Goal: Information Seeking & Learning: Learn about a topic

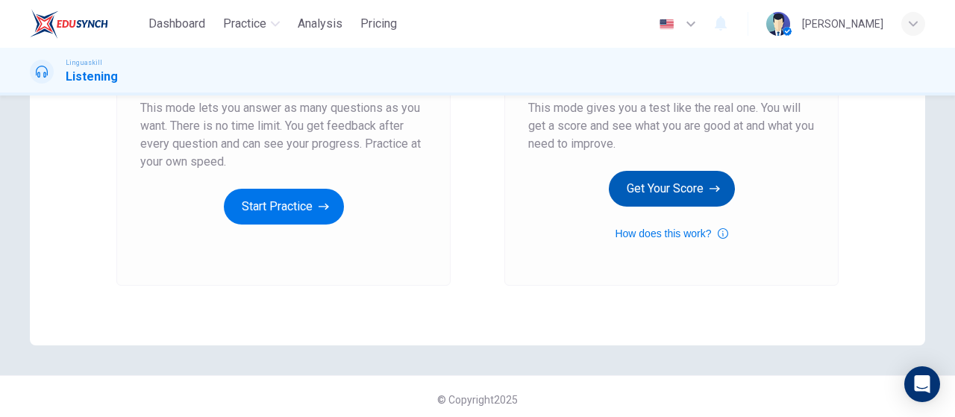
click at [665, 194] on button "Get Your Score" at bounding box center [672, 189] width 126 height 36
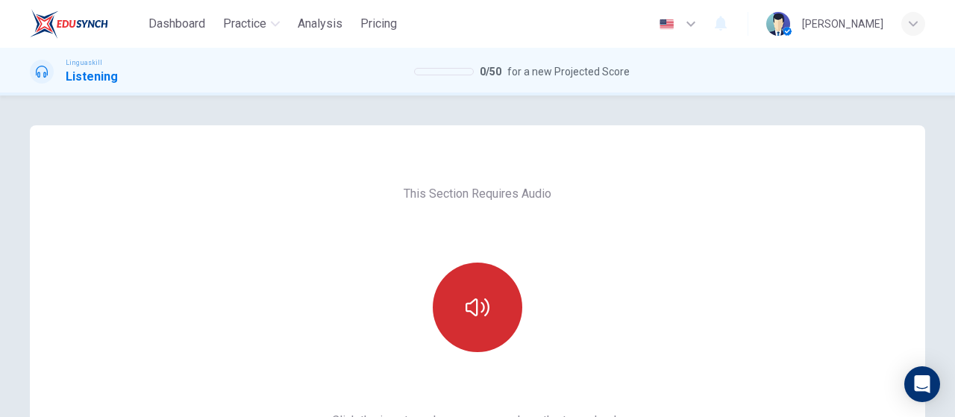
scroll to position [149, 0]
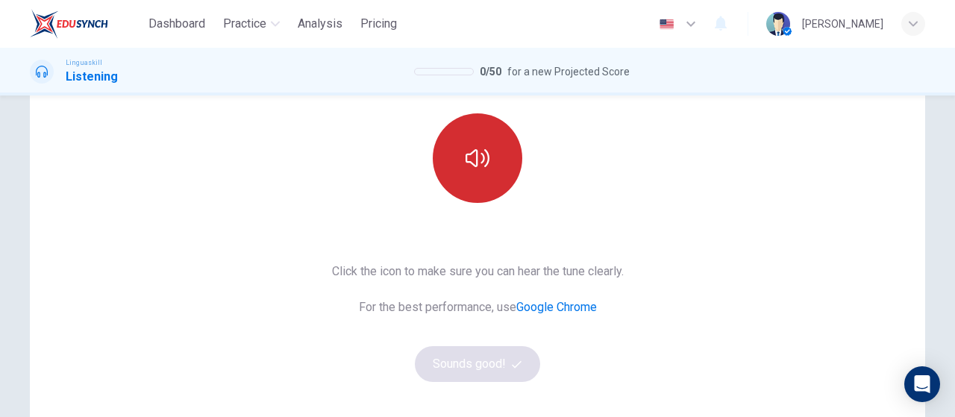
click at [494, 145] on button "button" at bounding box center [477, 157] width 89 height 89
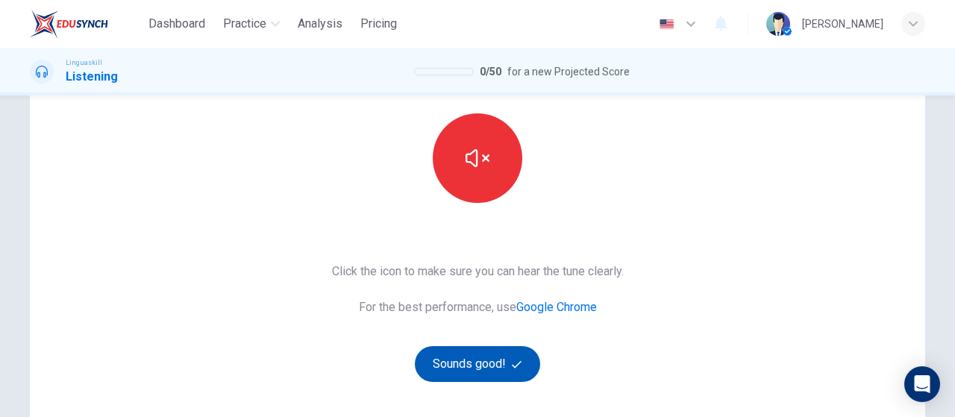
click at [486, 356] on button "Sounds good!" at bounding box center [477, 364] width 125 height 36
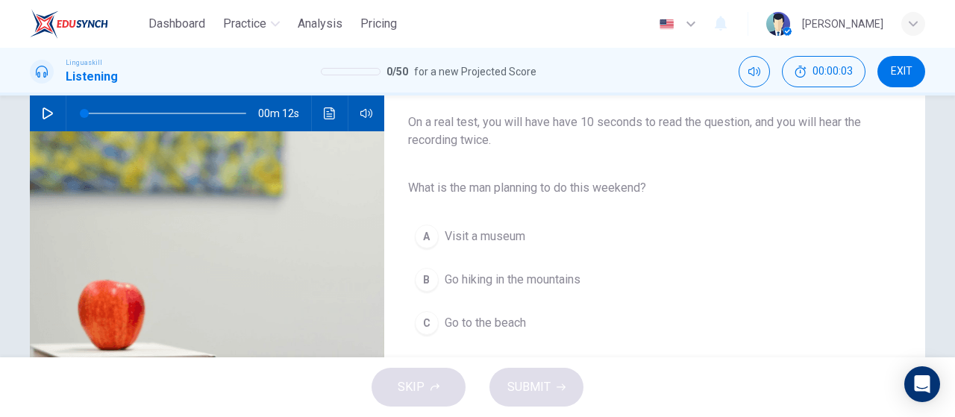
click at [46, 113] on icon "button" at bounding box center [48, 113] width 12 height 12
type input "0"
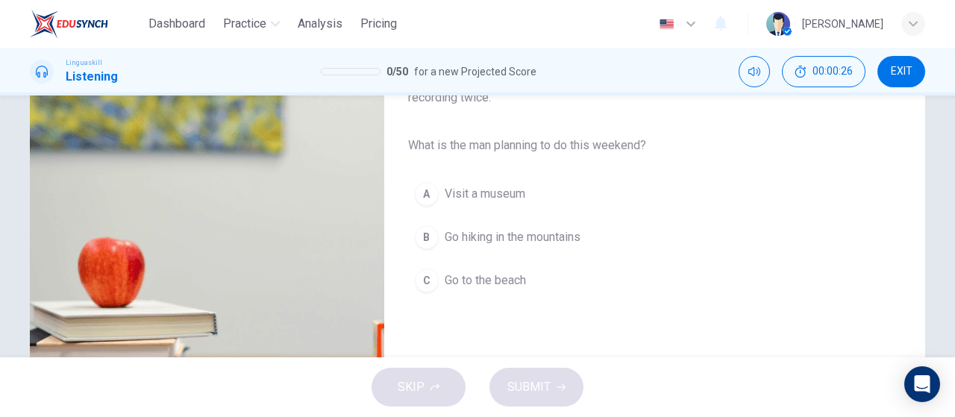
scroll to position [224, 0]
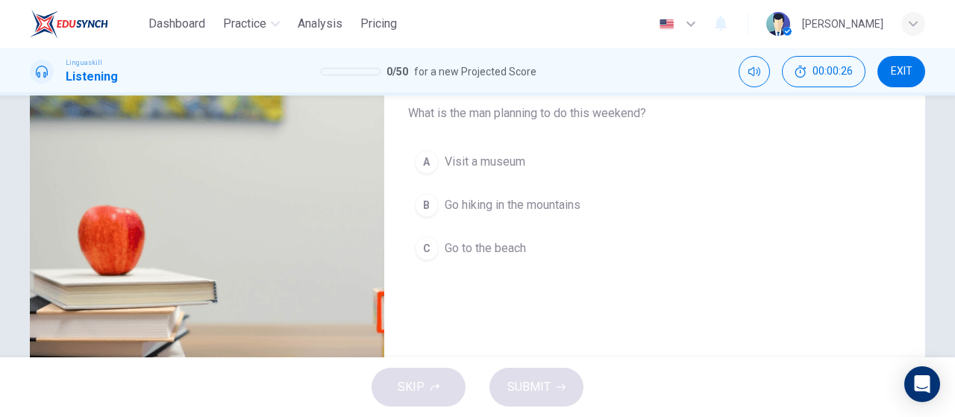
click at [555, 196] on span "Go hiking in the mountains" at bounding box center [512, 205] width 136 height 18
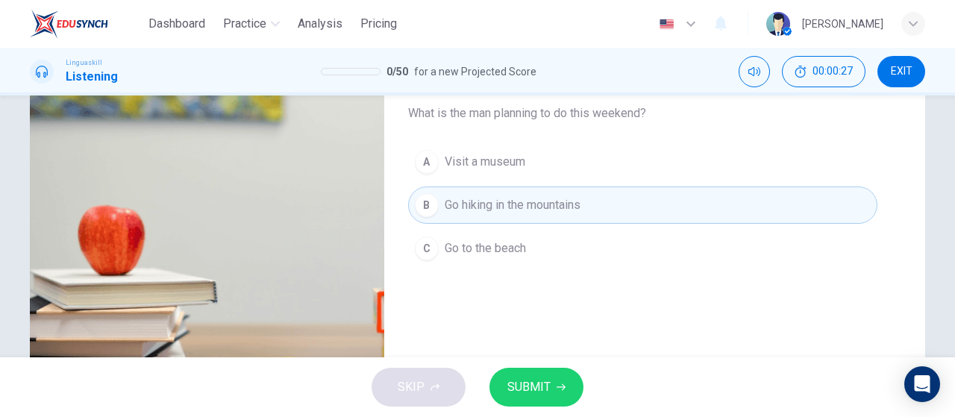
click at [568, 395] on button "SUBMIT" at bounding box center [536, 387] width 94 height 39
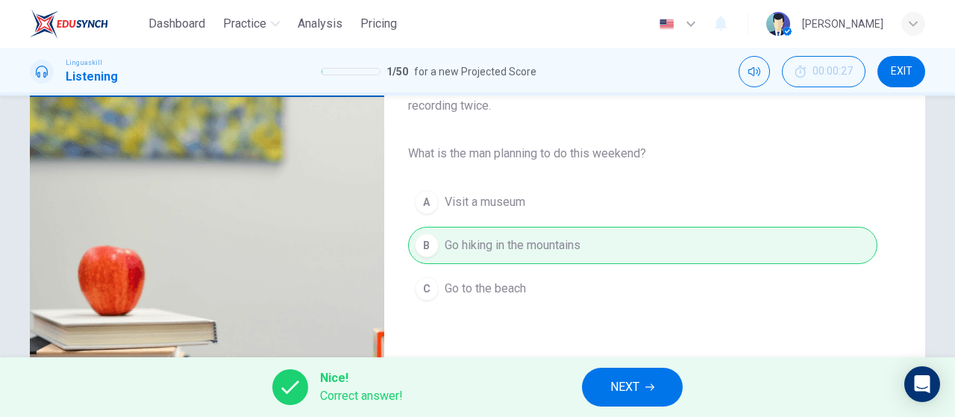
scroll to position [149, 0]
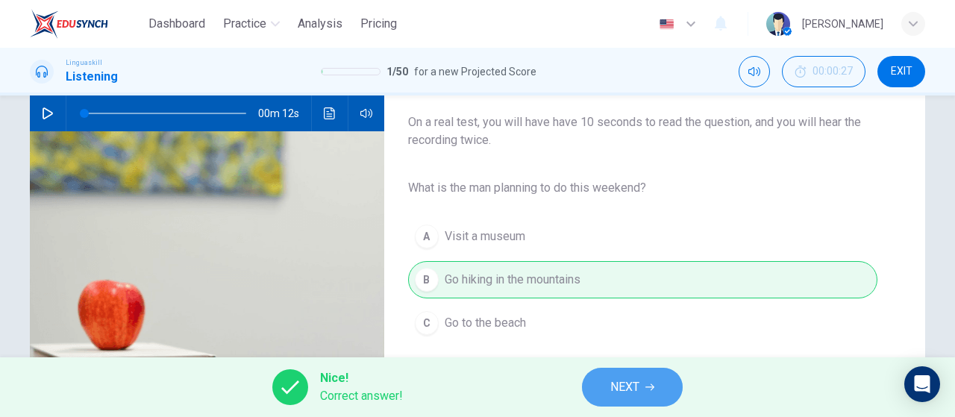
click at [613, 395] on span "NEXT" at bounding box center [624, 387] width 29 height 21
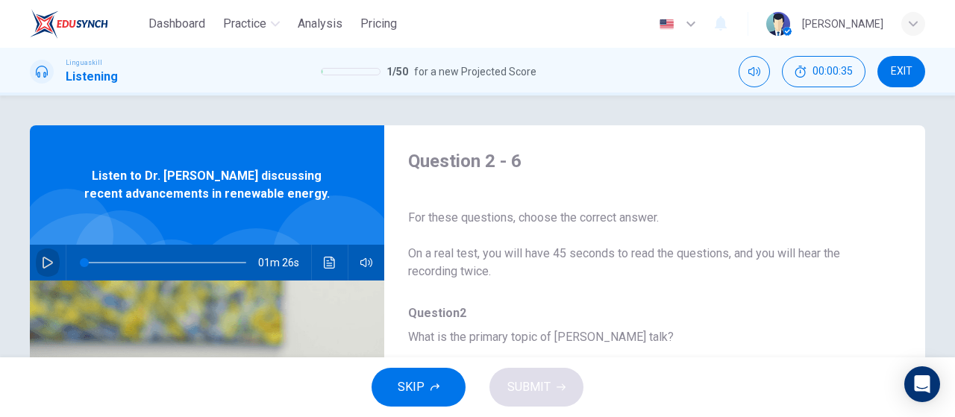
click at [46, 262] on icon "button" at bounding box center [48, 263] width 12 height 12
type input "0"
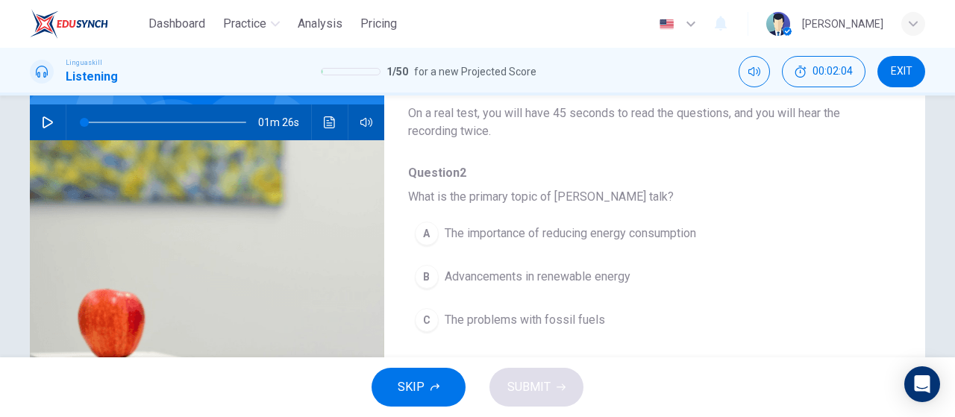
scroll to position [149, 0]
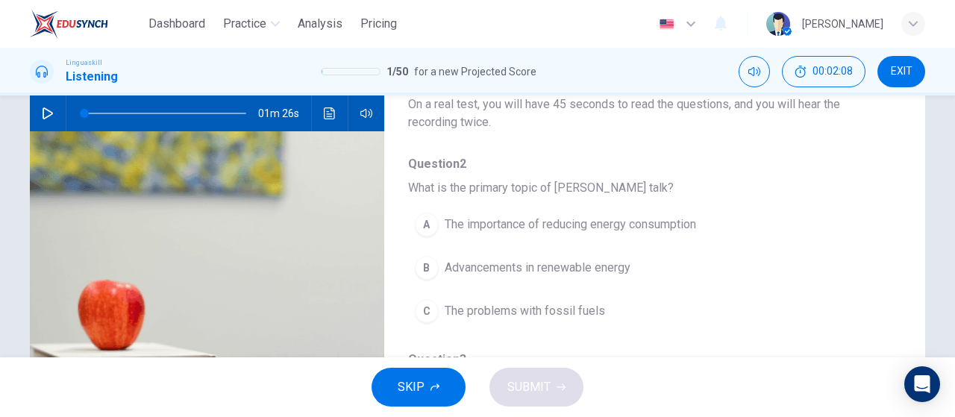
click at [527, 277] on button "B Advancements in renewable energy" at bounding box center [615, 267] width 415 height 37
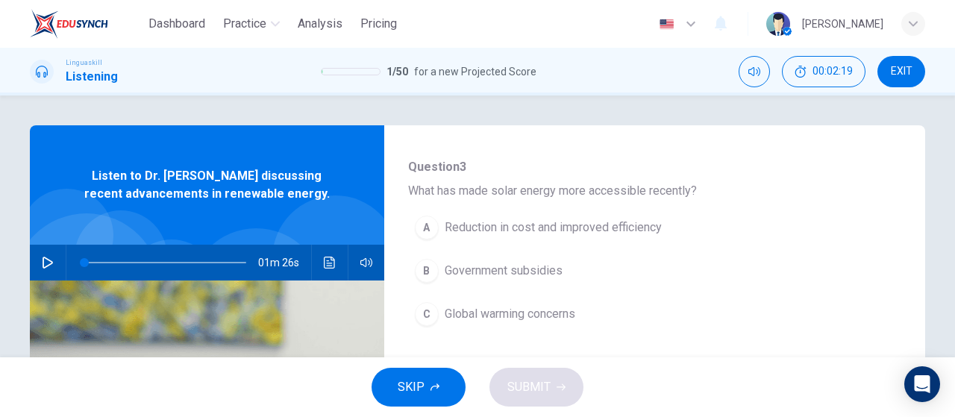
scroll to position [373, 0]
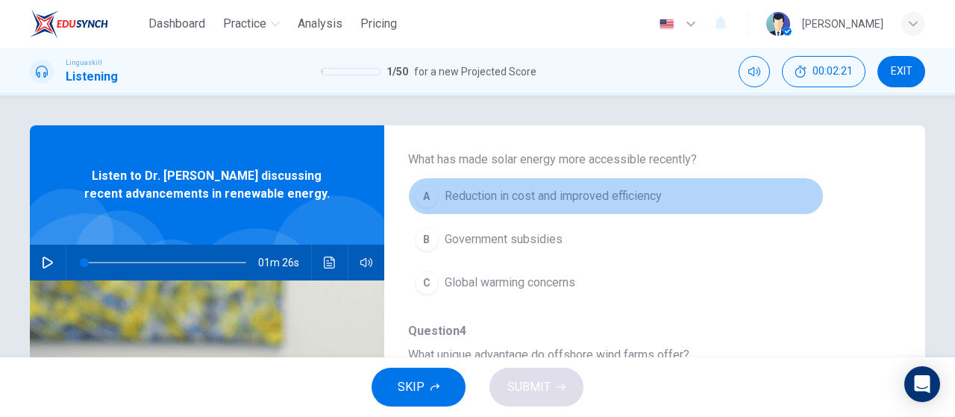
click at [625, 198] on span "Reduction in cost and improved efficiency" at bounding box center [552, 196] width 217 height 18
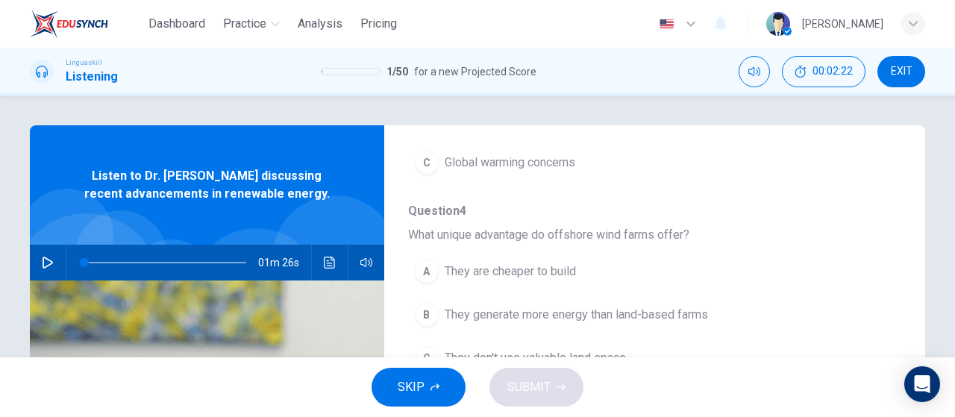
scroll to position [522, 0]
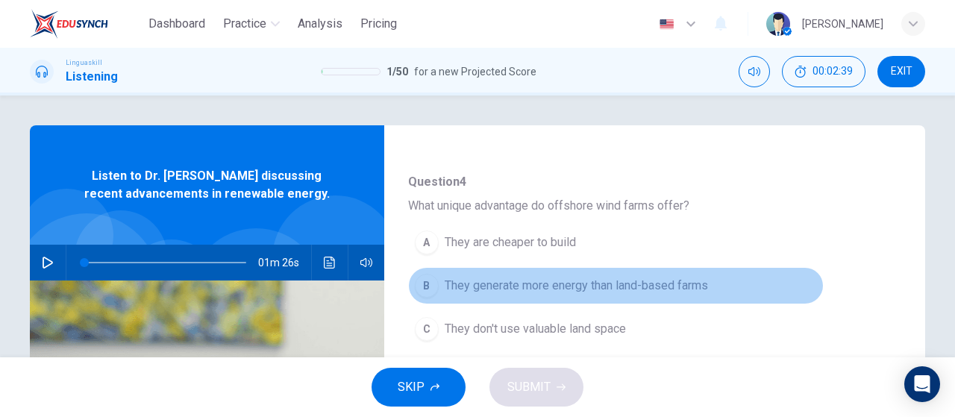
click at [633, 277] on span "They generate more energy than land-based farms" at bounding box center [575, 286] width 263 height 18
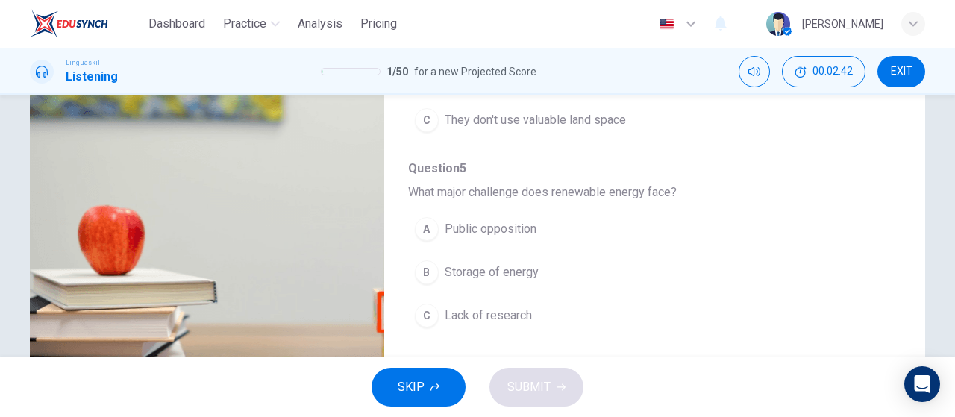
scroll to position [504, 0]
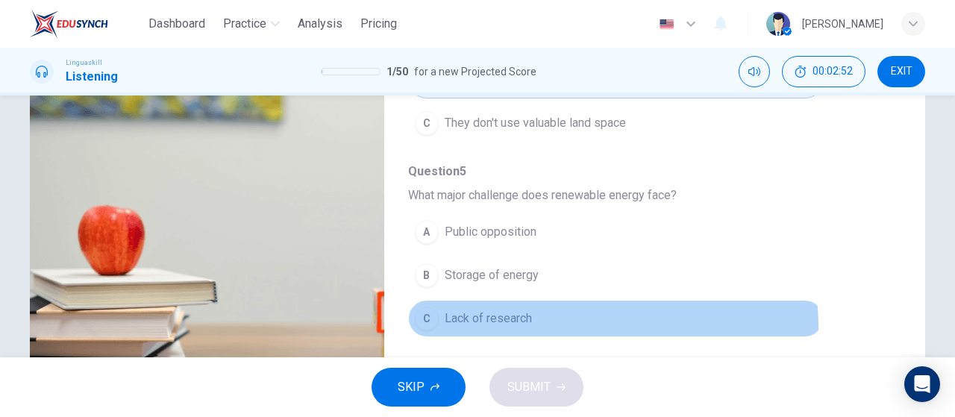
click at [591, 320] on button "C Lack of research" at bounding box center [615, 318] width 415 height 37
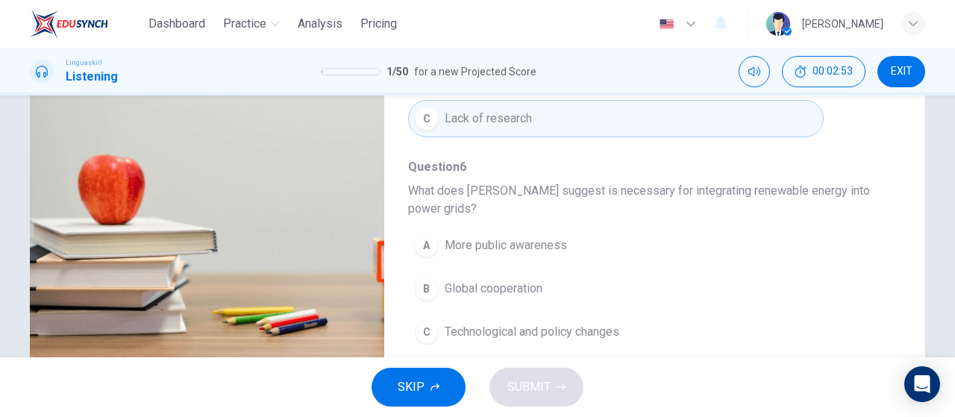
scroll to position [298, 0]
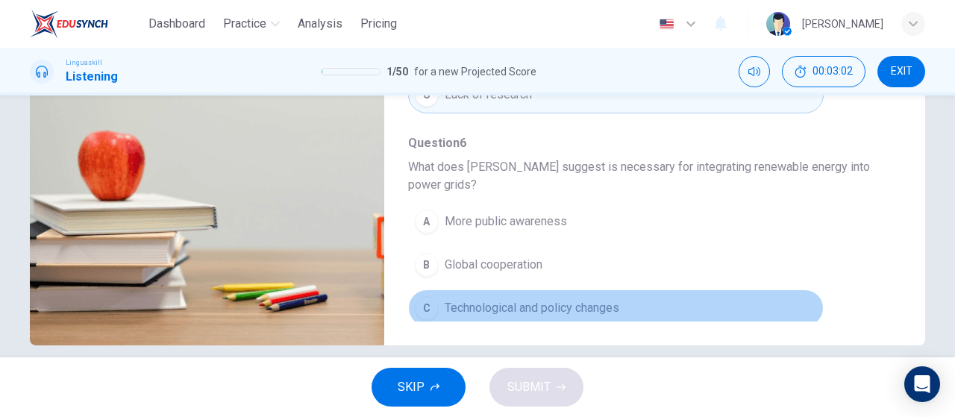
click at [685, 299] on button "C Technological and policy changes" at bounding box center [615, 307] width 415 height 37
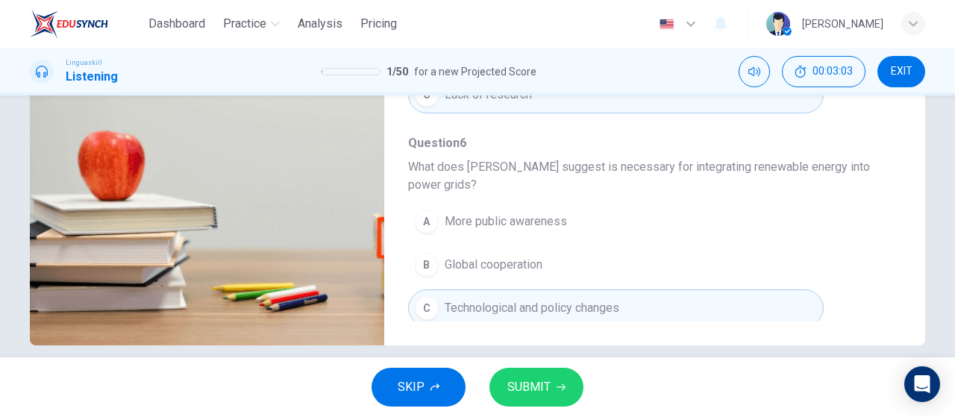
click at [548, 393] on button "SUBMIT" at bounding box center [536, 387] width 94 height 39
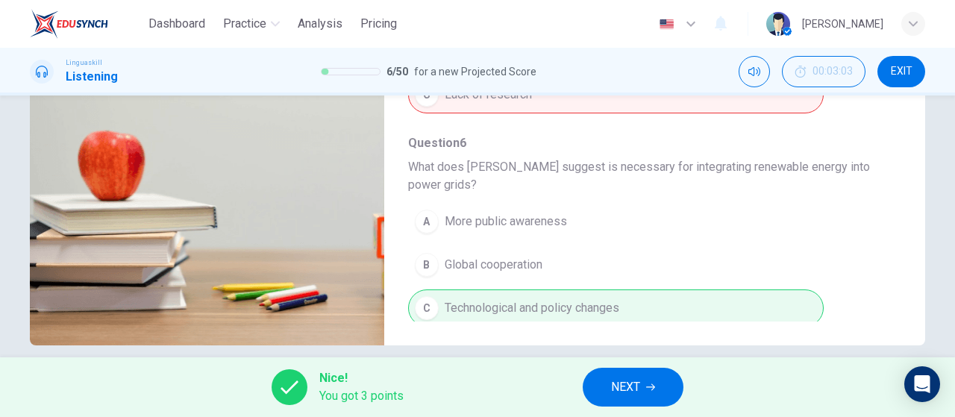
scroll to position [504, 0]
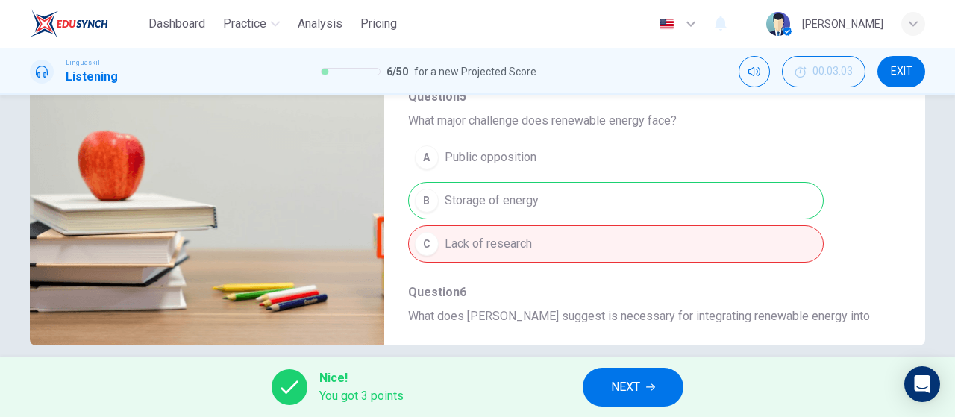
click at [635, 378] on span "NEXT" at bounding box center [625, 387] width 29 height 21
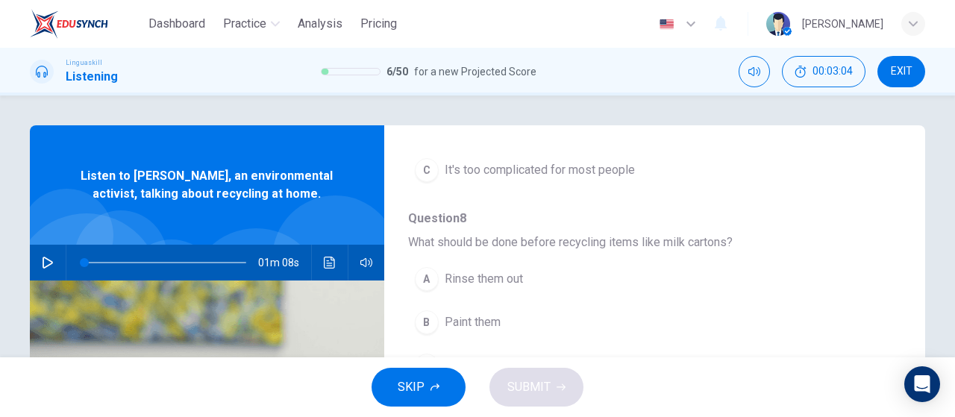
scroll to position [298, 0]
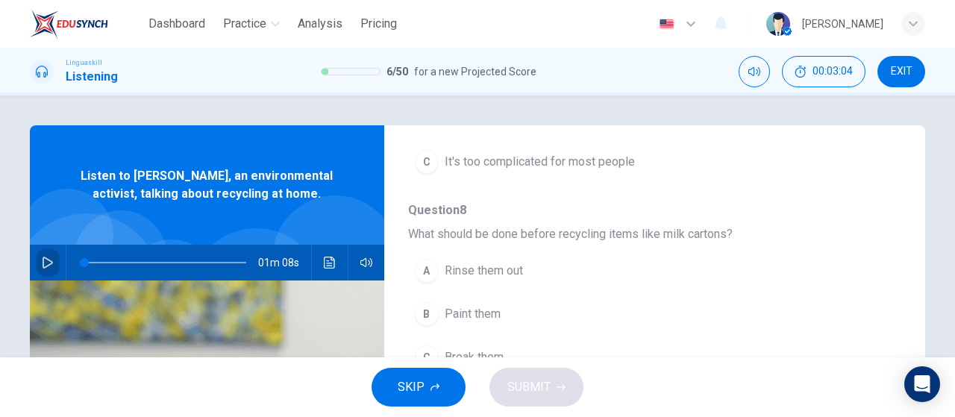
click at [55, 268] on button "button" at bounding box center [48, 263] width 24 height 36
type input "0"
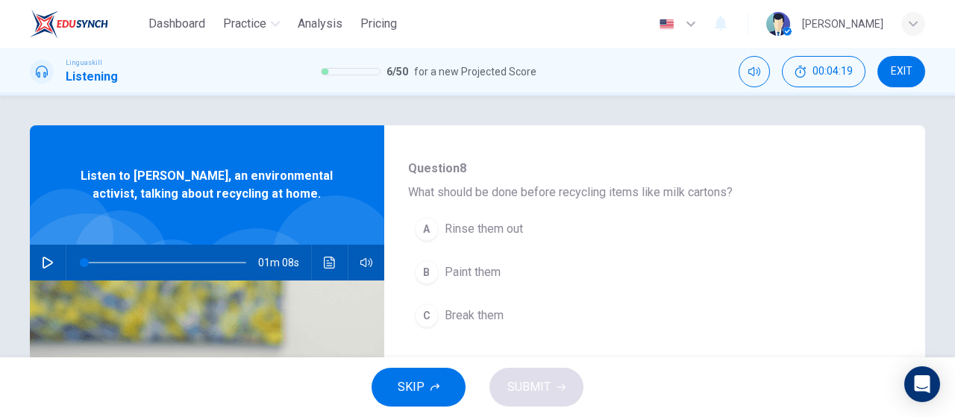
scroll to position [373, 0]
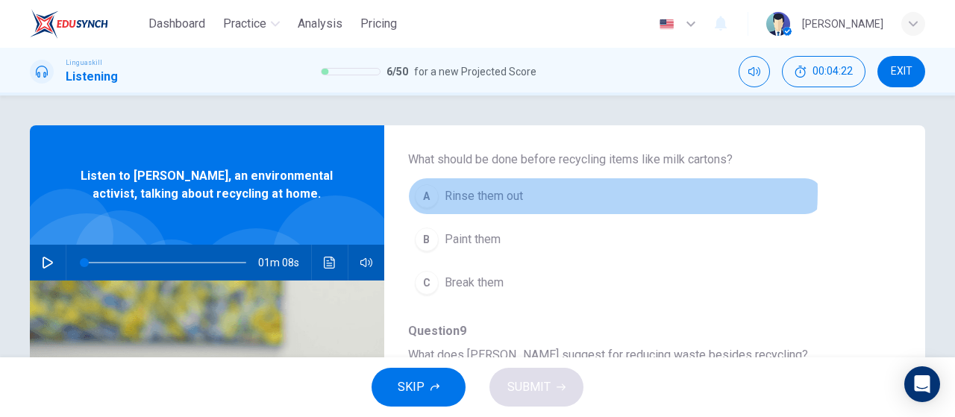
click at [559, 190] on button "A Rinse them out" at bounding box center [615, 195] width 415 height 37
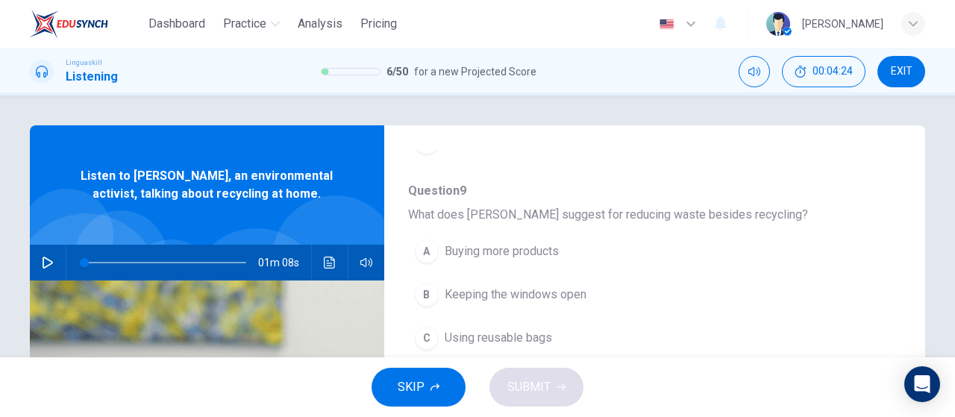
scroll to position [522, 0]
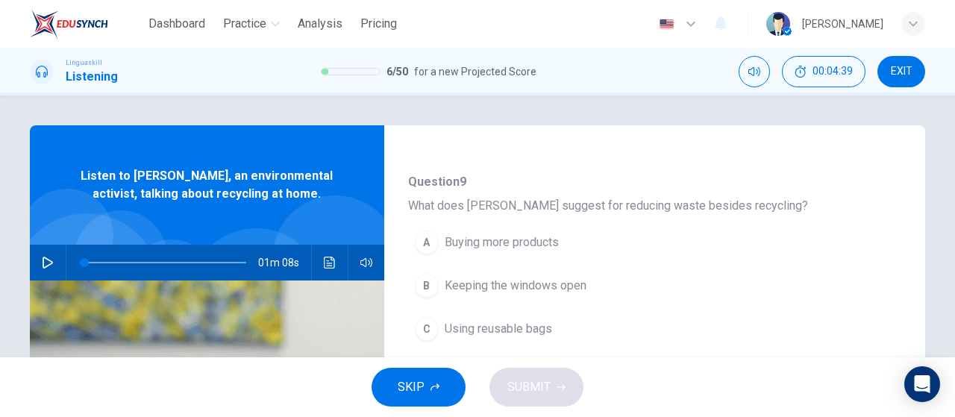
click at [545, 326] on span "Using reusable bags" at bounding box center [497, 329] width 107 height 18
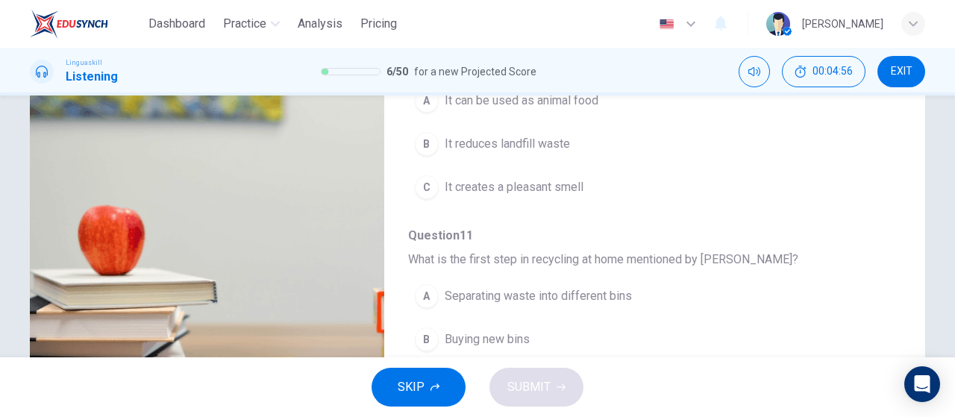
scroll to position [561, 0]
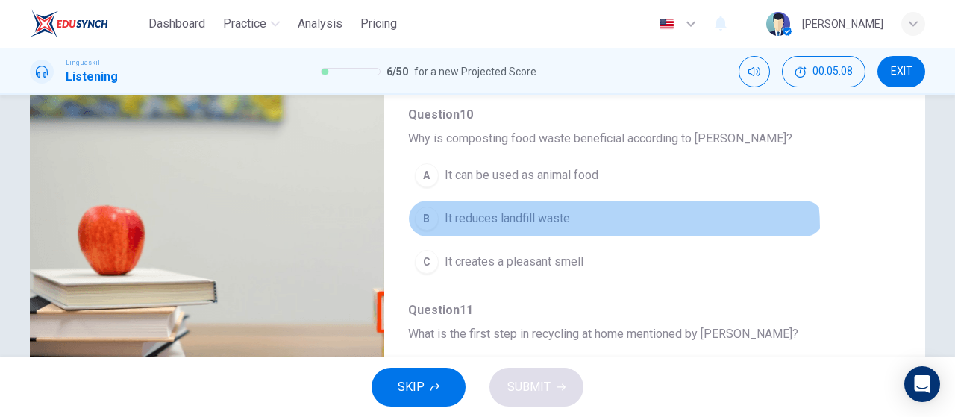
click at [609, 221] on button "B It reduces landfill waste" at bounding box center [615, 218] width 415 height 37
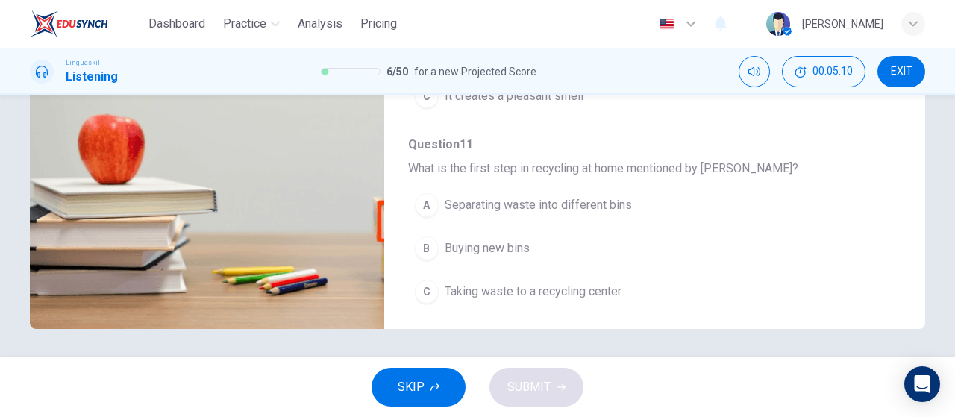
scroll to position [316, 0]
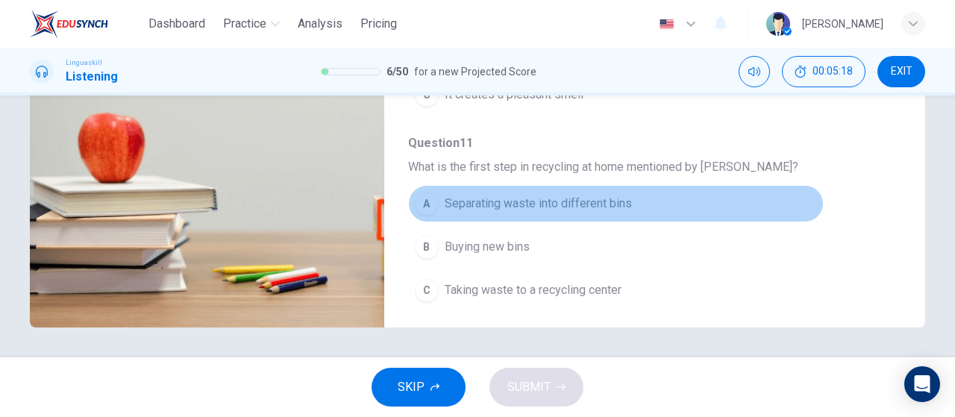
click at [697, 198] on button "A Separating waste into different bins" at bounding box center [615, 203] width 415 height 37
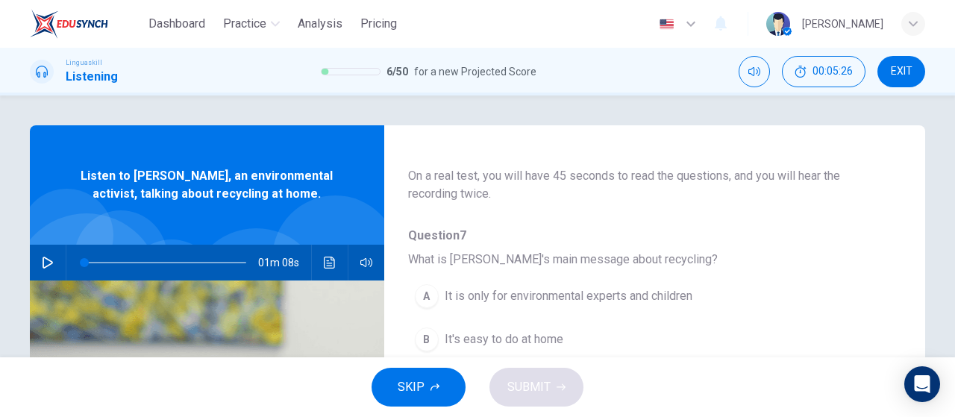
scroll to position [149, 0]
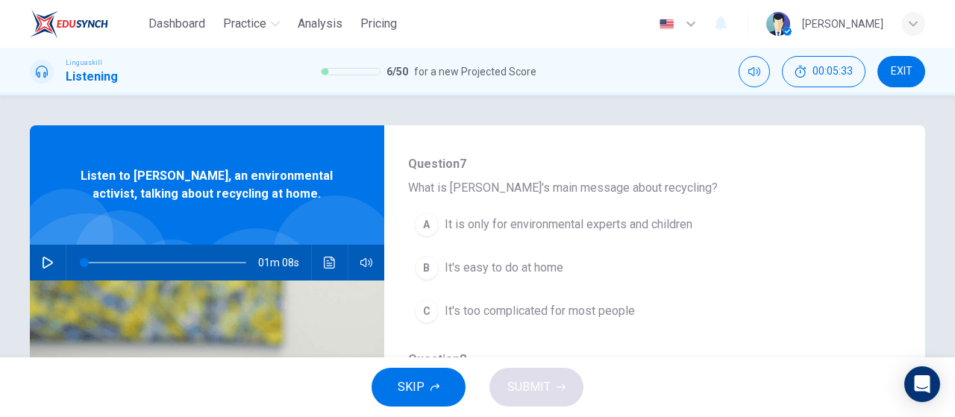
click at [644, 272] on button "B It's easy to do at home" at bounding box center [615, 267] width 415 height 37
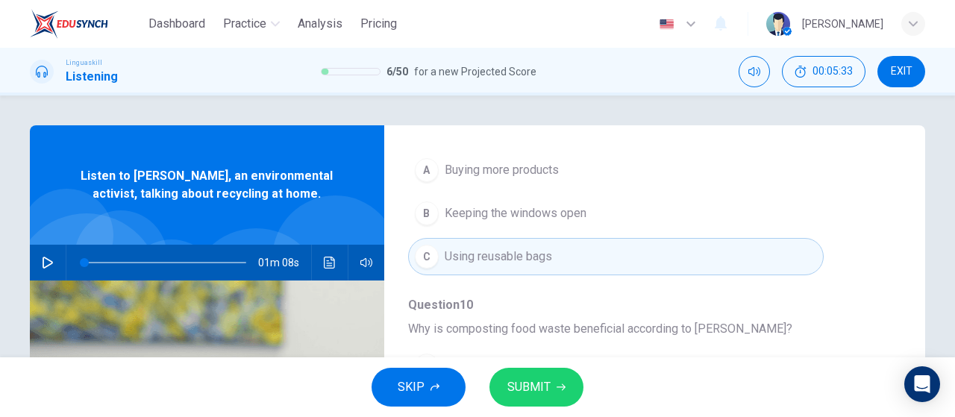
scroll to position [597, 0]
click at [557, 392] on button "SUBMIT" at bounding box center [536, 387] width 94 height 39
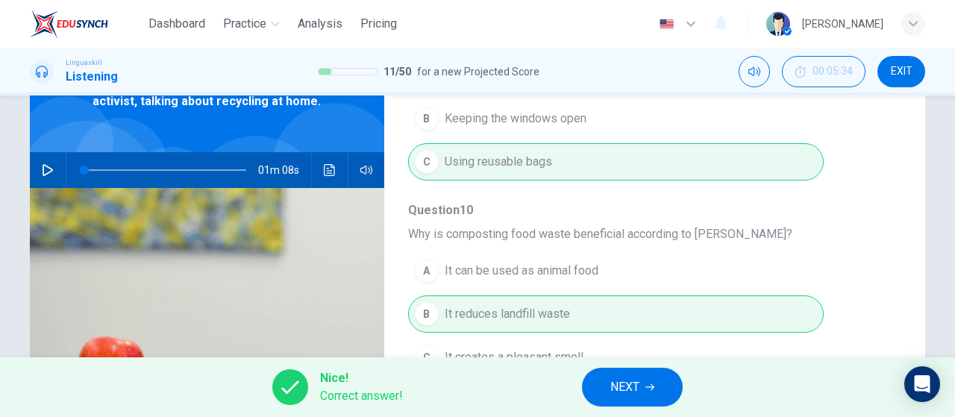
scroll to position [635, 0]
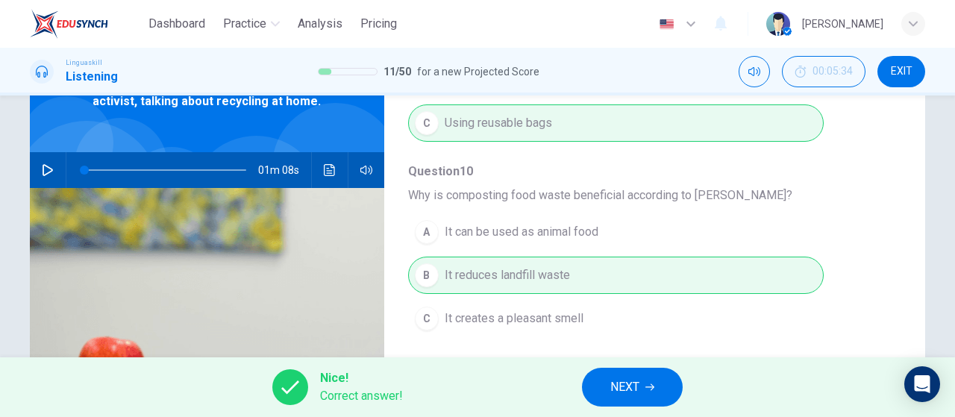
click at [628, 397] on button "NEXT" at bounding box center [632, 387] width 101 height 39
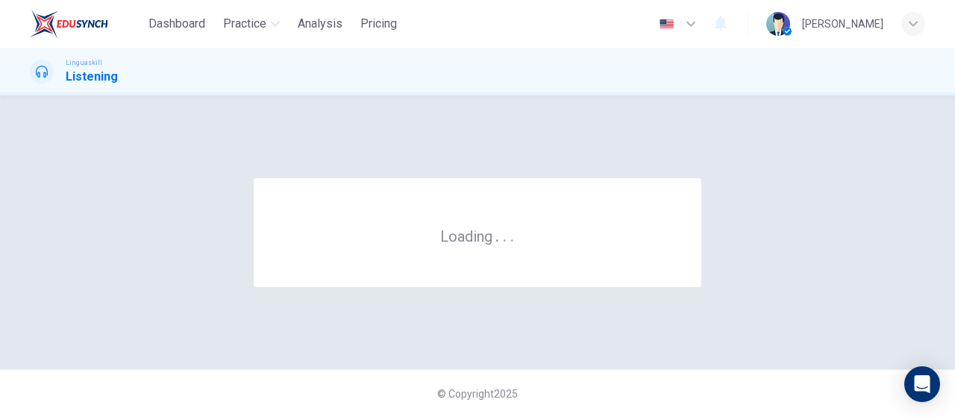
scroll to position [0, 0]
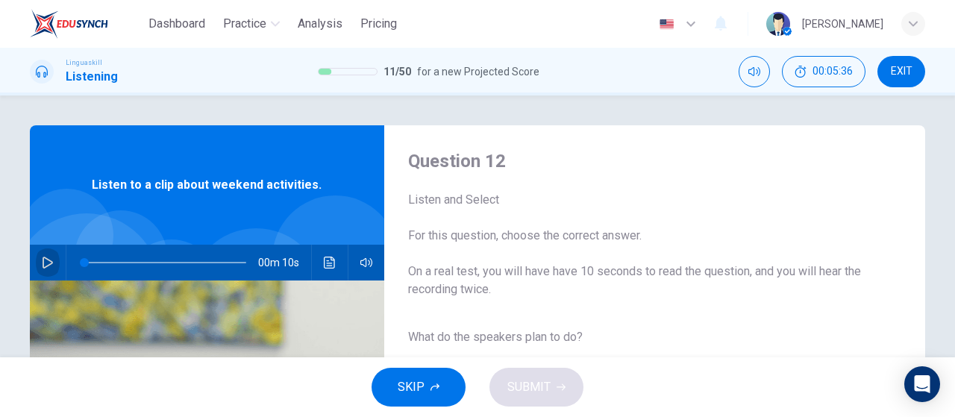
click at [54, 254] on button "button" at bounding box center [48, 263] width 24 height 36
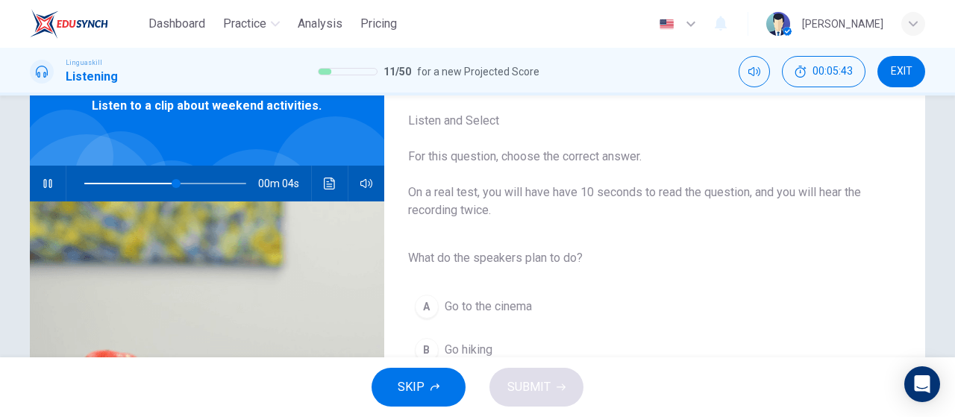
scroll to position [149, 0]
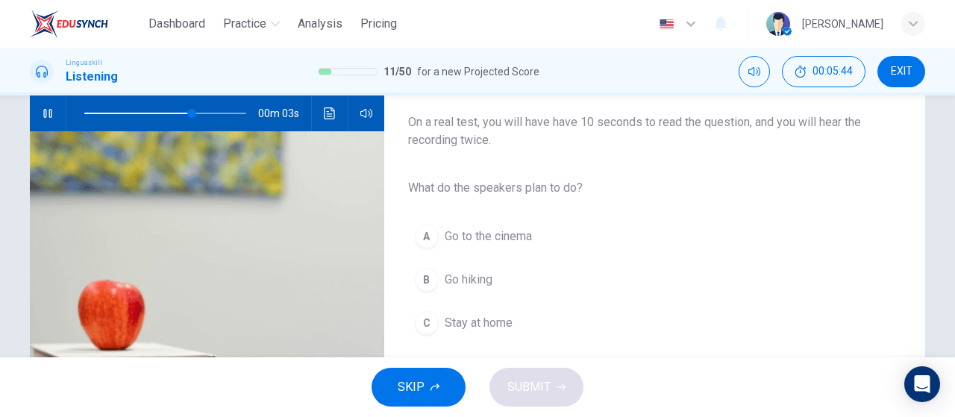
click at [524, 287] on button "B Go hiking" at bounding box center [642, 279] width 469 height 37
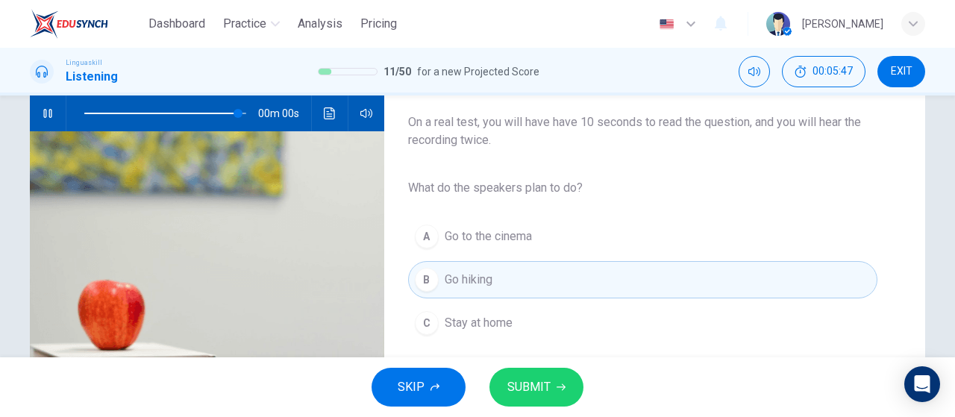
type input "0"
click at [550, 400] on button "SUBMIT" at bounding box center [536, 387] width 94 height 39
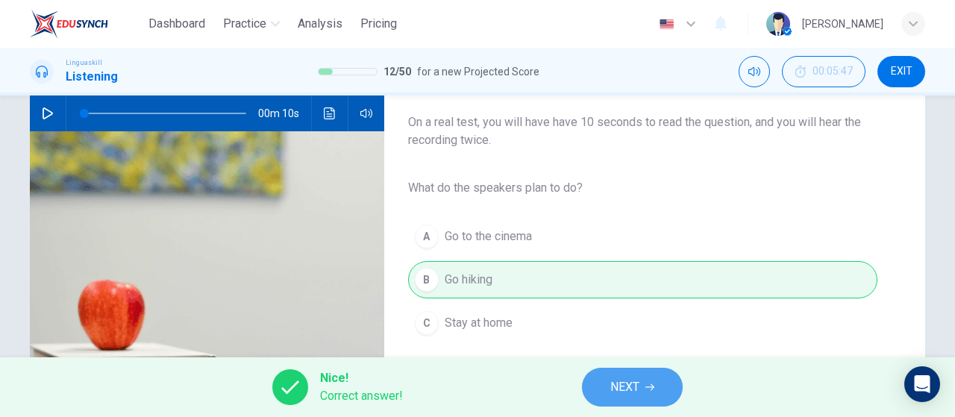
click at [650, 387] on icon "button" at bounding box center [649, 387] width 9 height 7
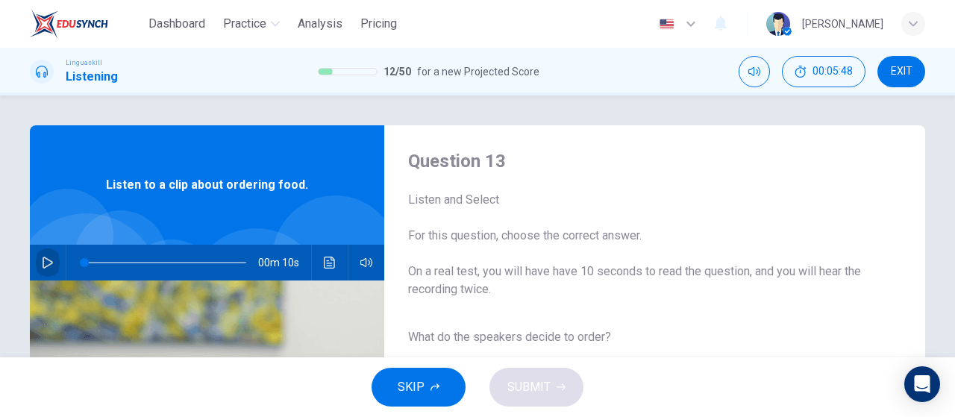
click at [46, 254] on button "button" at bounding box center [48, 263] width 24 height 36
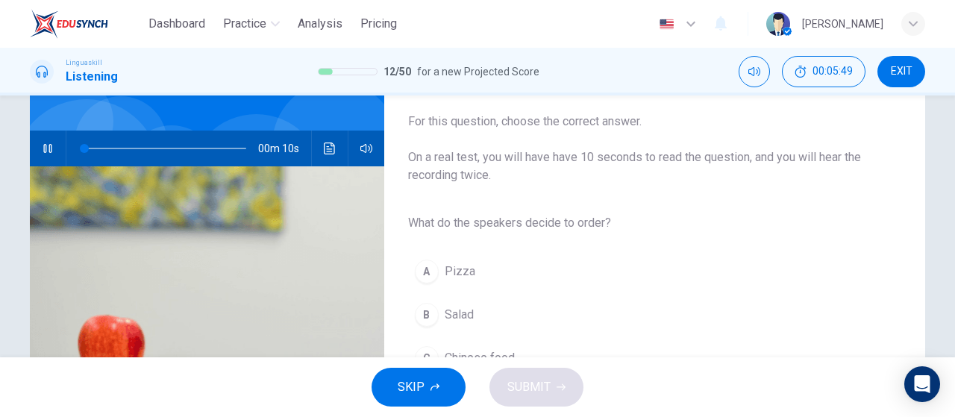
scroll to position [149, 0]
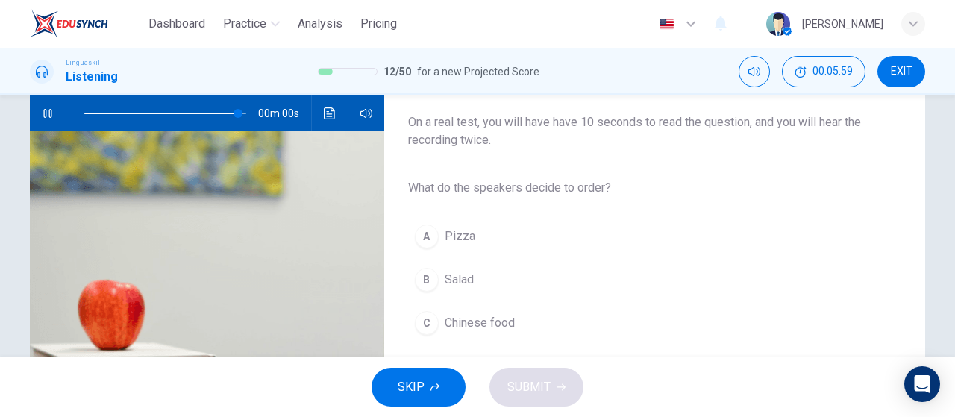
type input "0"
click at [530, 280] on button "B Salad" at bounding box center [642, 279] width 469 height 37
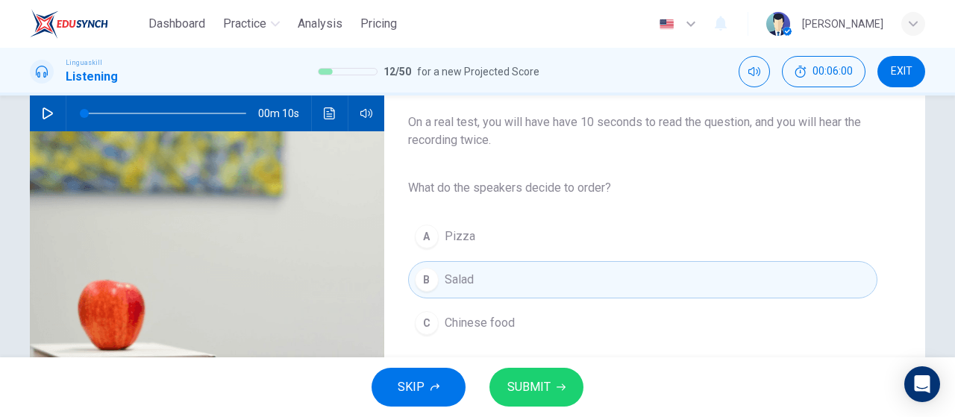
click at [535, 399] on button "SUBMIT" at bounding box center [536, 387] width 94 height 39
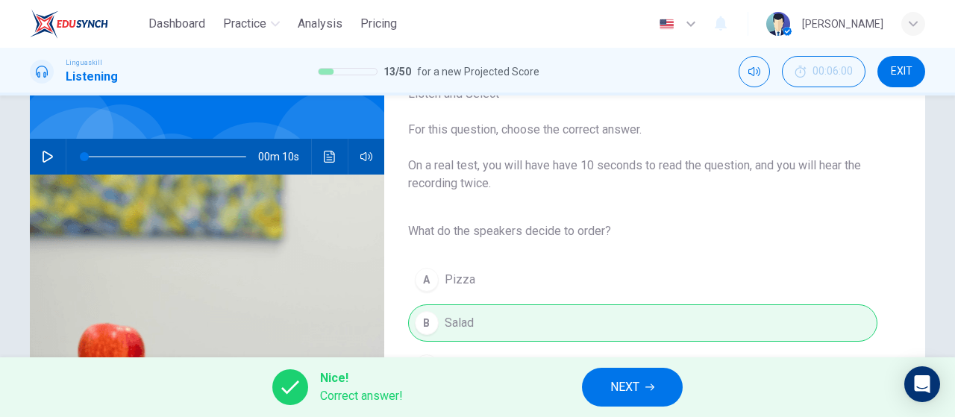
scroll to position [75, 0]
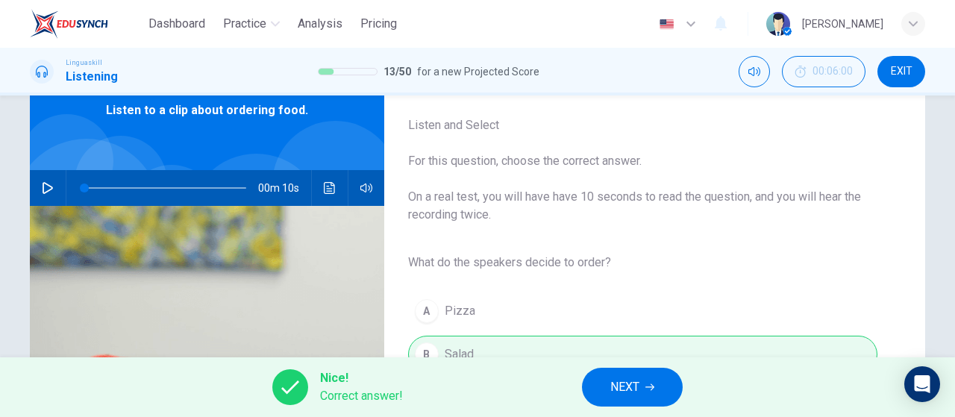
click at [630, 394] on span "NEXT" at bounding box center [624, 387] width 29 height 21
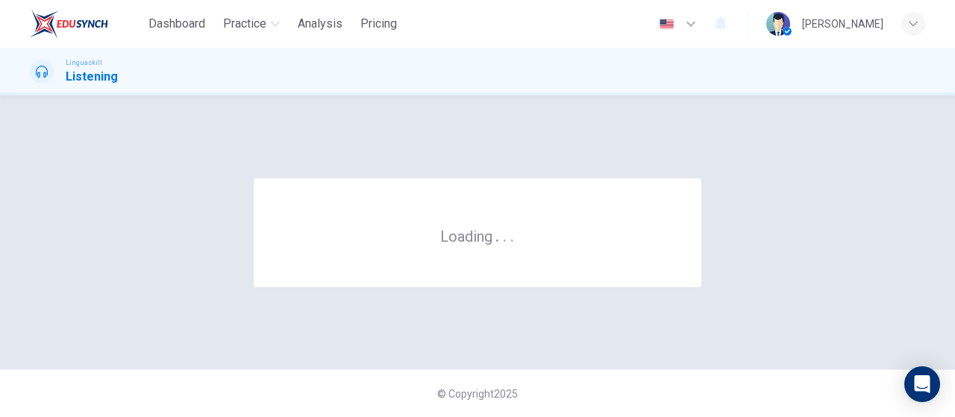
scroll to position [0, 0]
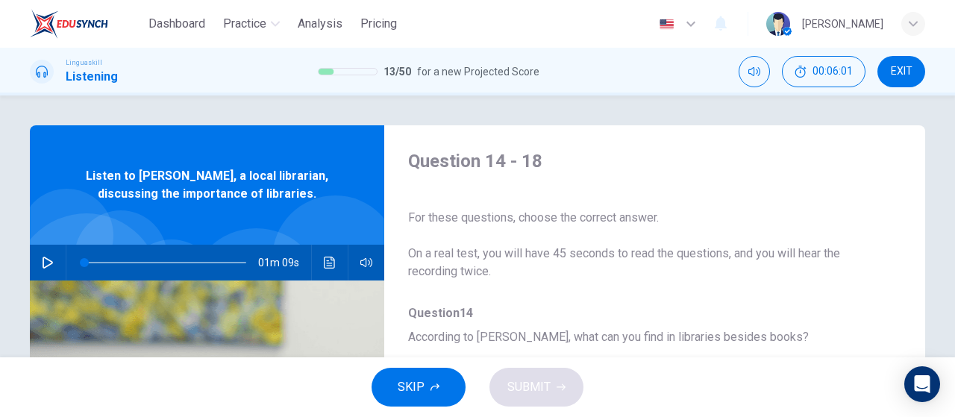
click at [36, 265] on button "button" at bounding box center [48, 263] width 24 height 36
type input "0"
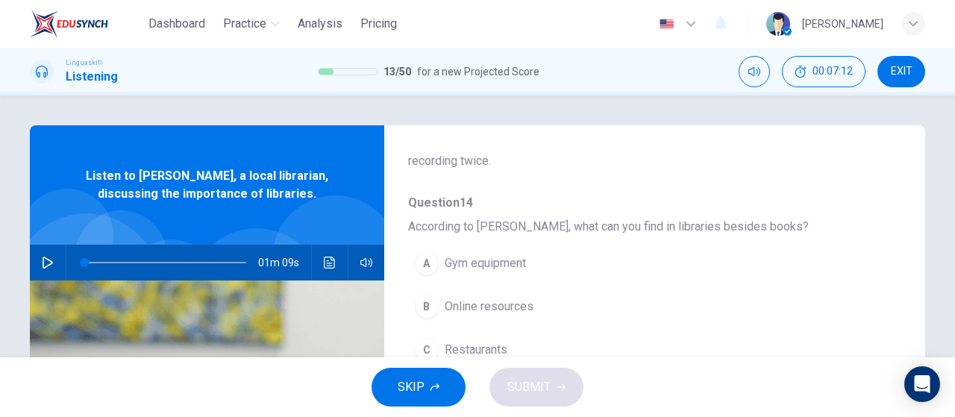
scroll to position [149, 0]
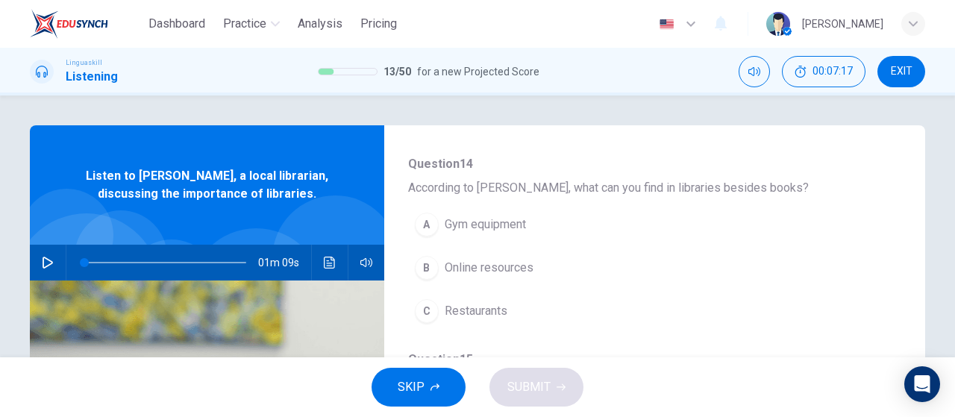
click at [490, 266] on span "Online resources" at bounding box center [488, 268] width 89 height 18
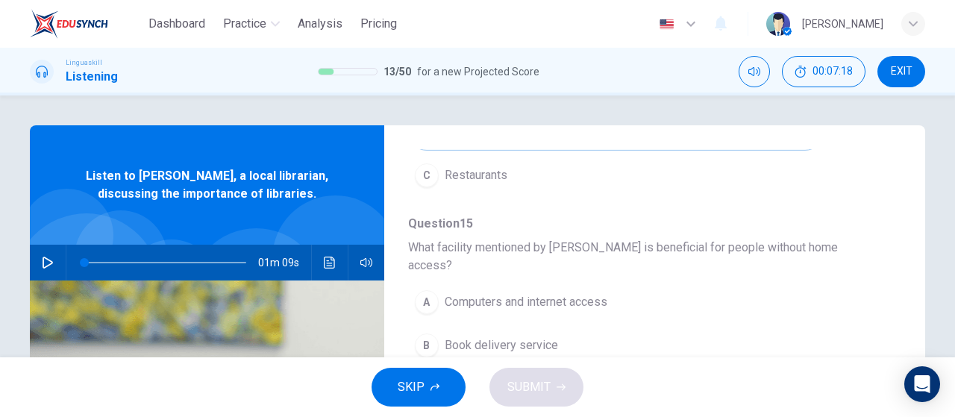
scroll to position [298, 0]
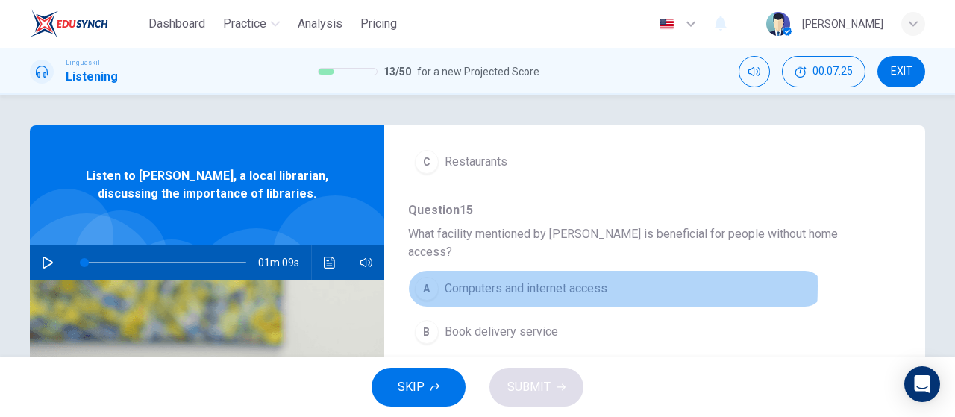
click at [488, 280] on span "Computers and internet access" at bounding box center [525, 289] width 163 height 18
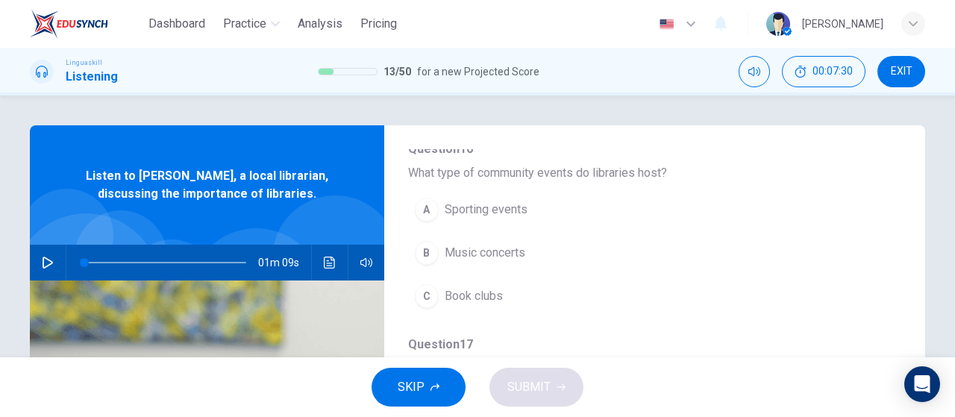
scroll to position [597, 0]
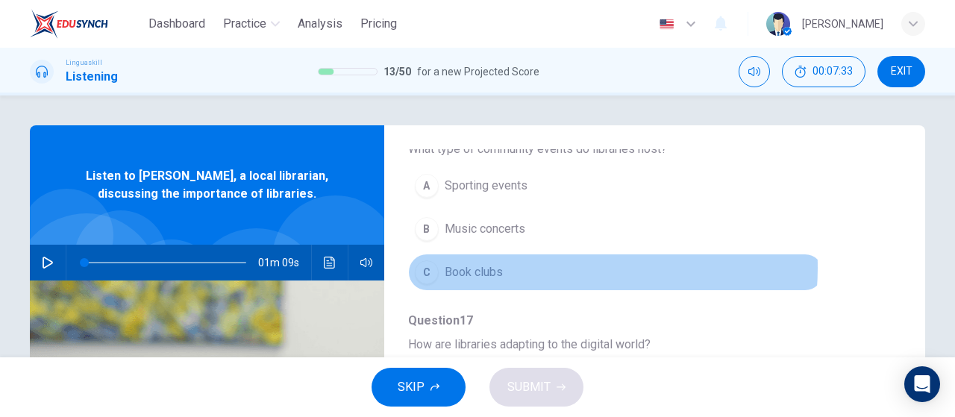
click at [536, 254] on button "C Book clubs" at bounding box center [615, 272] width 415 height 37
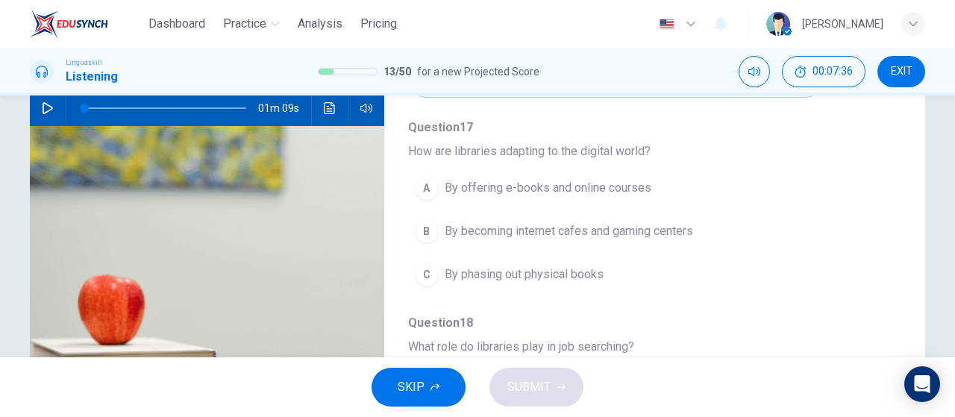
scroll to position [149, 0]
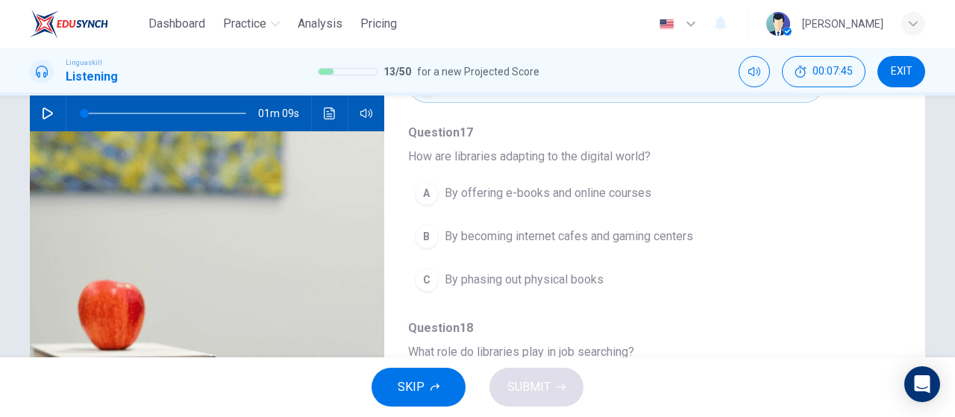
click at [617, 172] on div "A By offering e-books and online courses B By becoming internet cafes and gamin…" at bounding box center [642, 237] width 469 height 130
click at [591, 182] on button "A By offering e-books and online courses" at bounding box center [615, 193] width 415 height 37
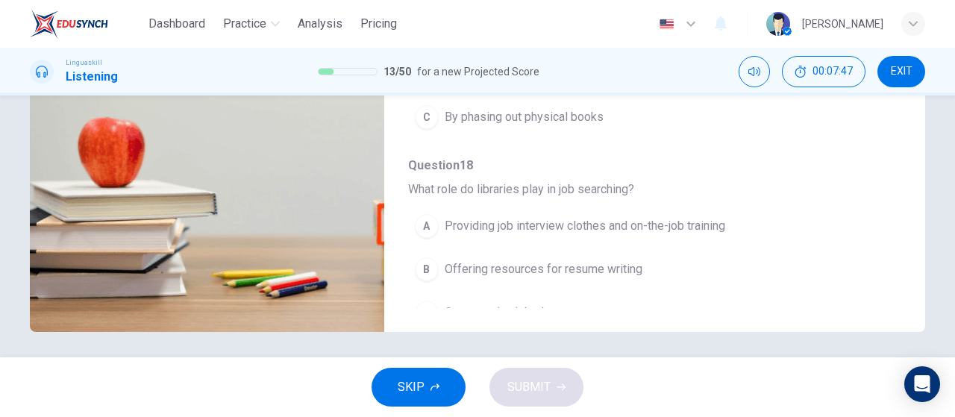
scroll to position [316, 0]
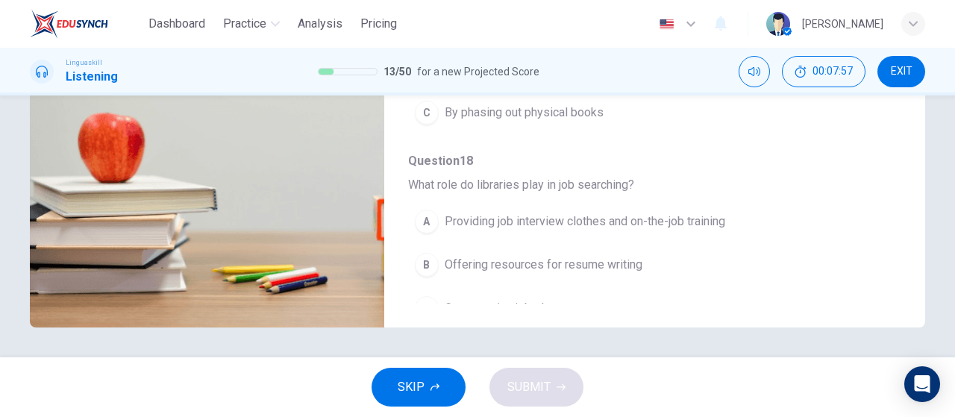
click at [618, 256] on span "Offering resources for resume writing" at bounding box center [543, 265] width 198 height 18
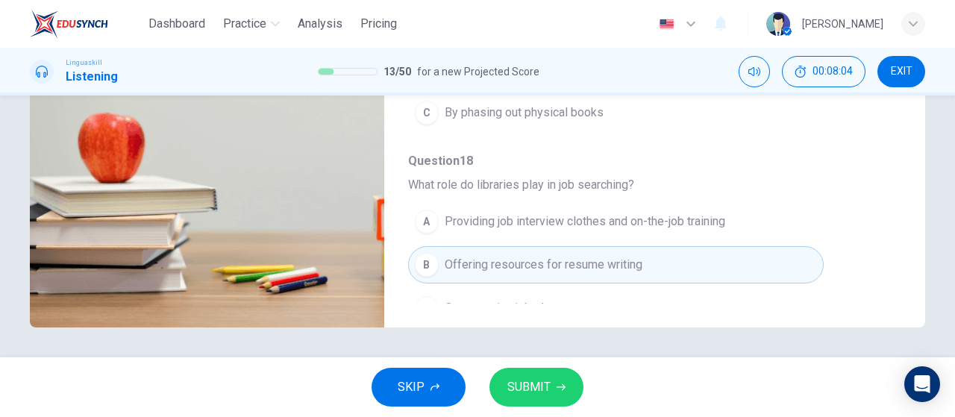
click at [569, 383] on button "SUBMIT" at bounding box center [536, 387] width 94 height 39
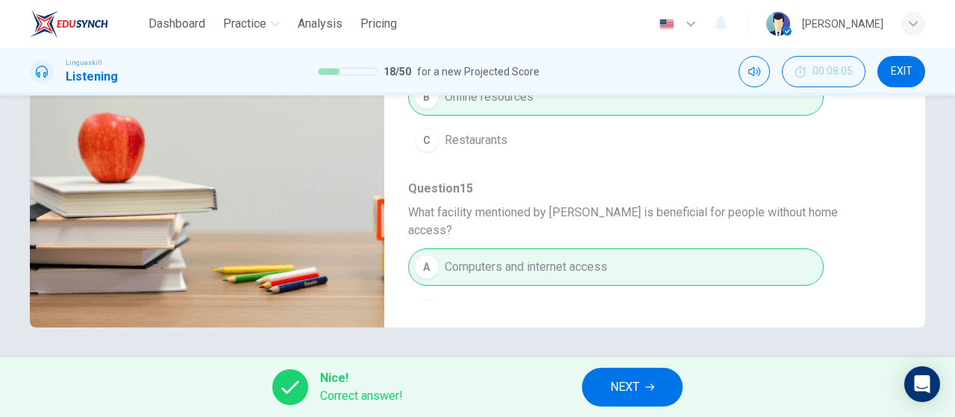
scroll to position [0, 0]
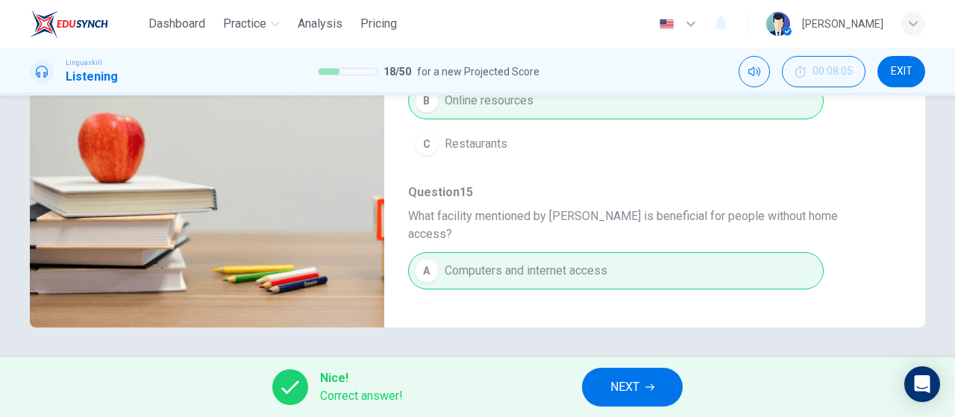
click at [635, 378] on span "NEXT" at bounding box center [624, 387] width 29 height 21
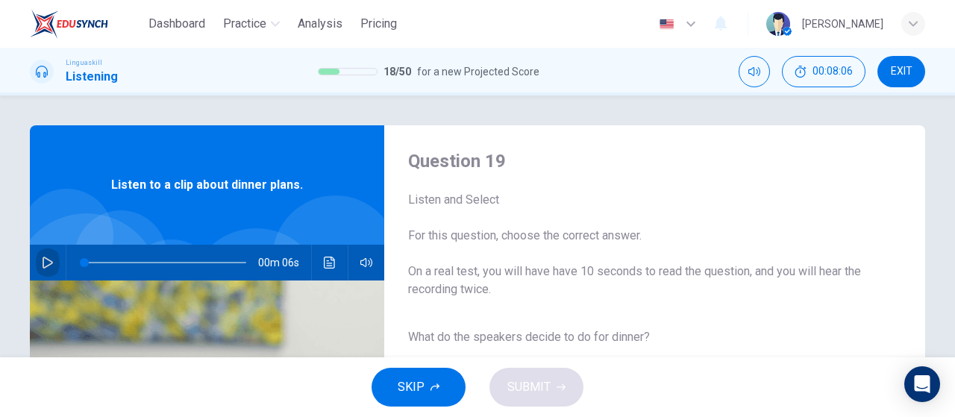
click at [36, 271] on button "button" at bounding box center [48, 263] width 24 height 36
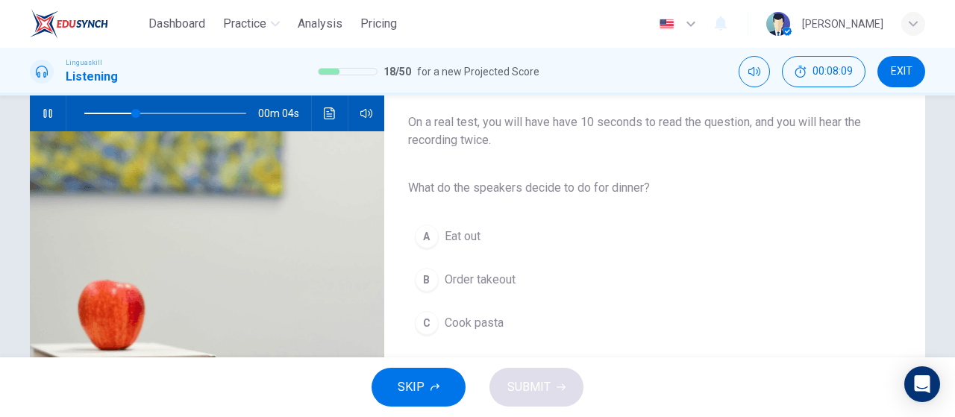
scroll to position [224, 0]
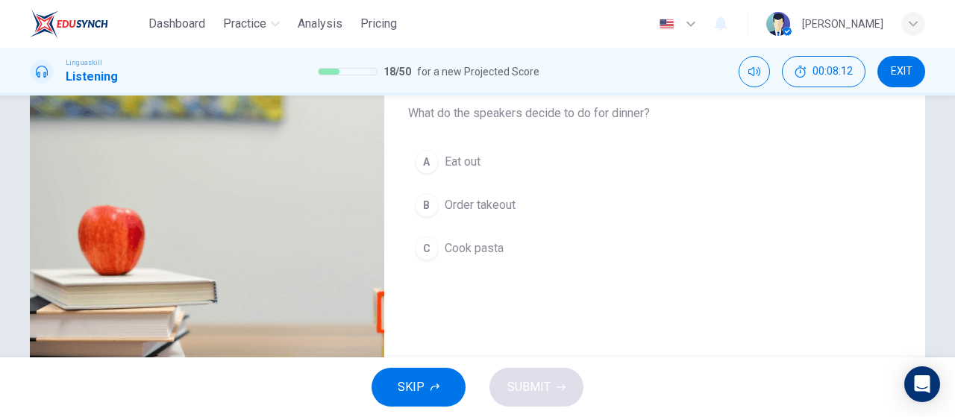
click at [516, 241] on button "C Cook pasta" at bounding box center [642, 248] width 469 height 37
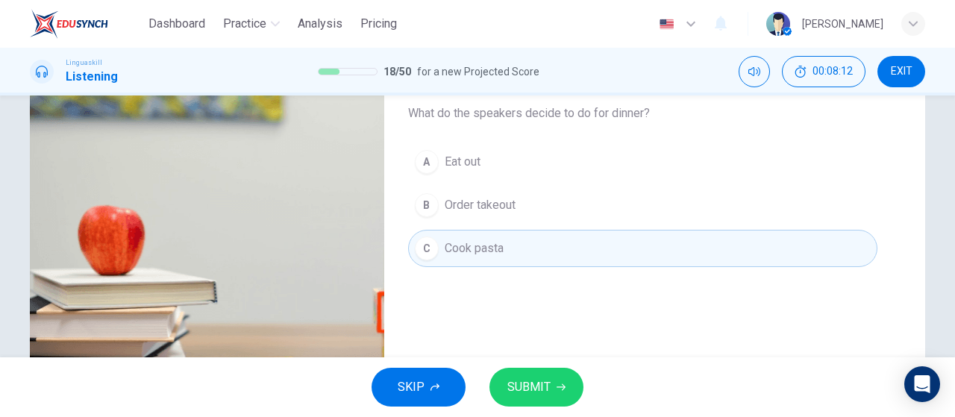
type input "0"
click at [541, 392] on span "SUBMIT" at bounding box center [528, 387] width 43 height 21
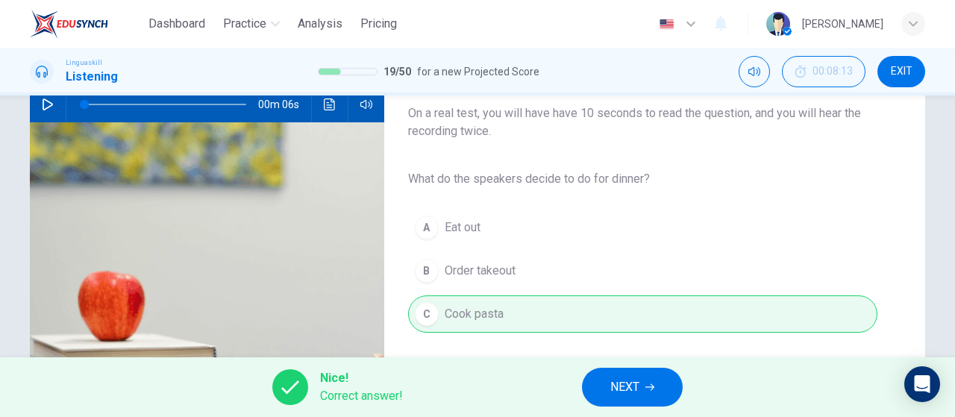
scroll to position [316, 0]
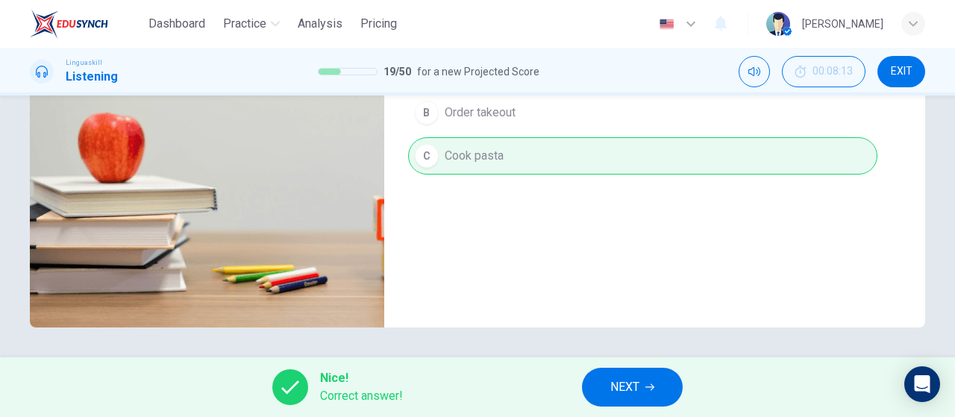
click at [650, 387] on icon "button" at bounding box center [649, 387] width 9 height 7
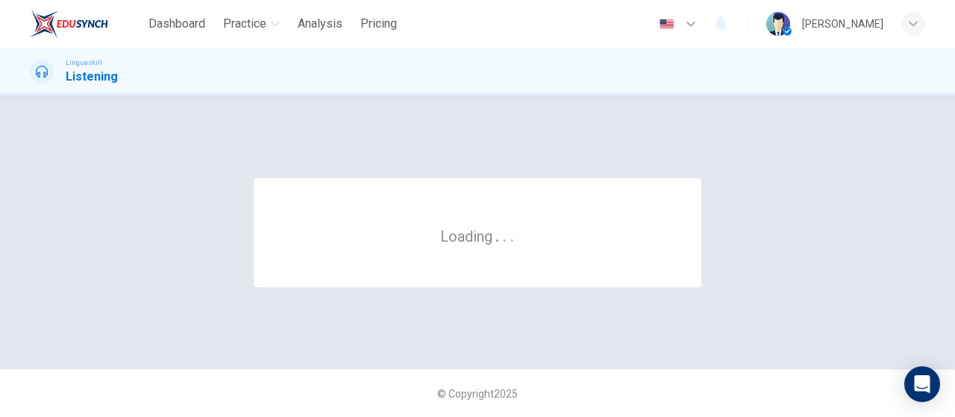
scroll to position [0, 0]
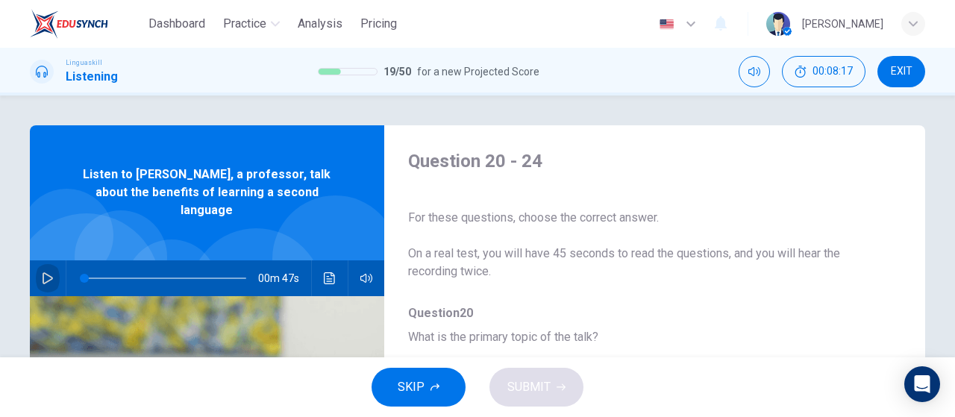
click at [42, 272] on icon "button" at bounding box center [48, 278] width 12 height 12
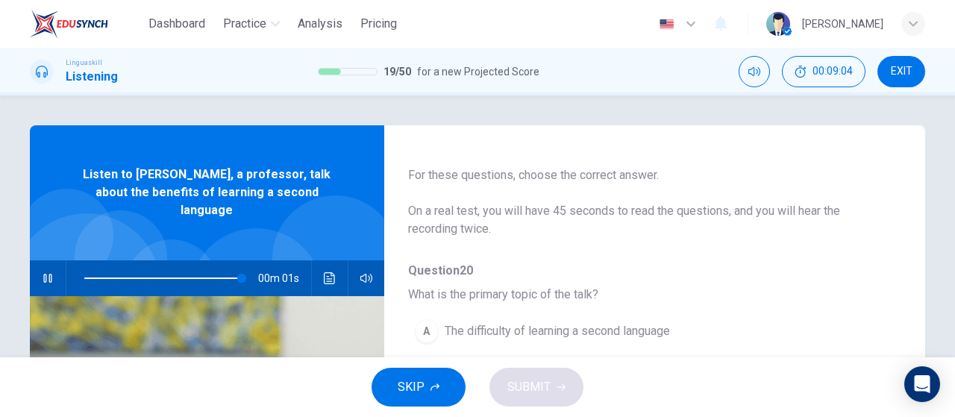
scroll to position [75, 0]
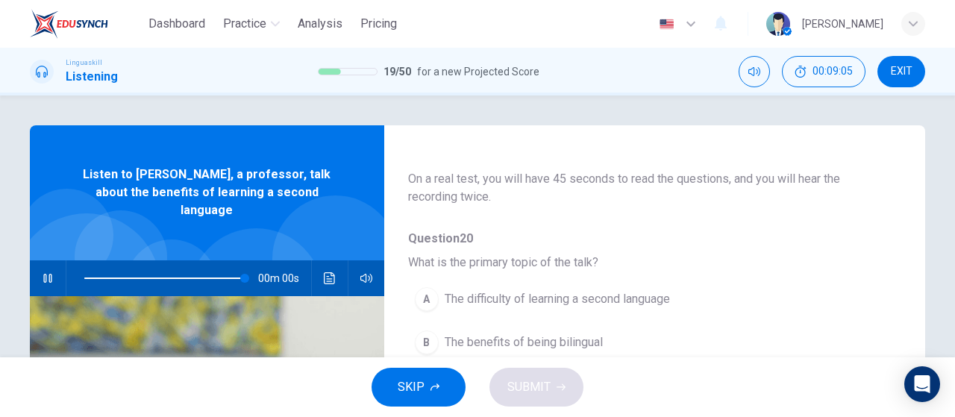
type input "0"
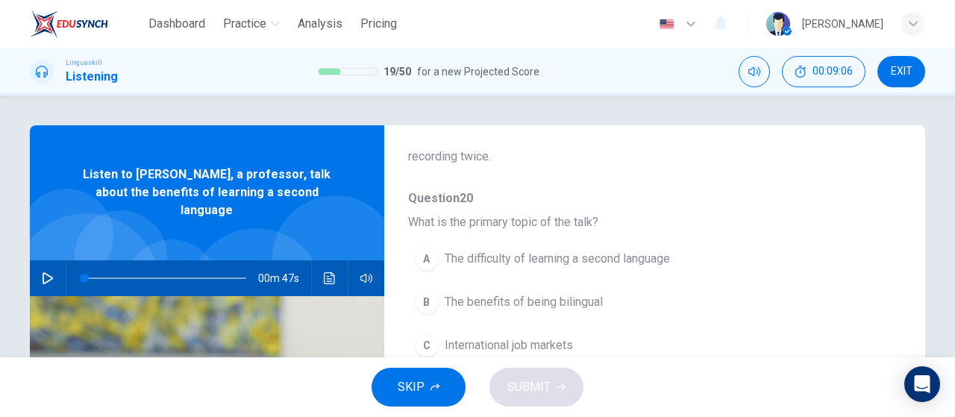
scroll to position [149, 0]
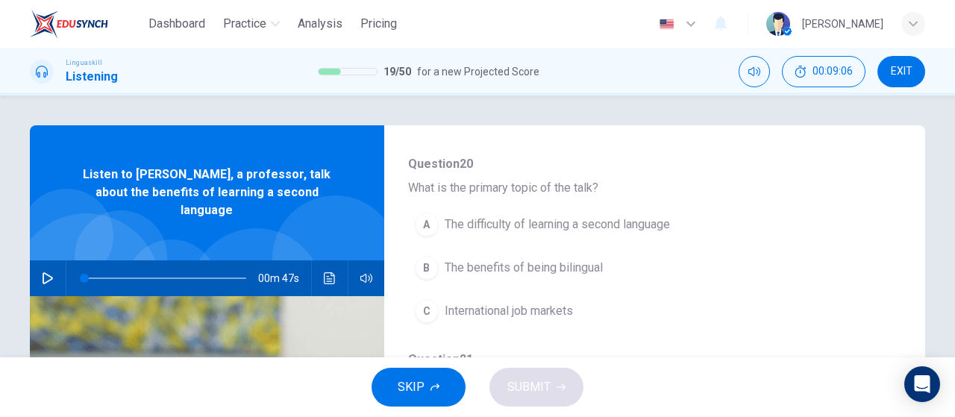
click at [623, 267] on button "B The benefits of being bilingual" at bounding box center [615, 267] width 415 height 37
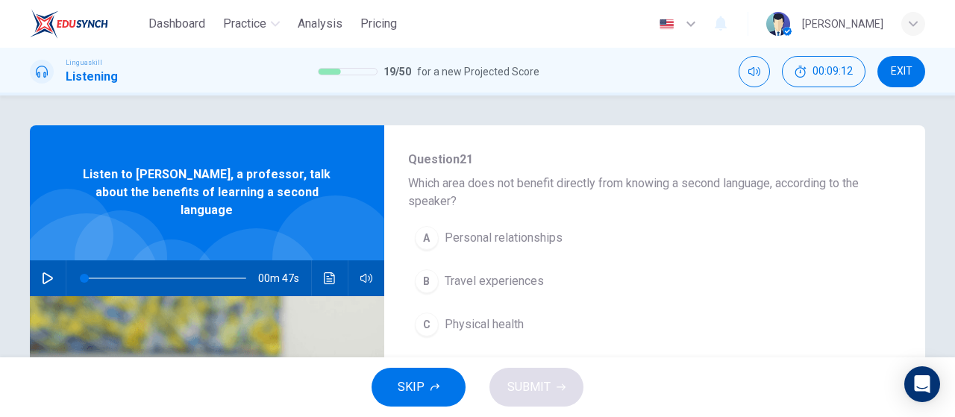
scroll to position [373, 0]
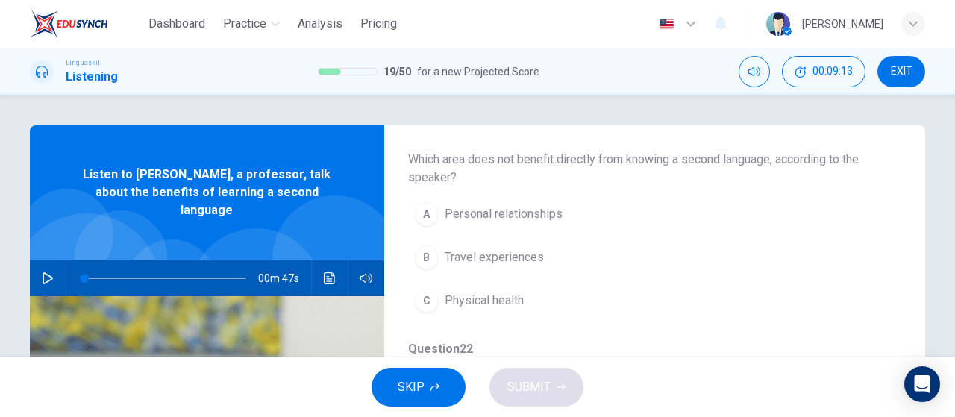
click at [579, 223] on button "A Personal relationships" at bounding box center [615, 213] width 415 height 37
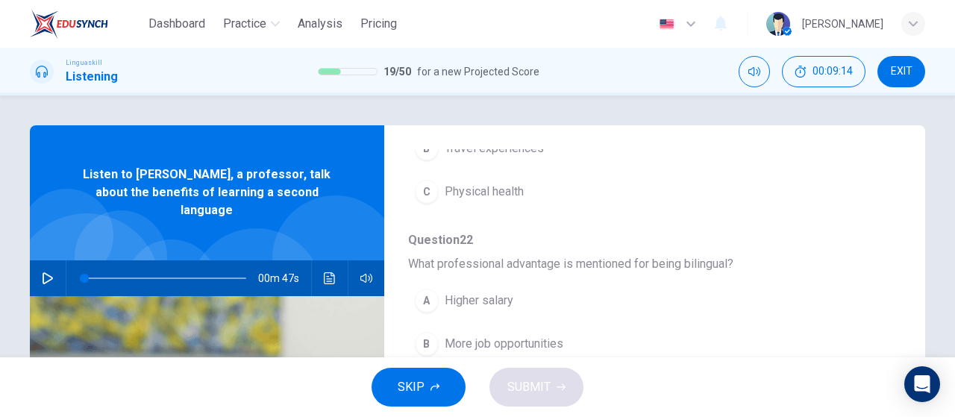
scroll to position [522, 0]
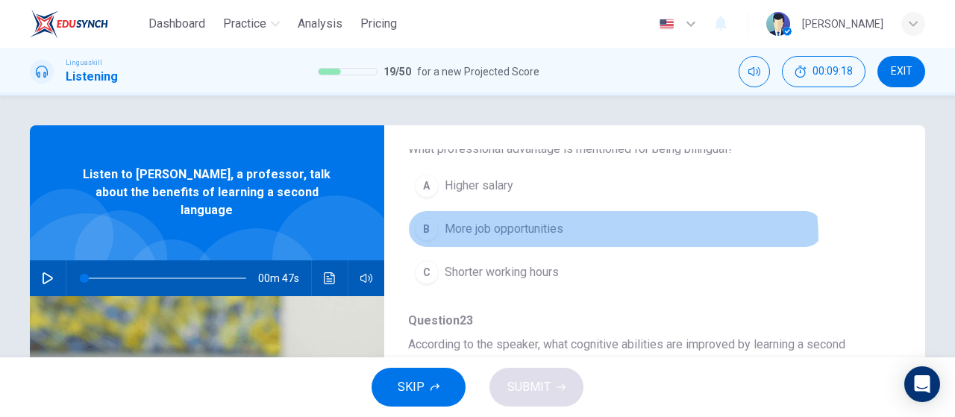
click at [560, 236] on button "B More job opportunities" at bounding box center [615, 228] width 415 height 37
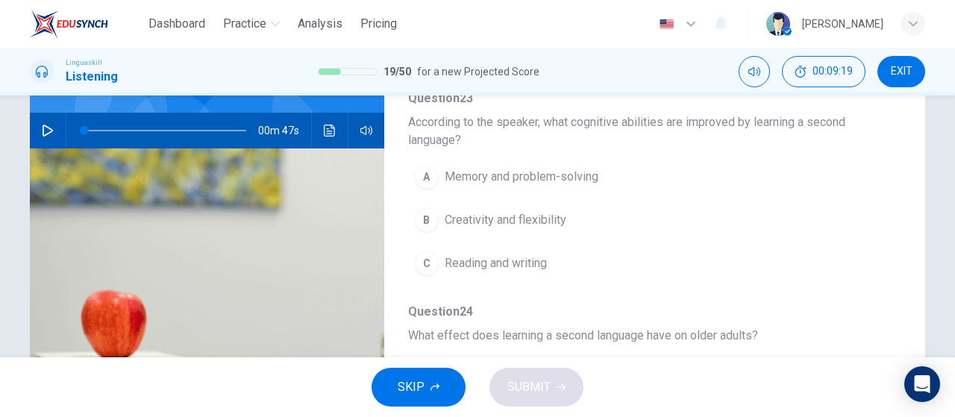
scroll to position [149, 0]
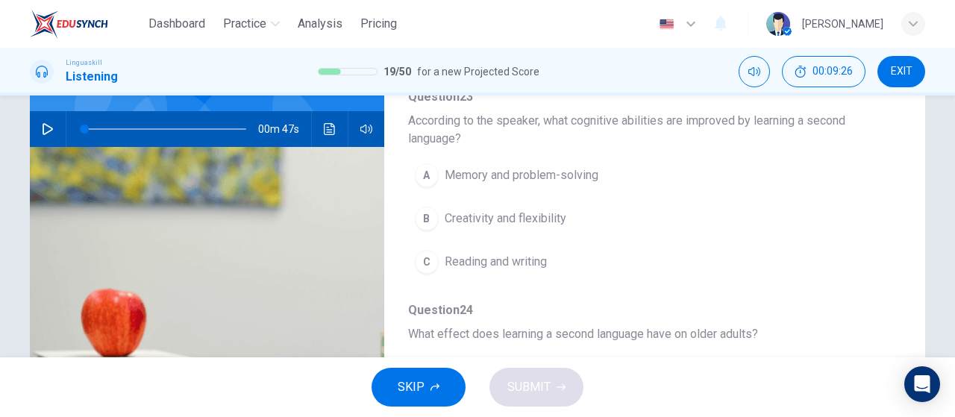
drag, startPoint x: 594, startPoint y: 181, endPoint x: 603, endPoint y: 180, distance: 9.1
click at [603, 180] on button "A Memory and problem-solving" at bounding box center [615, 175] width 415 height 37
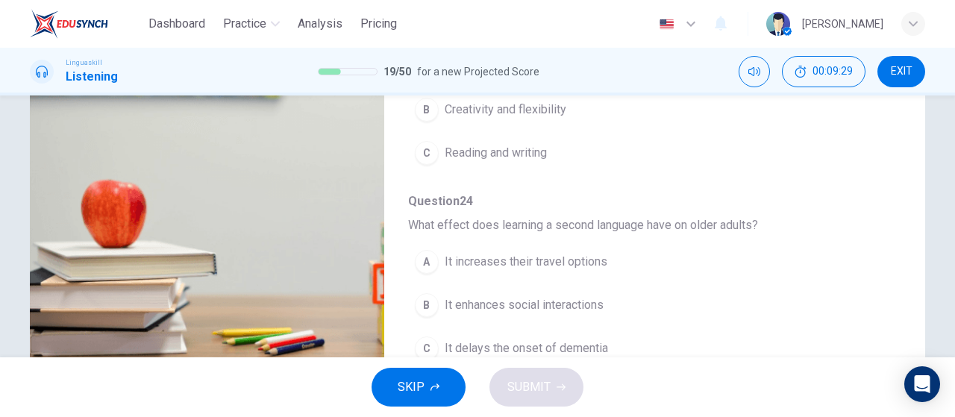
scroll to position [298, 0]
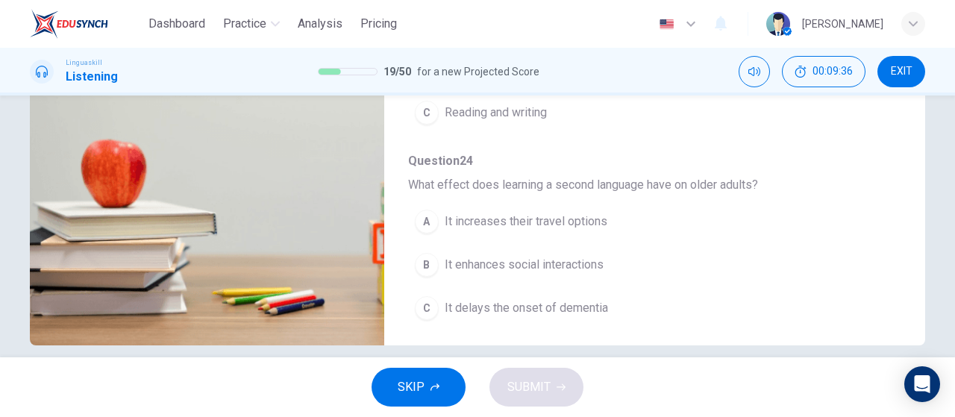
click at [629, 311] on button "C It delays the onset of dementia" at bounding box center [615, 307] width 415 height 37
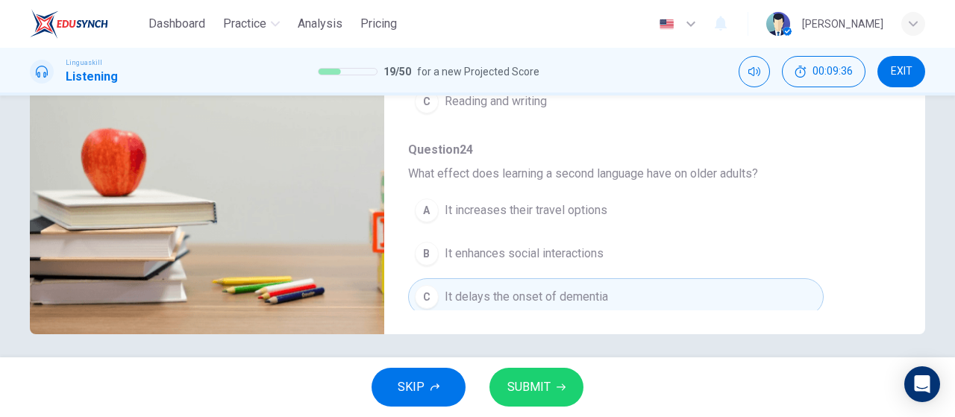
scroll to position [316, 0]
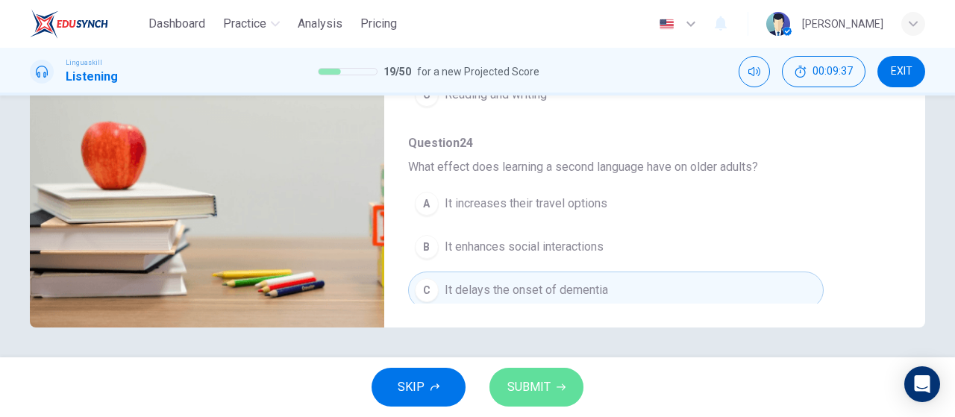
click at [560, 378] on button "SUBMIT" at bounding box center [536, 387] width 94 height 39
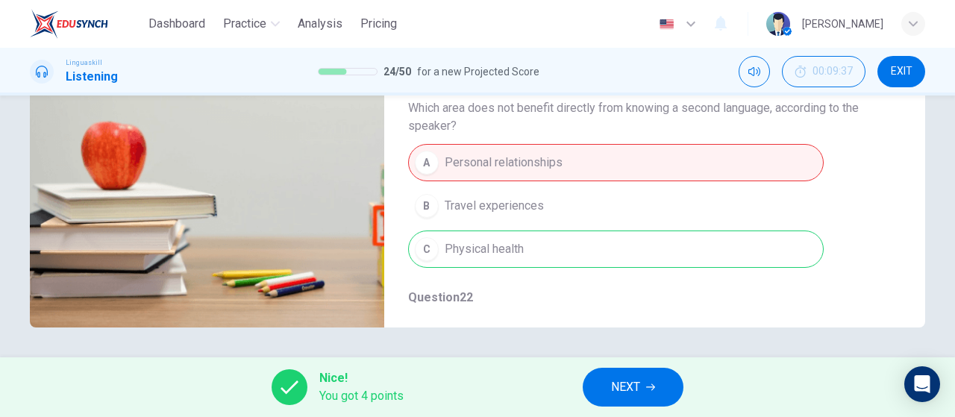
scroll to position [75, 0]
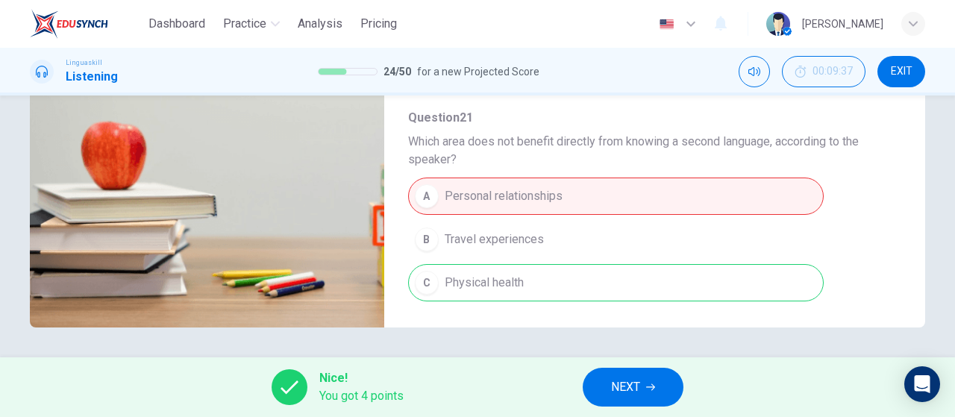
click at [518, 183] on div "A Personal relationships B Travel experiences C Physical health" at bounding box center [642, 240] width 469 height 130
click at [643, 380] on button "NEXT" at bounding box center [632, 387] width 101 height 39
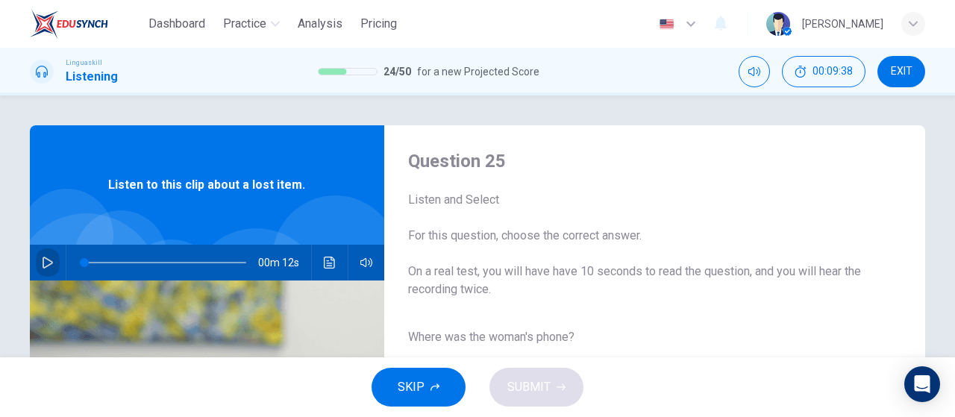
click at [46, 272] on button "button" at bounding box center [48, 263] width 24 height 36
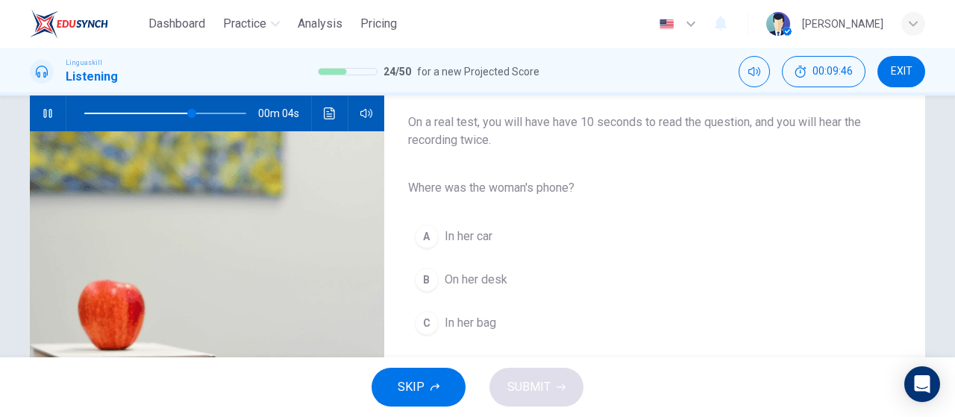
scroll to position [224, 0]
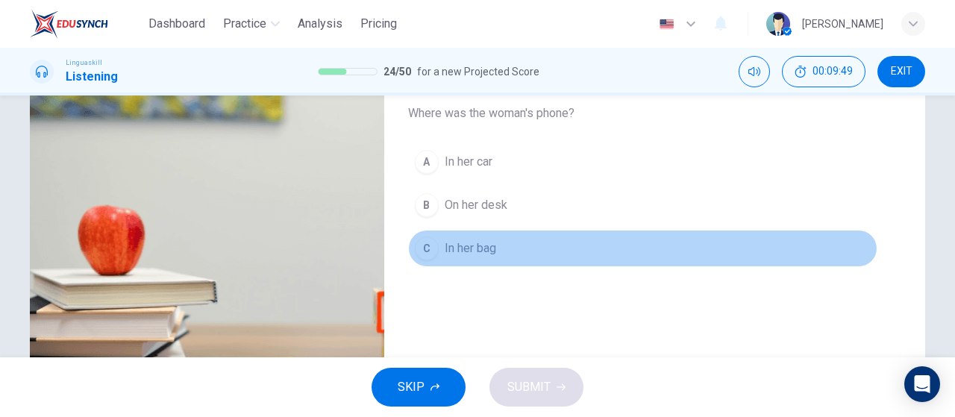
click at [509, 245] on button "C In her bag" at bounding box center [642, 248] width 469 height 37
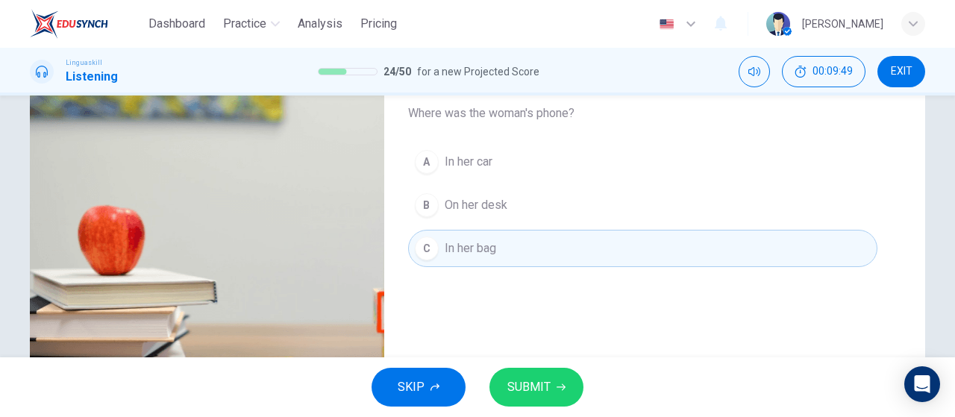
click at [541, 387] on span "SUBMIT" at bounding box center [528, 387] width 43 height 21
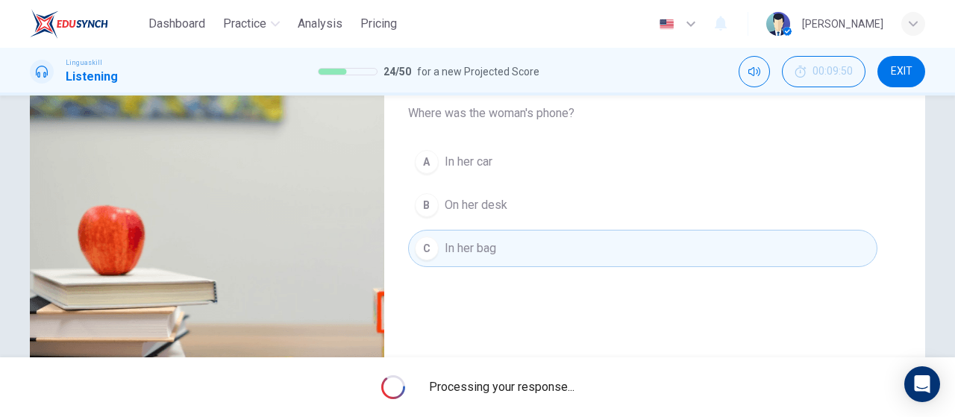
type input "0"
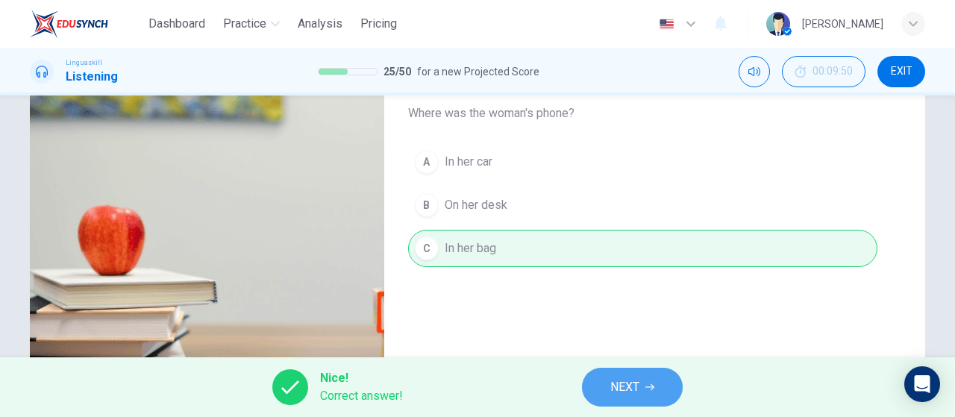
click at [613, 383] on span "NEXT" at bounding box center [624, 387] width 29 height 21
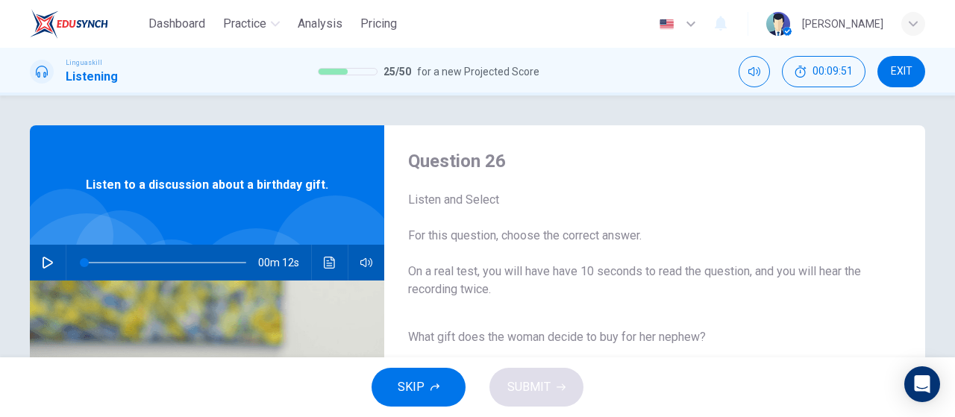
click at [55, 256] on button "button" at bounding box center [48, 263] width 24 height 36
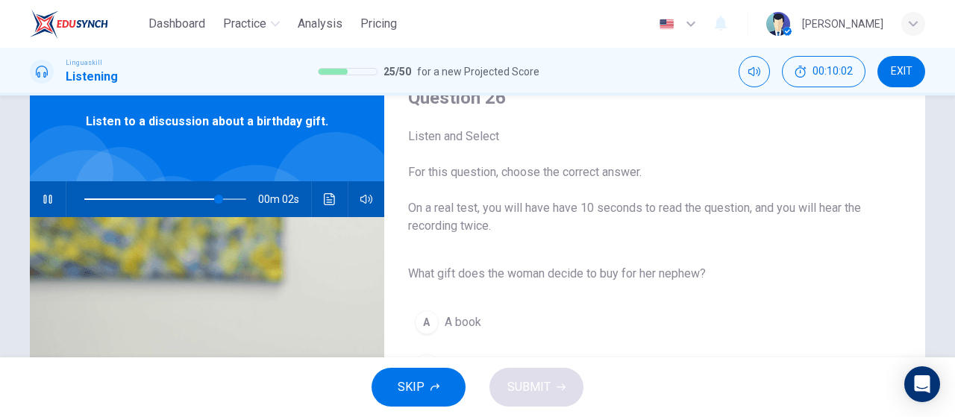
scroll to position [149, 0]
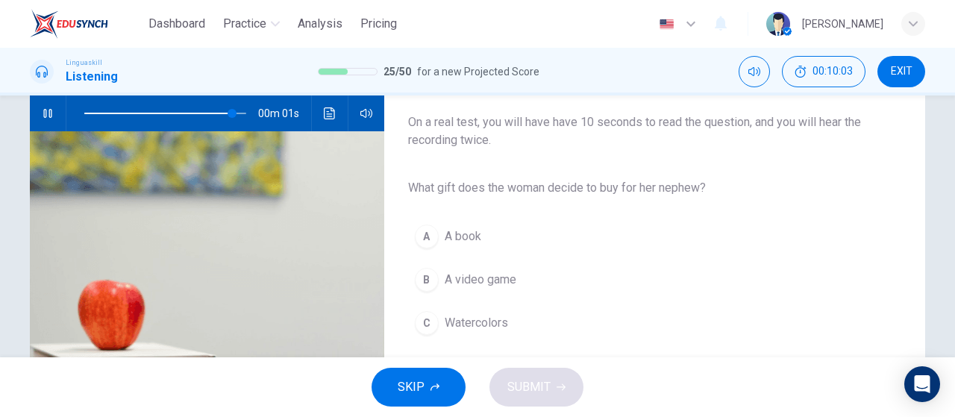
type input "0"
click at [460, 326] on span "Watercolors" at bounding box center [475, 323] width 63 height 18
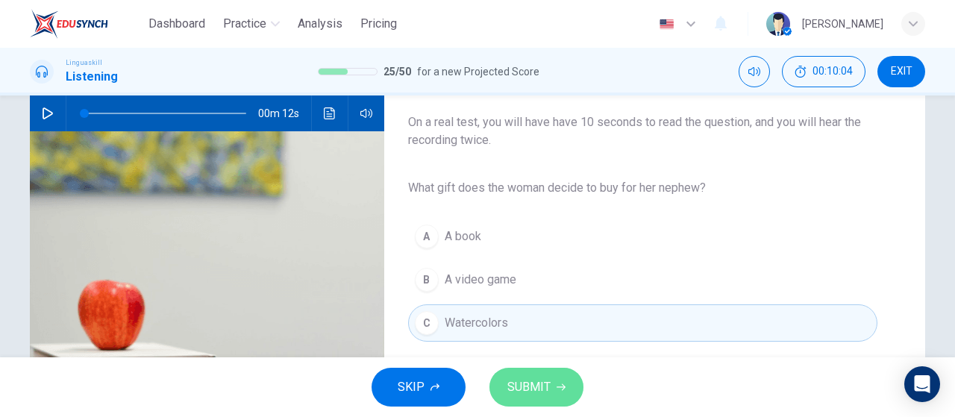
click at [568, 403] on button "SUBMIT" at bounding box center [536, 387] width 94 height 39
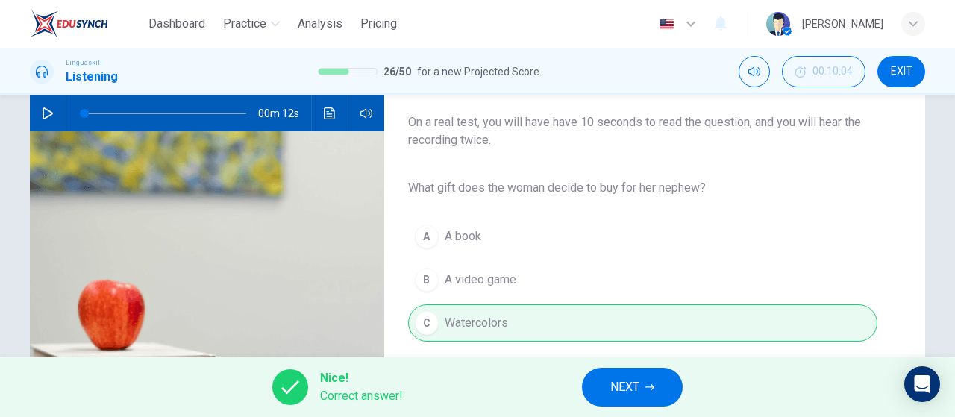
click at [637, 383] on span "NEXT" at bounding box center [624, 387] width 29 height 21
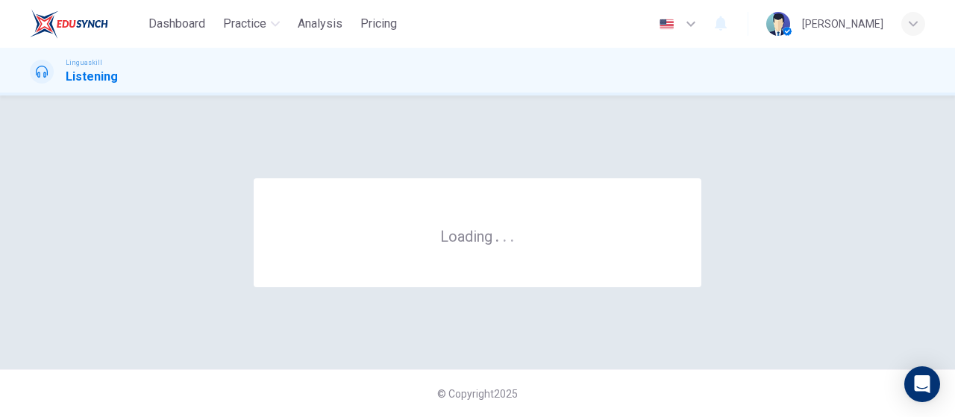
scroll to position [0, 0]
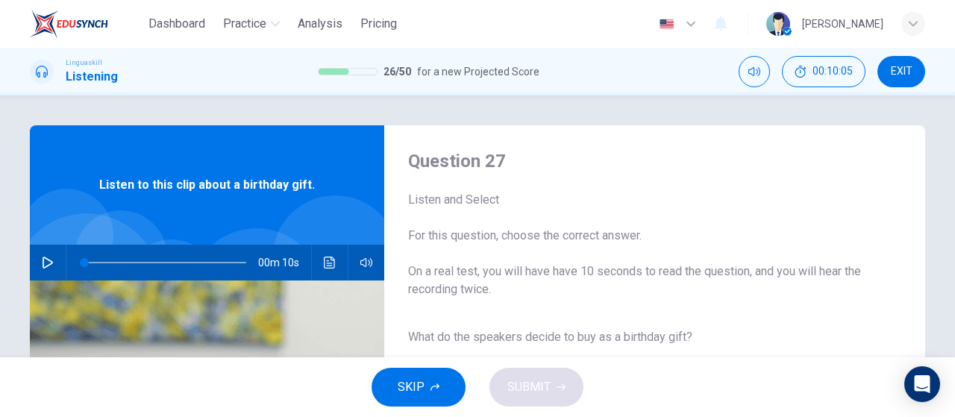
click at [55, 254] on div "00m 10s" at bounding box center [207, 263] width 354 height 36
click at [51, 260] on button "button" at bounding box center [48, 263] width 24 height 36
type input "0"
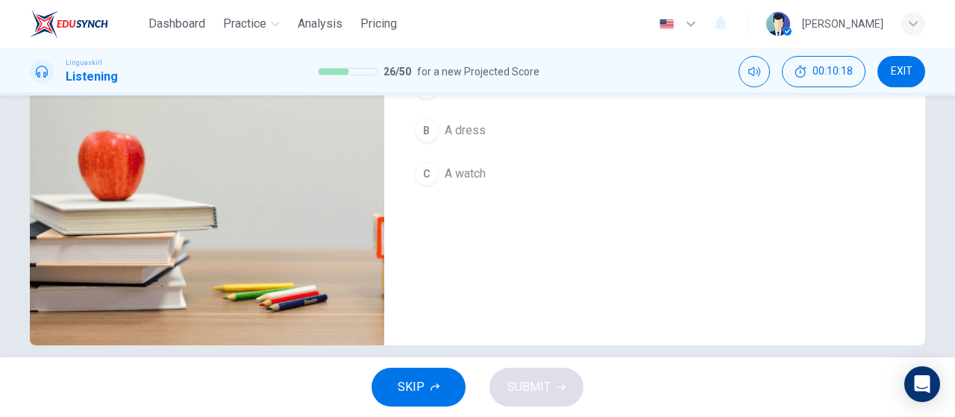
scroll to position [224, 0]
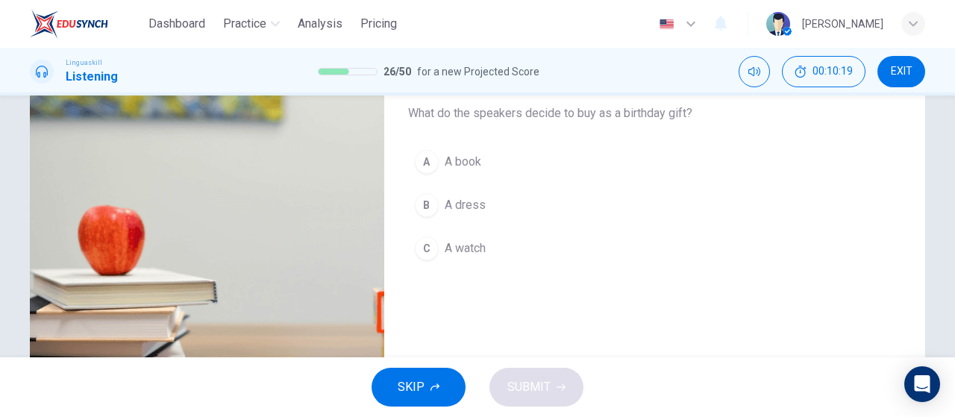
click at [496, 171] on button "A A book" at bounding box center [642, 161] width 469 height 37
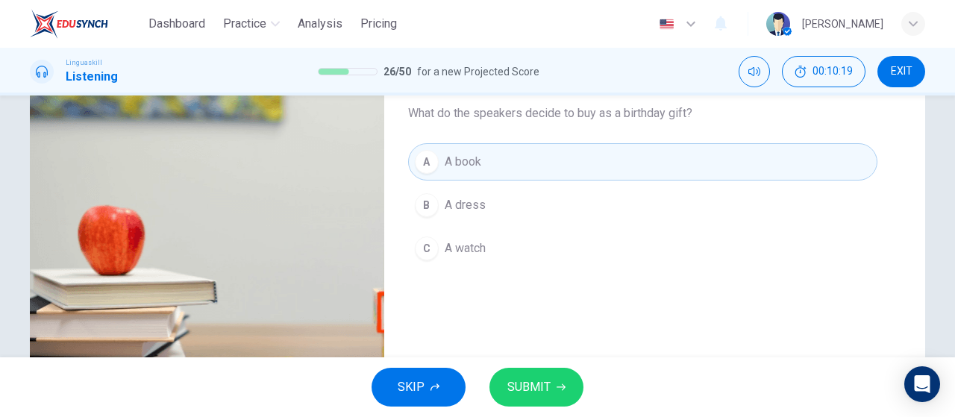
click at [553, 387] on button "SUBMIT" at bounding box center [536, 387] width 94 height 39
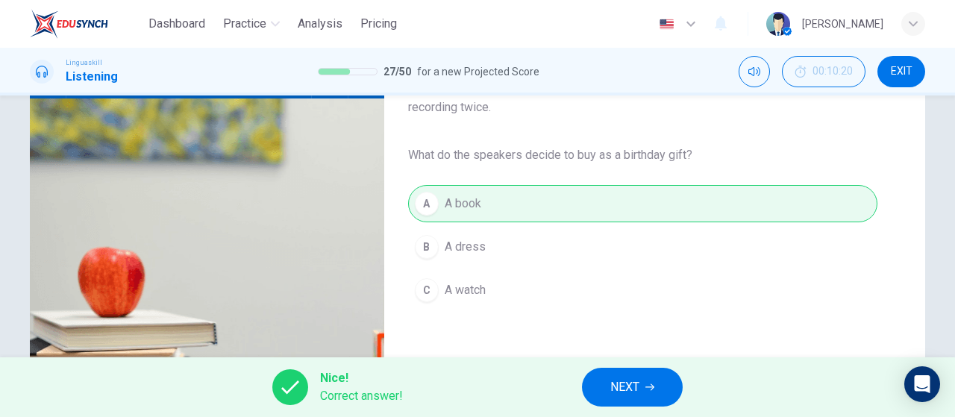
scroll to position [149, 0]
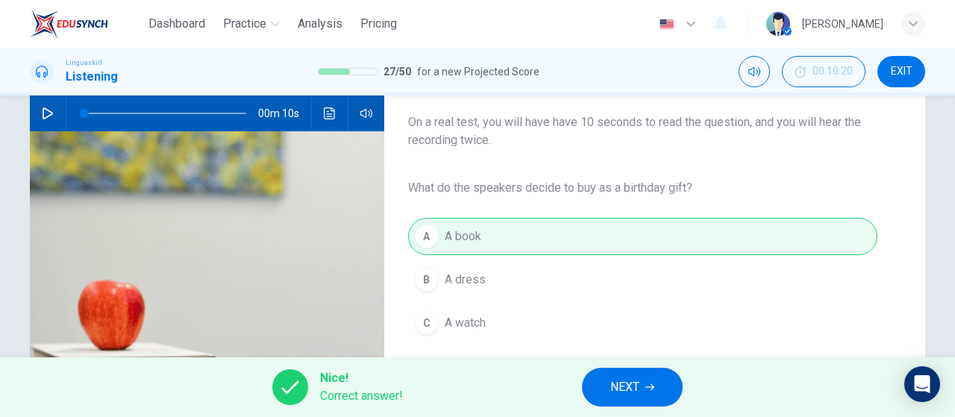
click at [613, 405] on button "NEXT" at bounding box center [632, 387] width 101 height 39
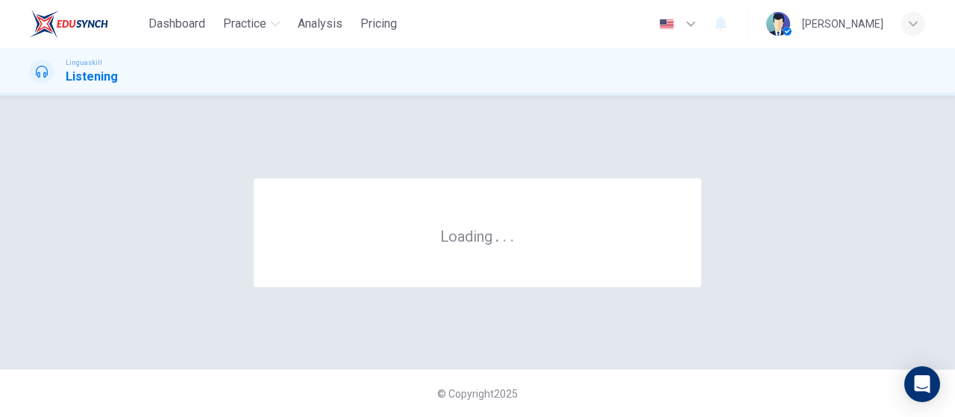
scroll to position [0, 0]
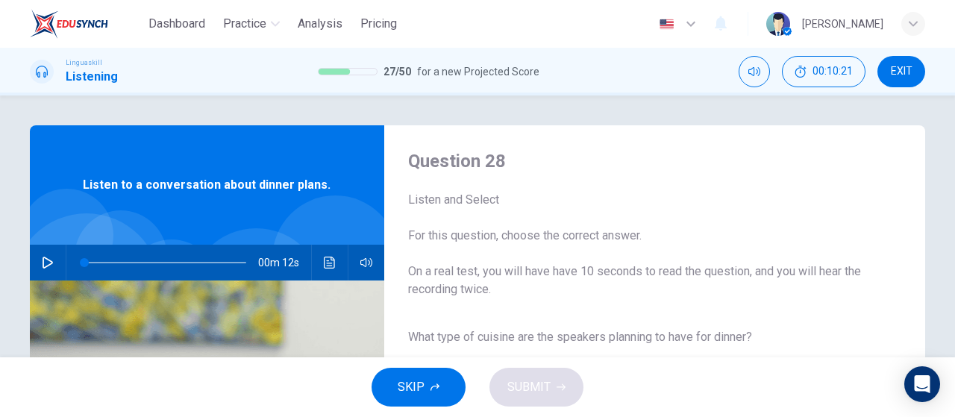
click at [51, 263] on button "button" at bounding box center [48, 263] width 24 height 36
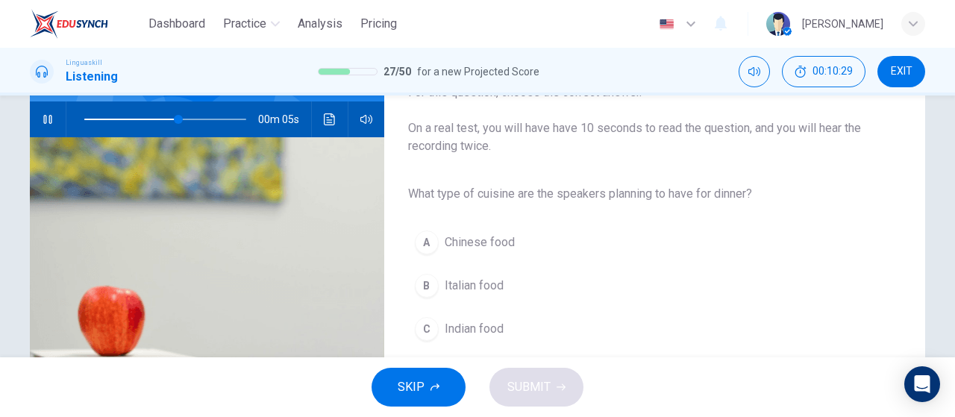
scroll to position [149, 0]
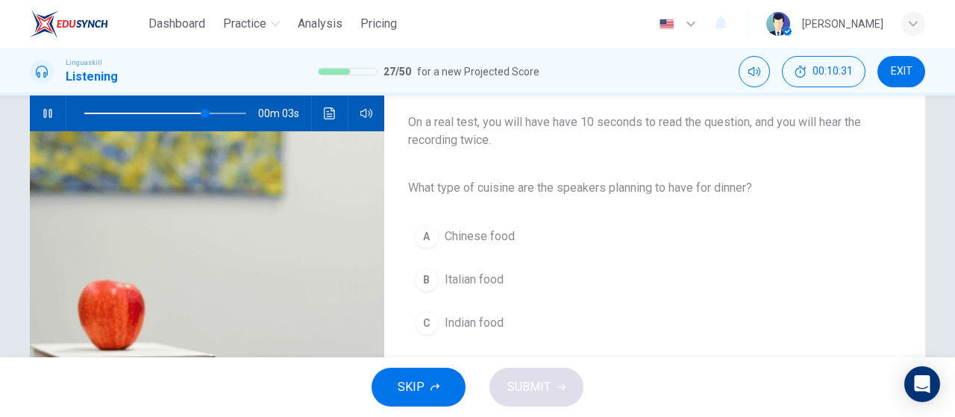
click at [471, 279] on span "Italian food" at bounding box center [473, 280] width 59 height 18
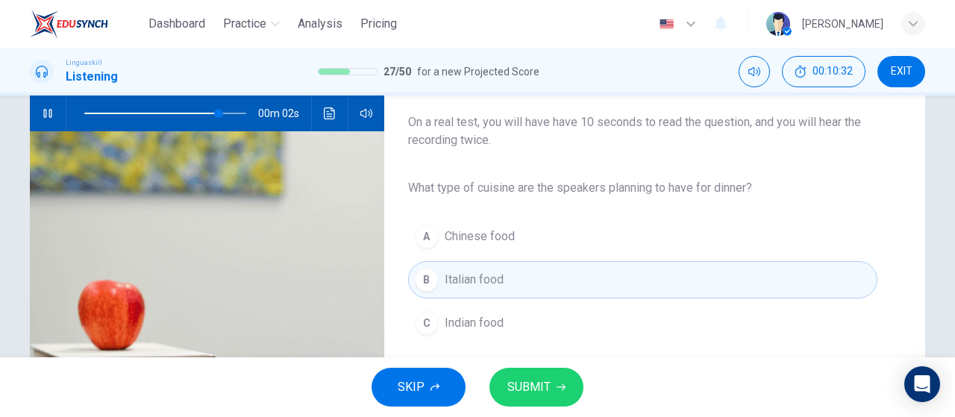
click at [528, 390] on span "SUBMIT" at bounding box center [528, 387] width 43 height 21
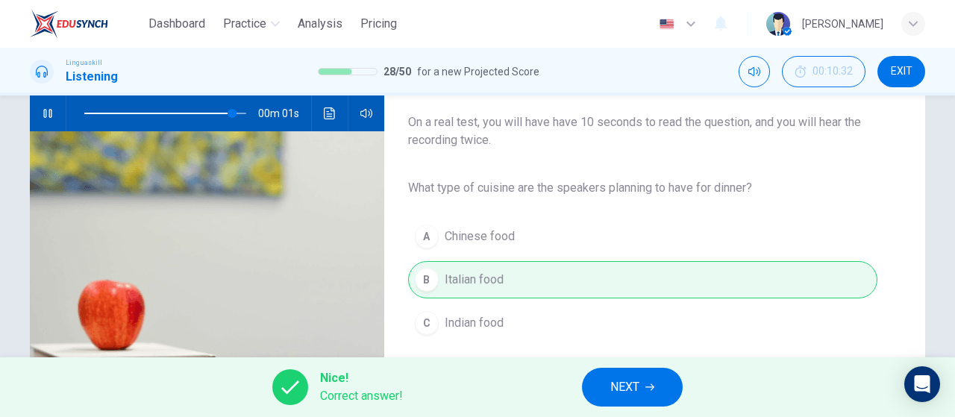
type input "0"
click at [634, 395] on span "NEXT" at bounding box center [624, 387] width 29 height 21
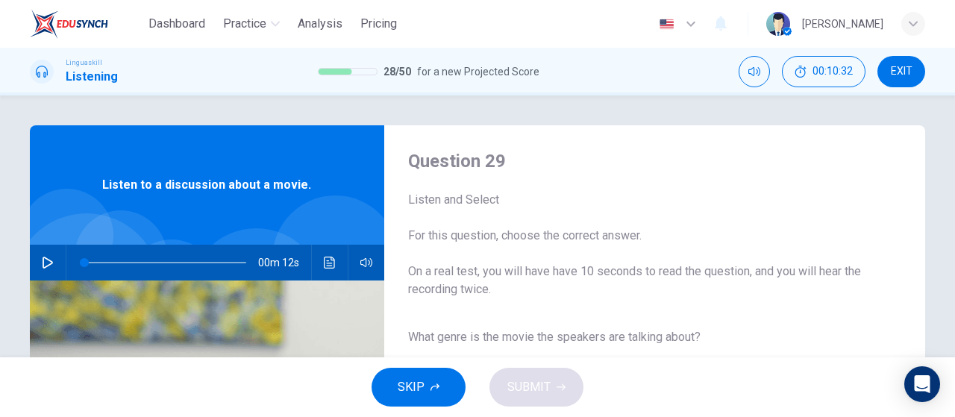
click at [48, 264] on icon "button" at bounding box center [48, 263] width 12 height 12
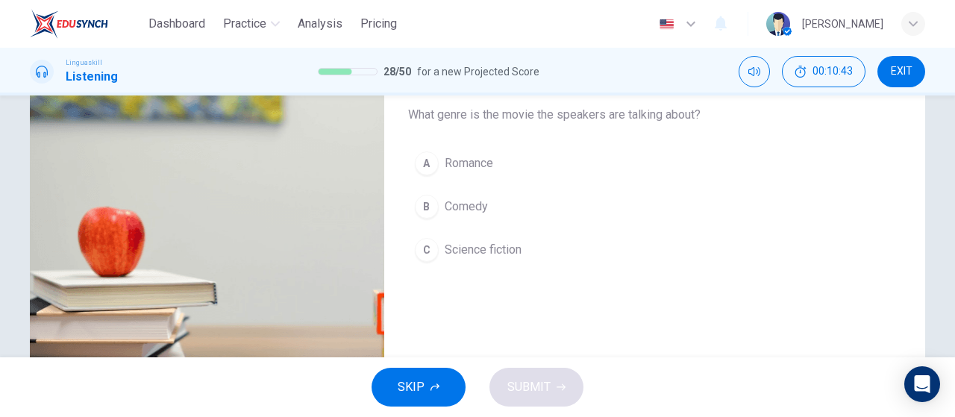
scroll to position [224, 0]
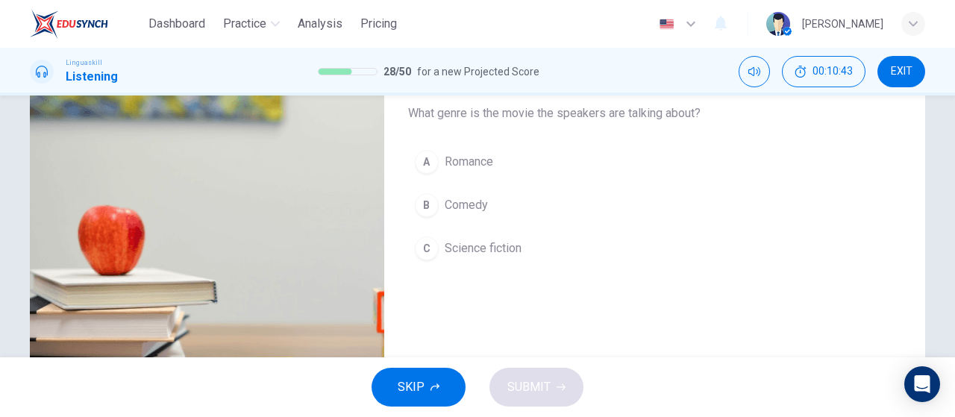
click at [513, 257] on button "C Science fiction" at bounding box center [642, 248] width 469 height 37
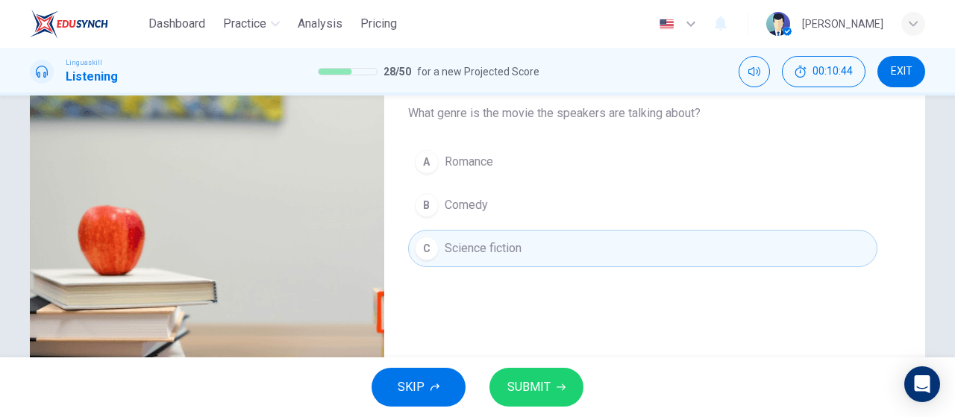
click at [532, 393] on span "SUBMIT" at bounding box center [528, 387] width 43 height 21
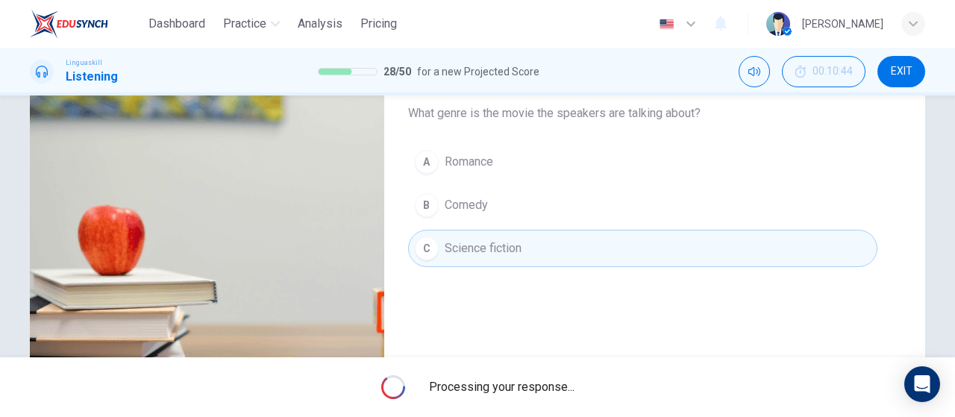
type input "0"
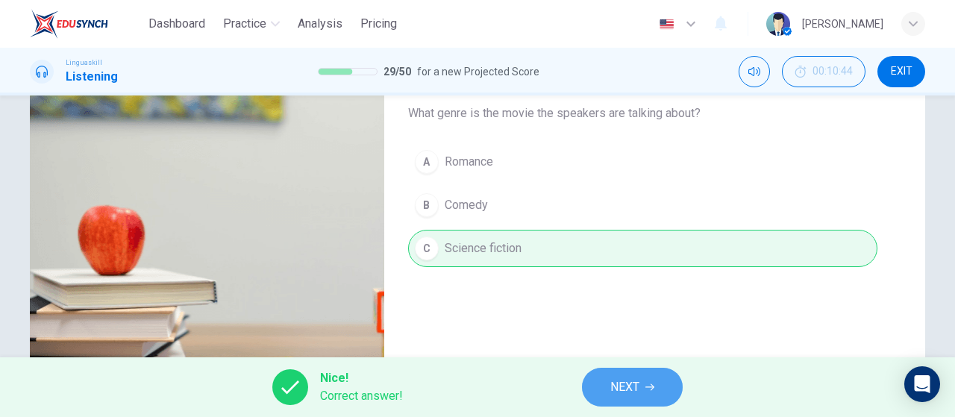
click at [607, 396] on button "NEXT" at bounding box center [632, 387] width 101 height 39
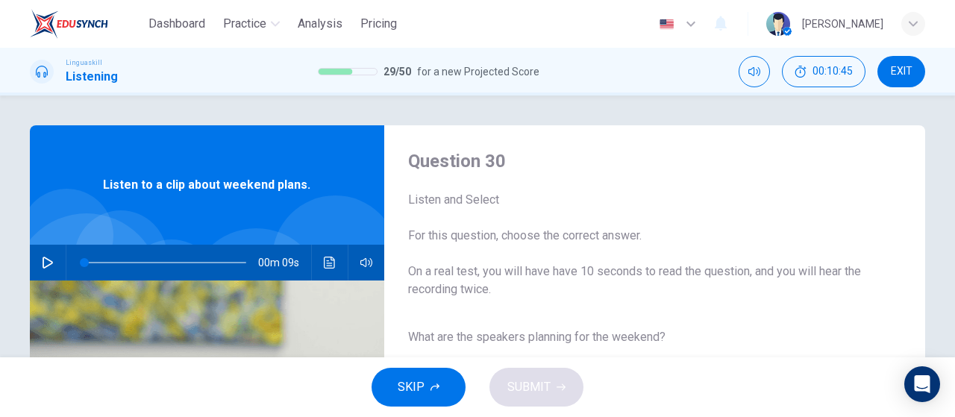
click at [42, 263] on icon "button" at bounding box center [48, 263] width 12 height 12
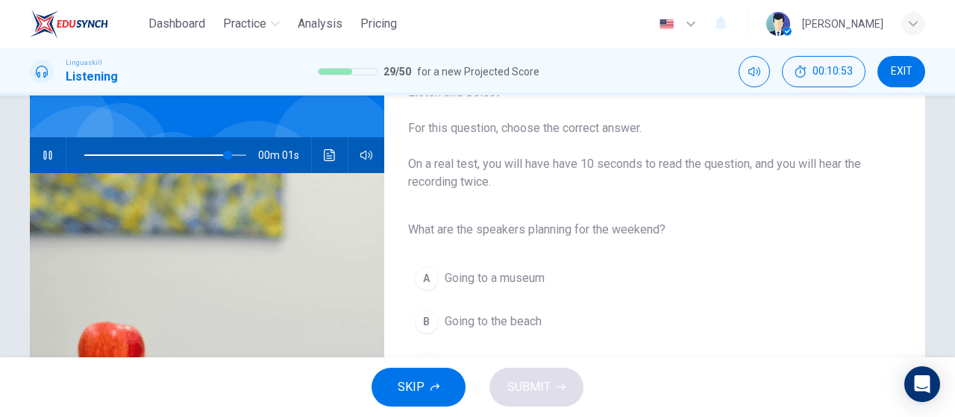
scroll to position [149, 0]
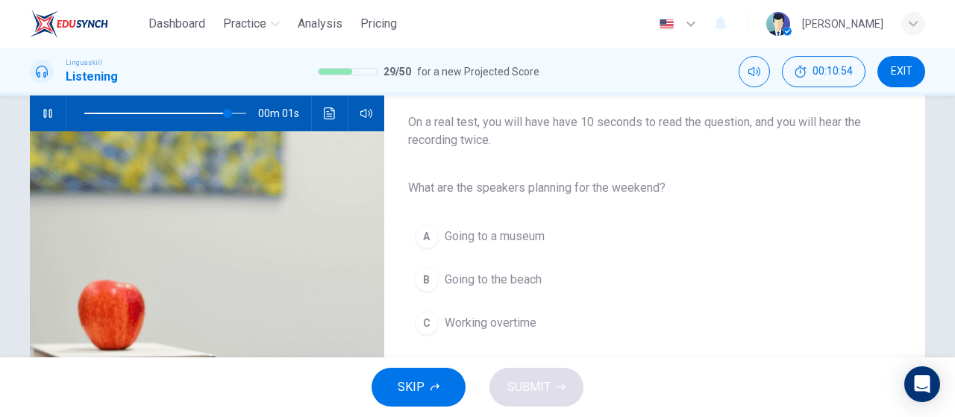
type input "0"
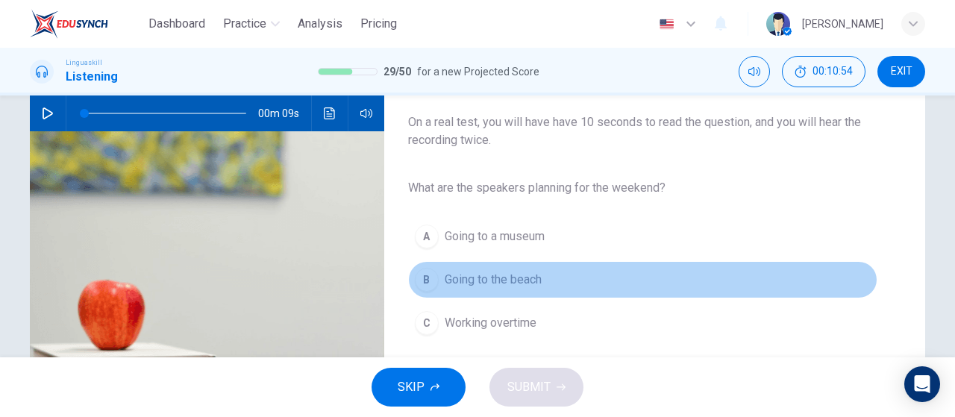
click at [535, 278] on span "Going to the beach" at bounding box center [492, 280] width 97 height 18
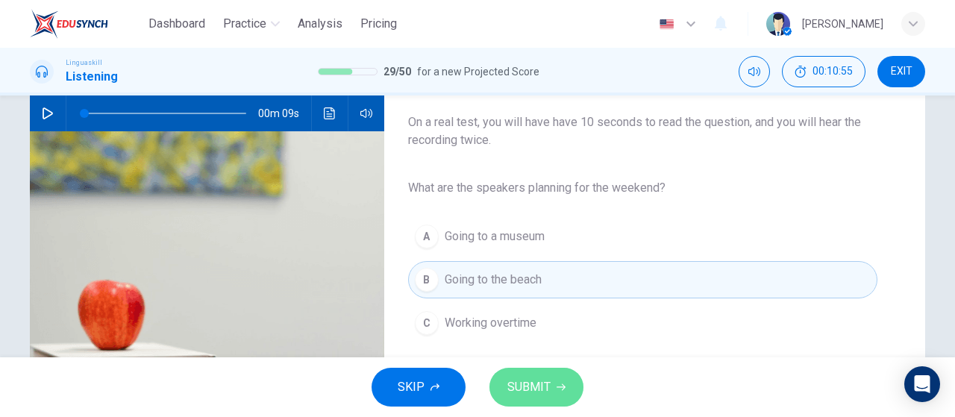
click at [534, 374] on button "SUBMIT" at bounding box center [536, 387] width 94 height 39
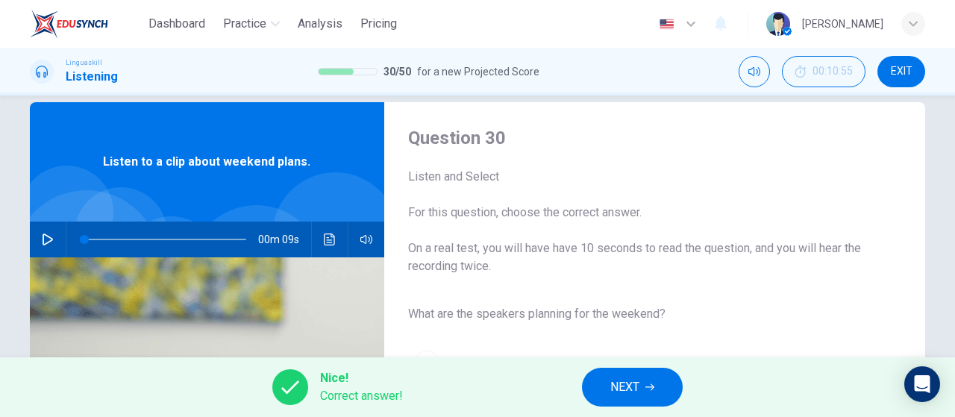
scroll to position [0, 0]
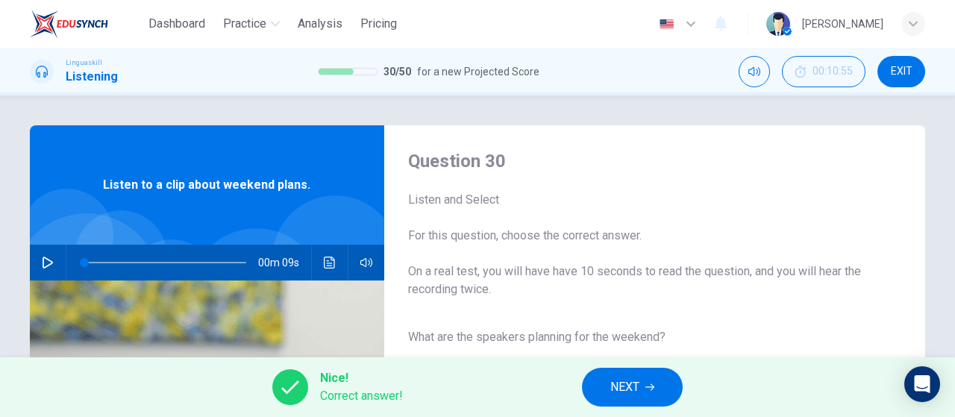
click at [659, 394] on button "NEXT" at bounding box center [632, 387] width 101 height 39
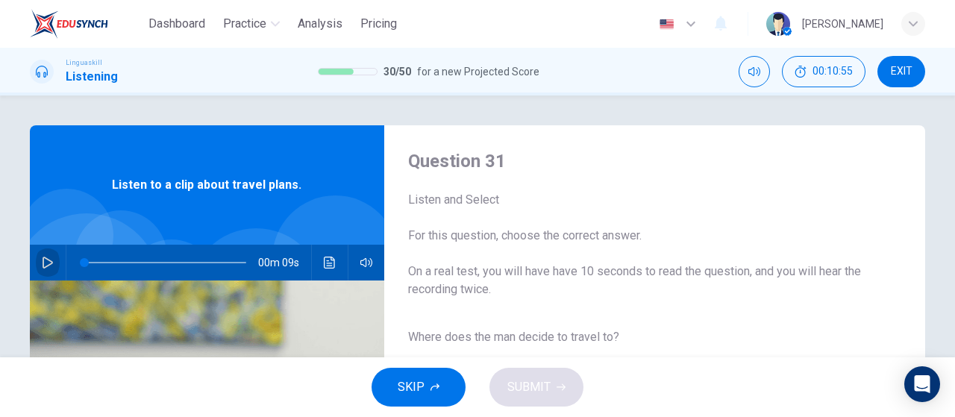
click at [42, 265] on icon "button" at bounding box center [48, 263] width 12 height 12
type input "0"
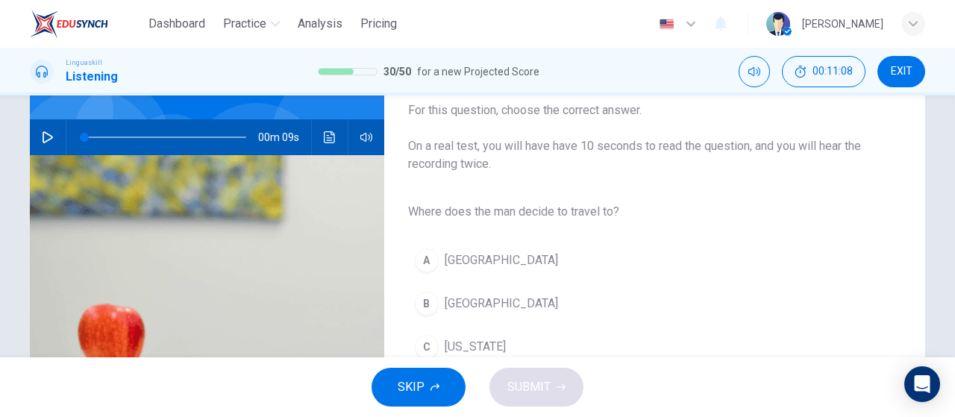
scroll to position [298, 0]
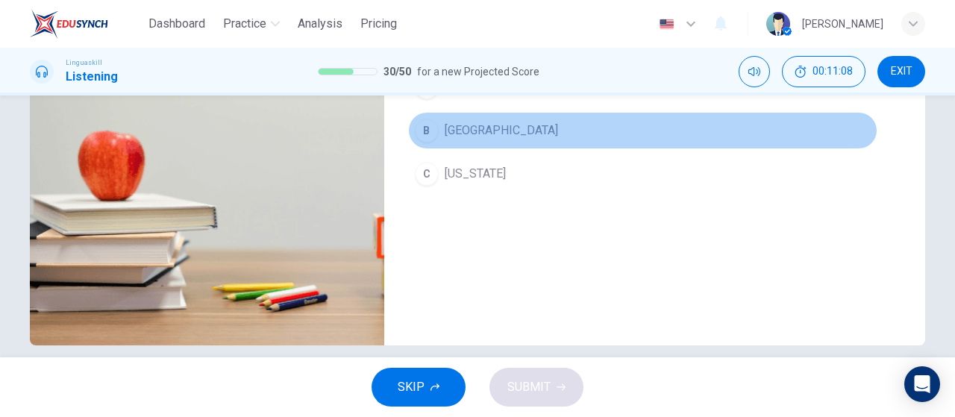
click at [436, 132] on button "B Rome" at bounding box center [642, 130] width 469 height 37
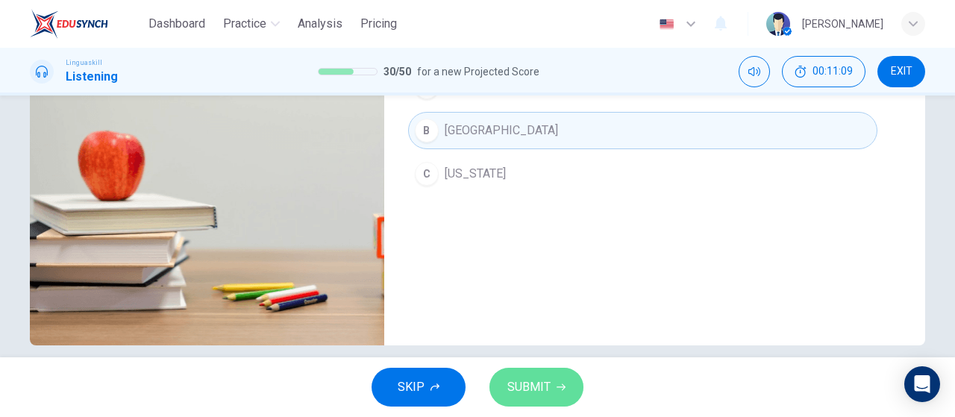
click at [503, 389] on button "SUBMIT" at bounding box center [536, 387] width 94 height 39
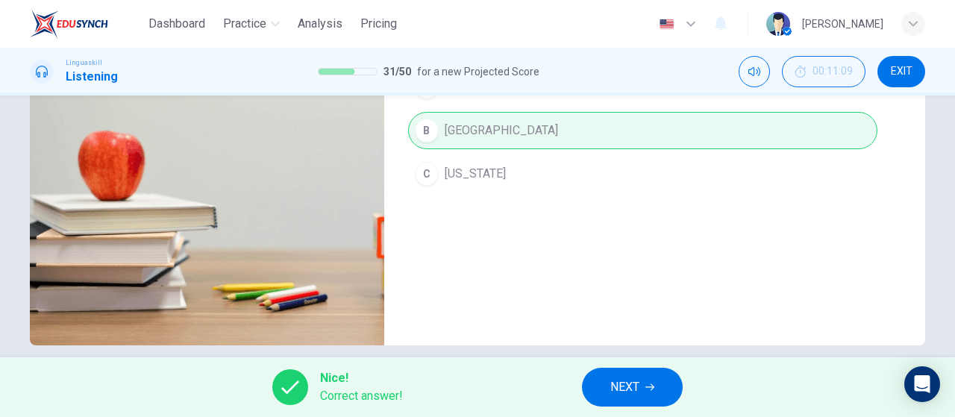
click at [629, 396] on span "NEXT" at bounding box center [624, 387] width 29 height 21
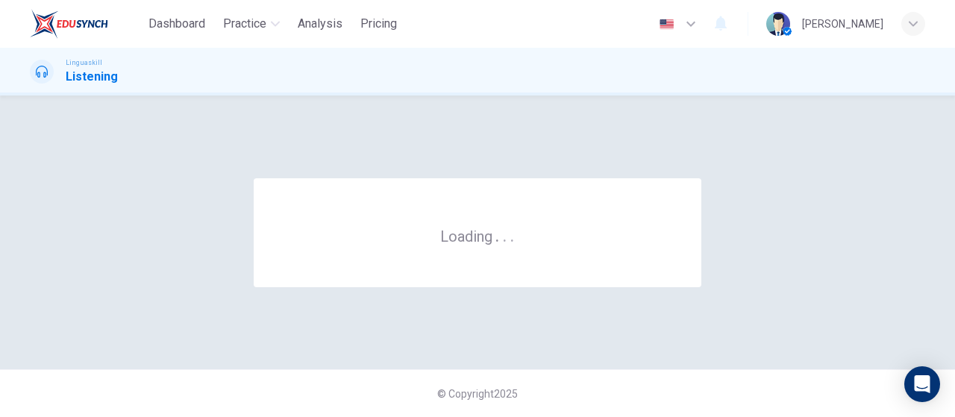
scroll to position [0, 0]
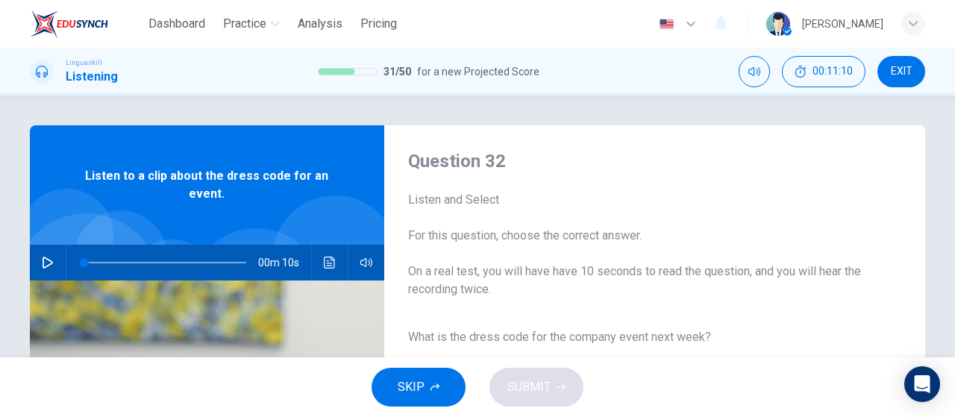
click at [45, 257] on icon "button" at bounding box center [48, 263] width 12 height 12
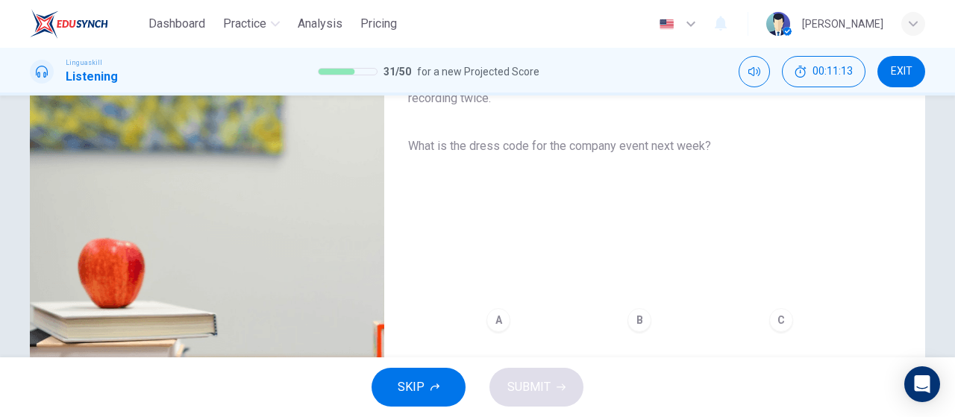
scroll to position [224, 0]
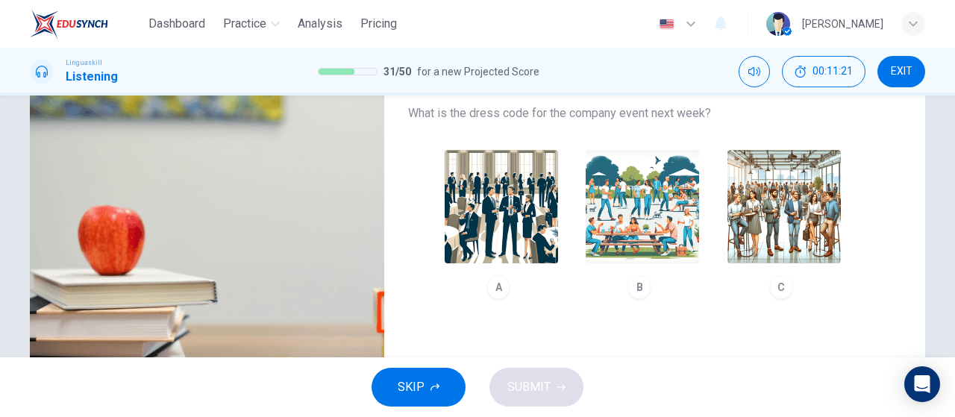
type input "0"
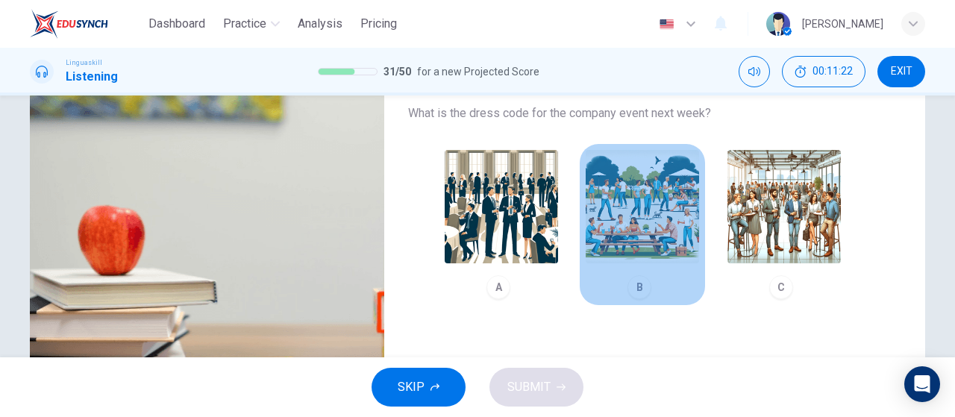
click at [648, 186] on img "button" at bounding box center [641, 206] width 113 height 113
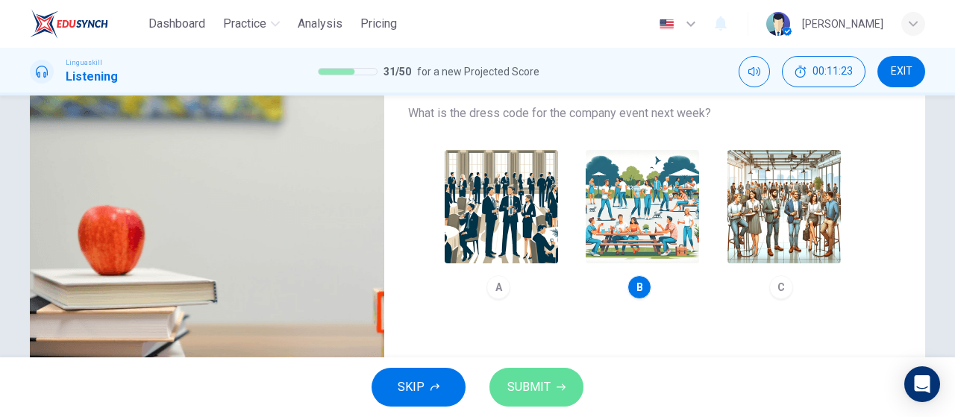
click at [528, 388] on span "SUBMIT" at bounding box center [528, 387] width 43 height 21
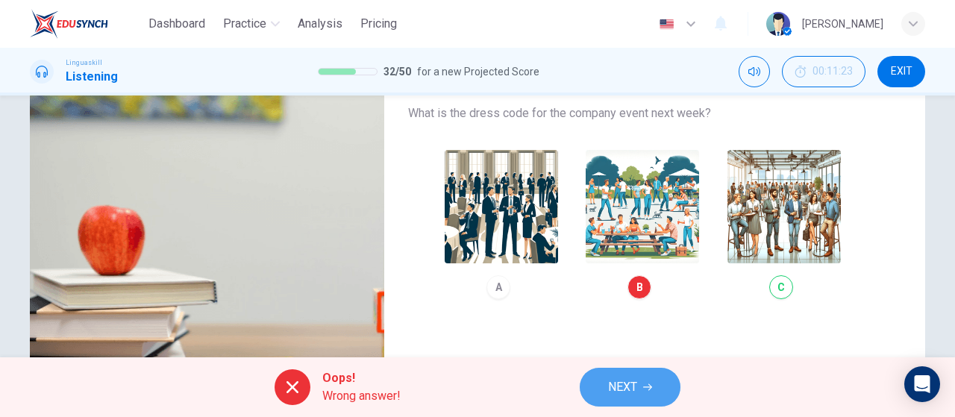
click at [612, 371] on button "NEXT" at bounding box center [629, 387] width 101 height 39
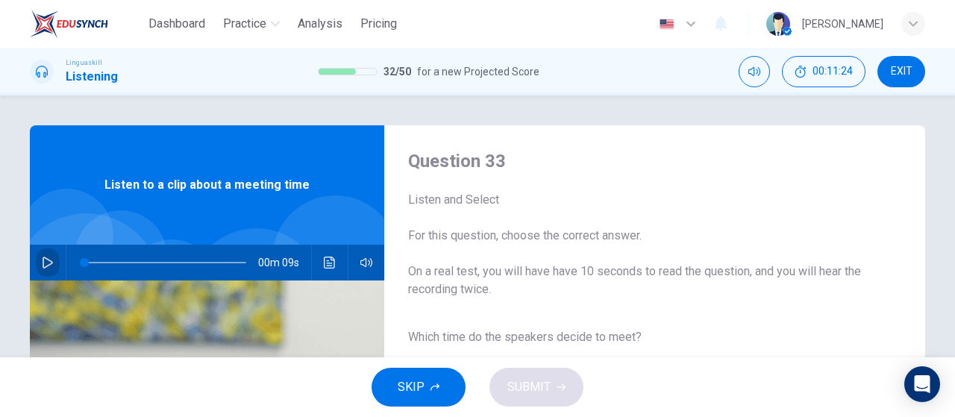
click at [45, 264] on icon "button" at bounding box center [48, 263] width 12 height 12
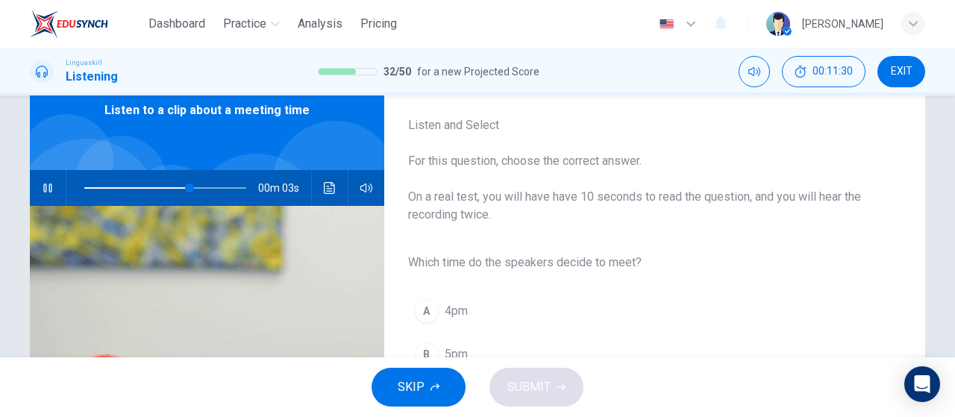
scroll to position [149, 0]
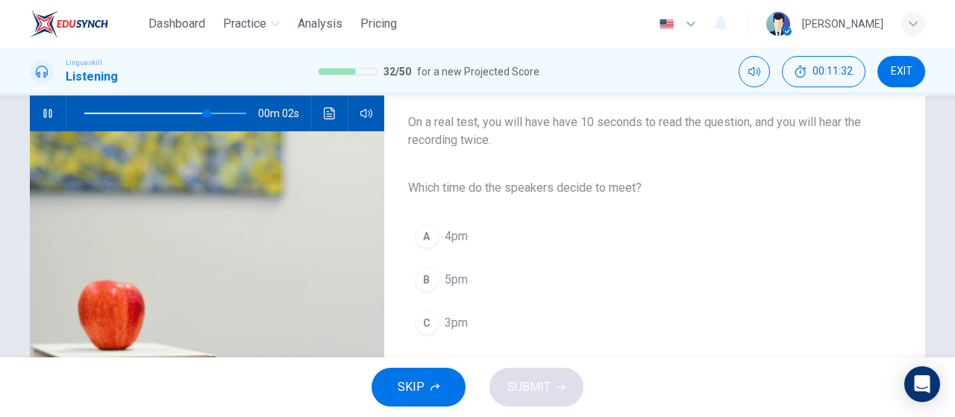
click at [448, 330] on button "C 3pm" at bounding box center [642, 322] width 469 height 37
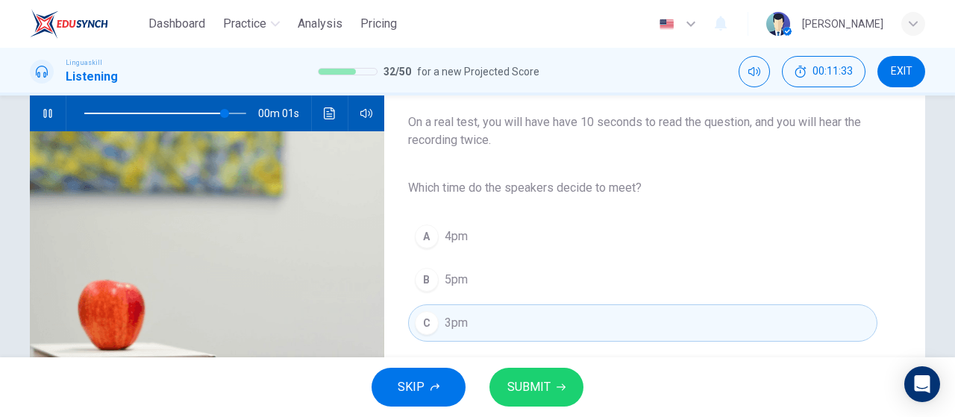
click at [556, 393] on button "SUBMIT" at bounding box center [536, 387] width 94 height 39
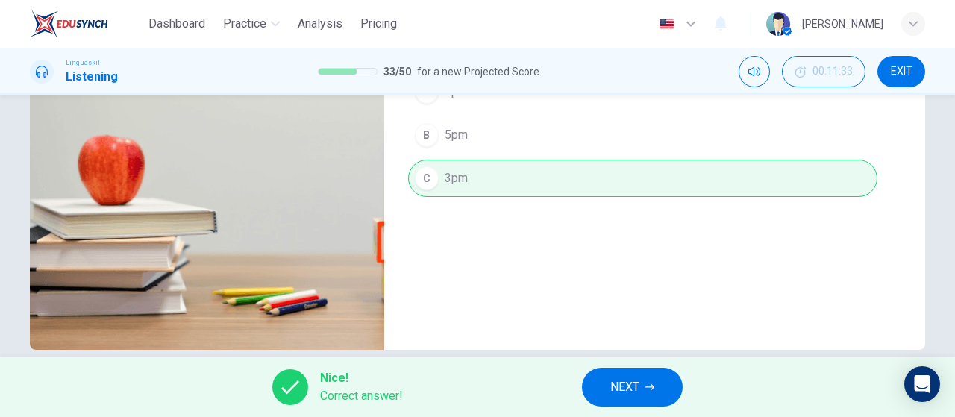
scroll to position [316, 0]
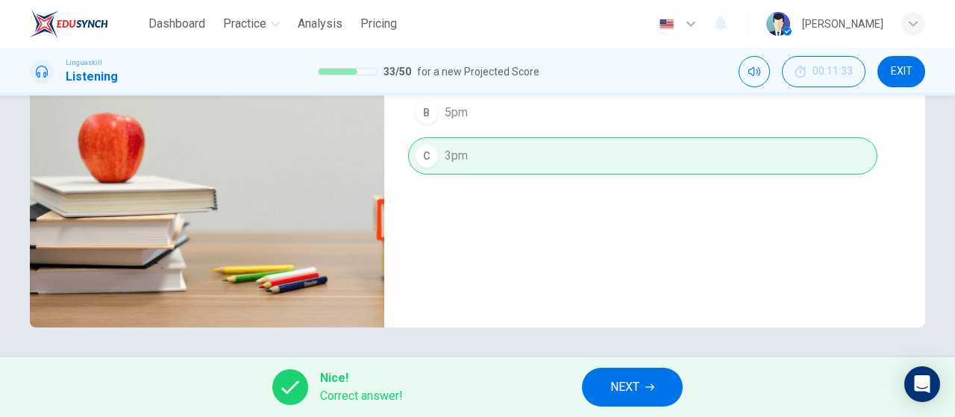
click at [618, 389] on span "NEXT" at bounding box center [624, 387] width 29 height 21
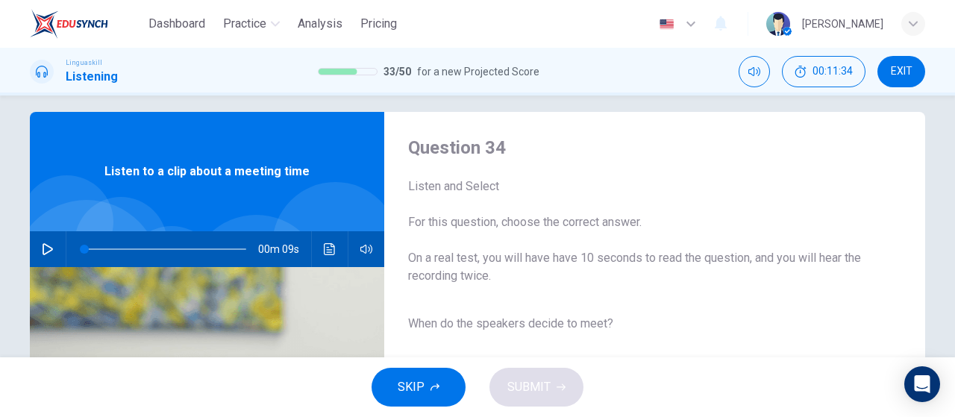
scroll to position [0, 0]
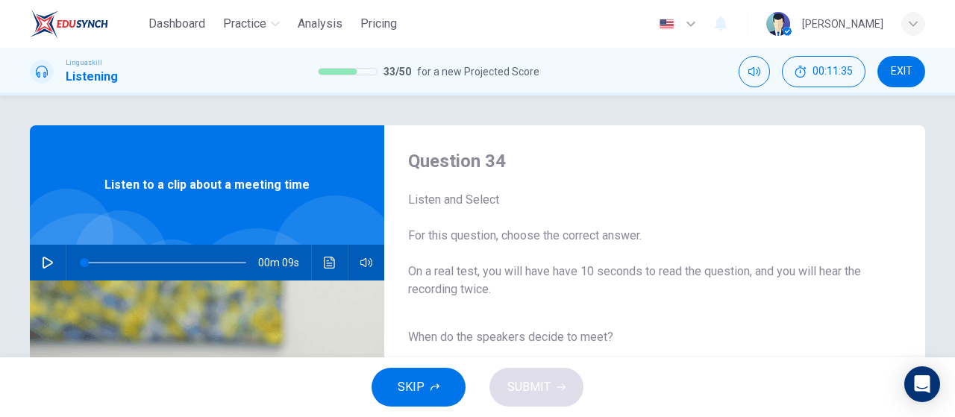
click at [43, 266] on icon "button" at bounding box center [48, 263] width 10 height 12
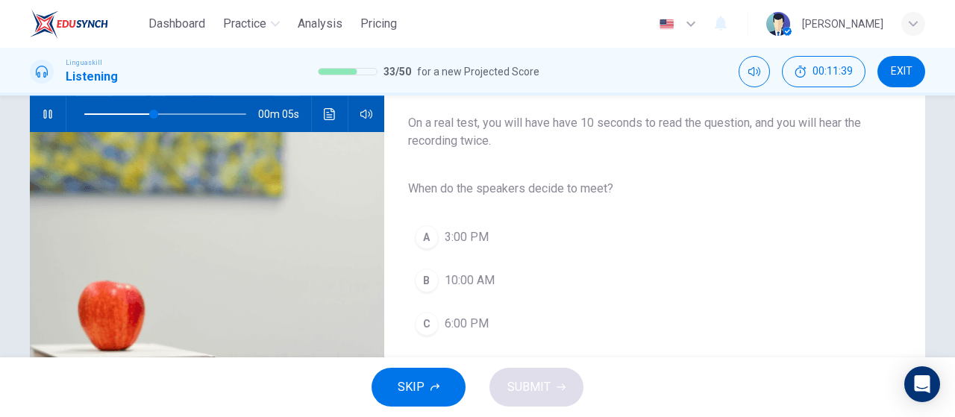
scroll to position [149, 0]
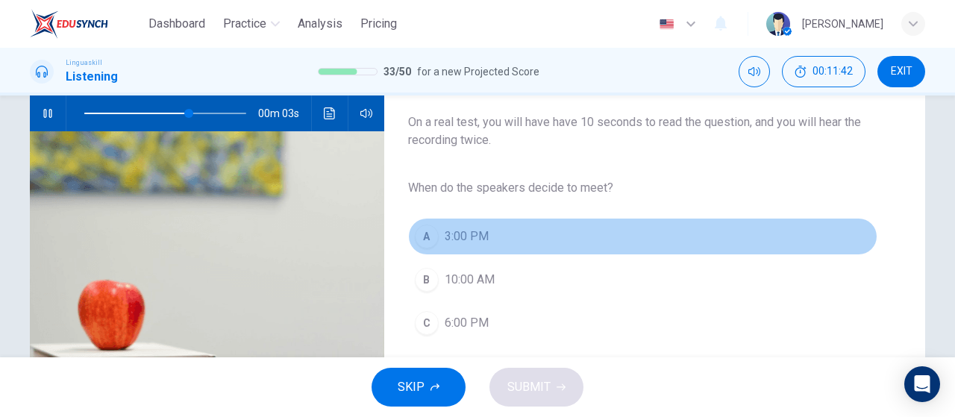
click at [433, 230] on div "A" at bounding box center [427, 236] width 24 height 24
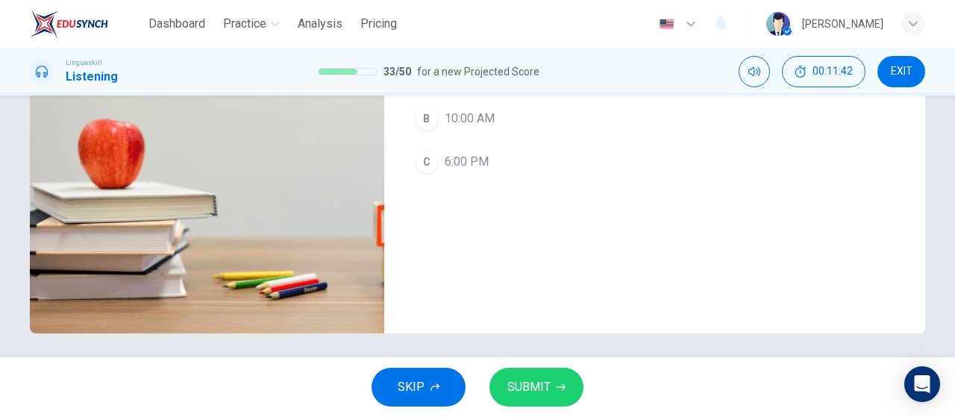
scroll to position [316, 0]
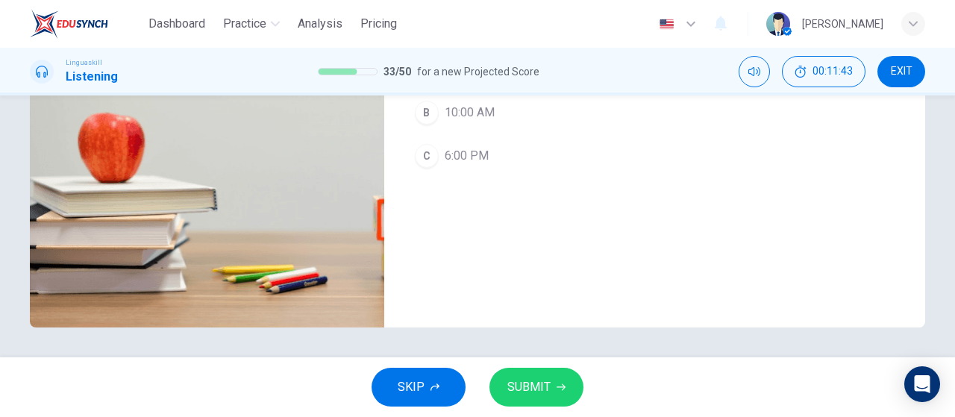
click at [554, 412] on div "SKIP SUBMIT" at bounding box center [477, 387] width 955 height 60
click at [532, 389] on span "SUBMIT" at bounding box center [528, 387] width 43 height 21
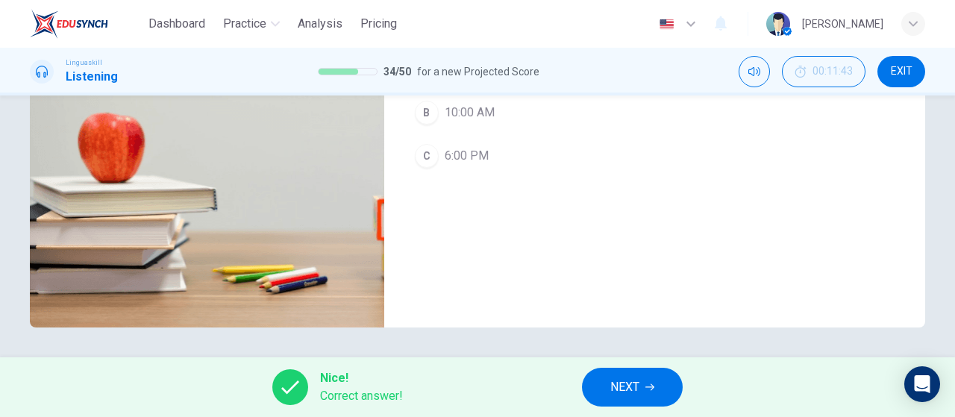
type input "0"
click at [661, 397] on button "NEXT" at bounding box center [632, 387] width 101 height 39
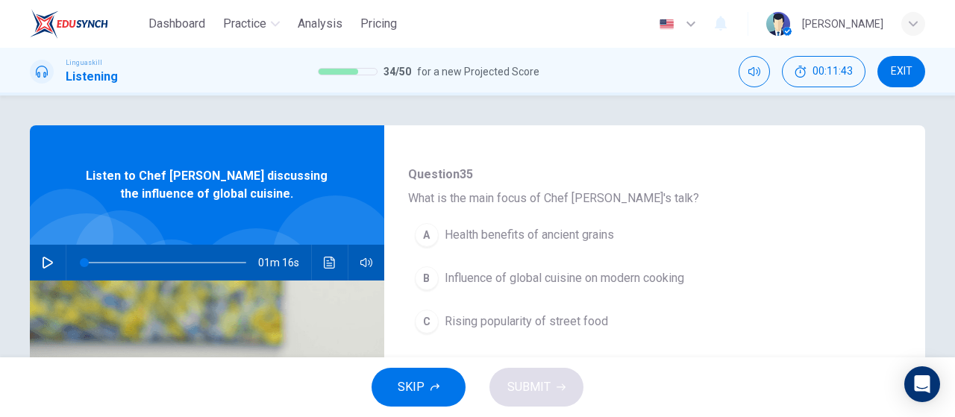
scroll to position [149, 0]
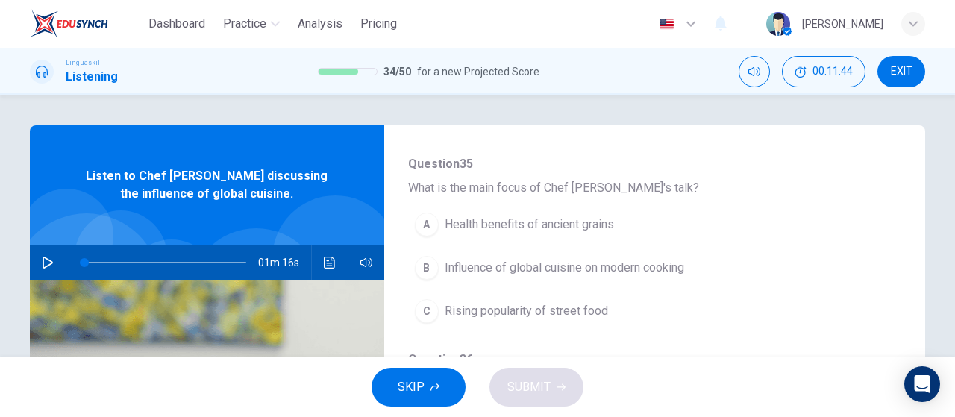
click at [43, 262] on icon "button" at bounding box center [48, 263] width 12 height 12
click at [630, 275] on span "Influence of global cuisine on modern cooking" at bounding box center [563, 268] width 239 height 18
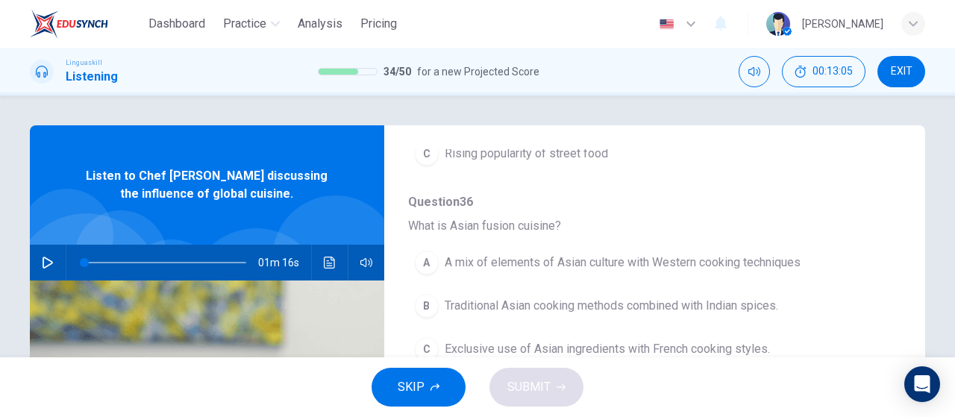
scroll to position [298, 0]
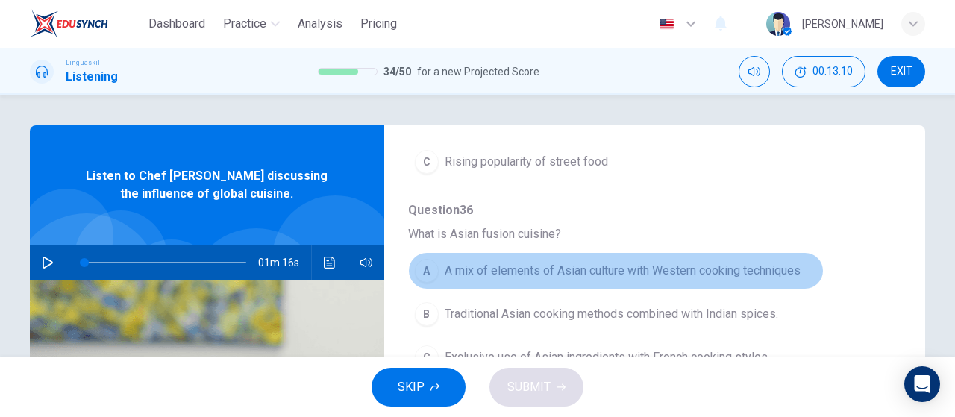
click at [618, 269] on span "A mix of elements of Asian culture with Western cooking techniques" at bounding box center [622, 271] width 356 height 18
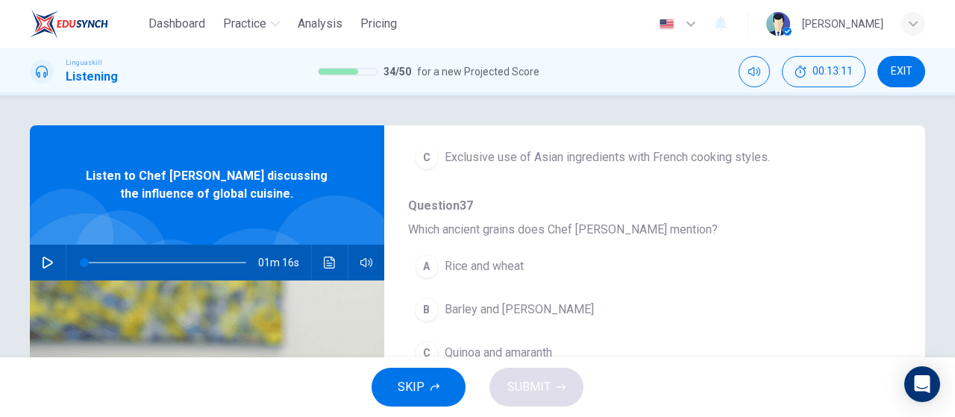
scroll to position [522, 0]
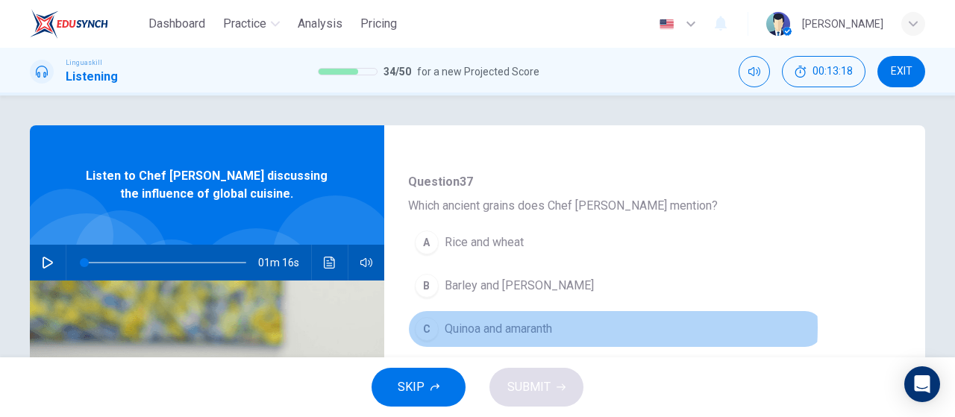
click at [573, 323] on button "C Quinoa and amaranth" at bounding box center [615, 328] width 415 height 37
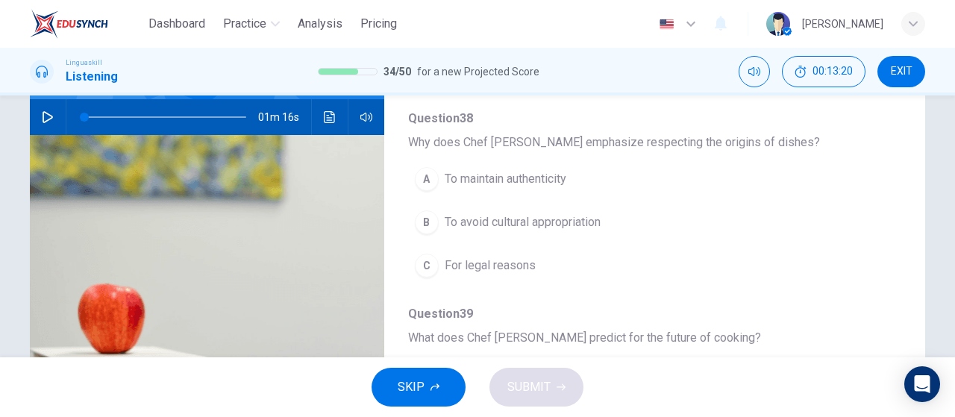
scroll to position [149, 0]
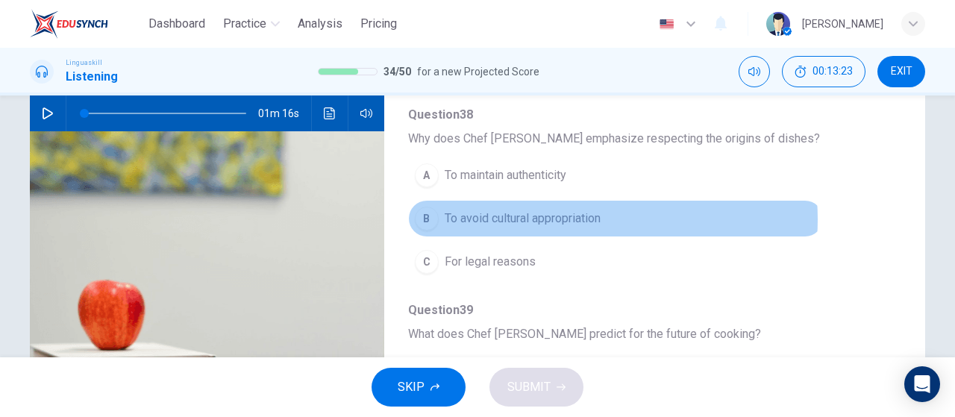
click at [574, 213] on span "To avoid cultural appropriation" at bounding box center [522, 219] width 156 height 18
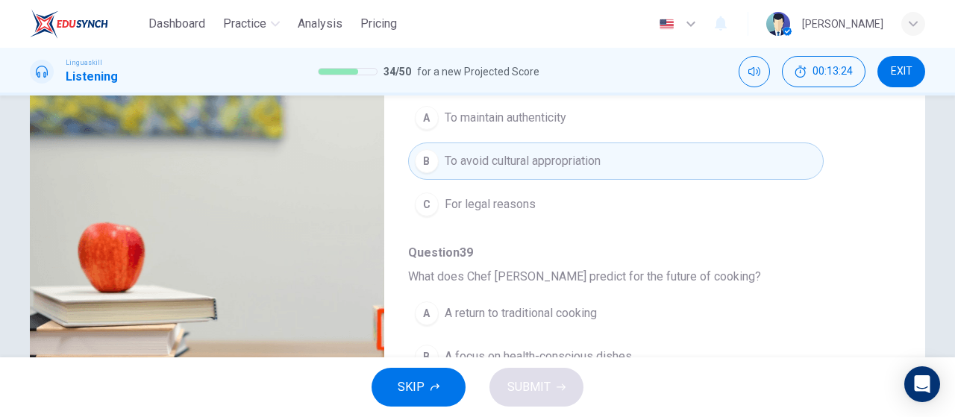
scroll to position [298, 0]
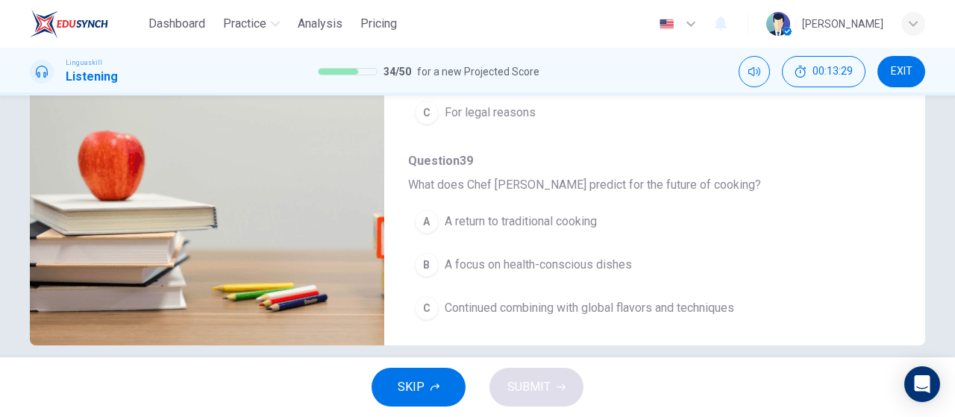
click at [648, 299] on span "Continued combining with global flavors and techniques" at bounding box center [588, 308] width 289 height 18
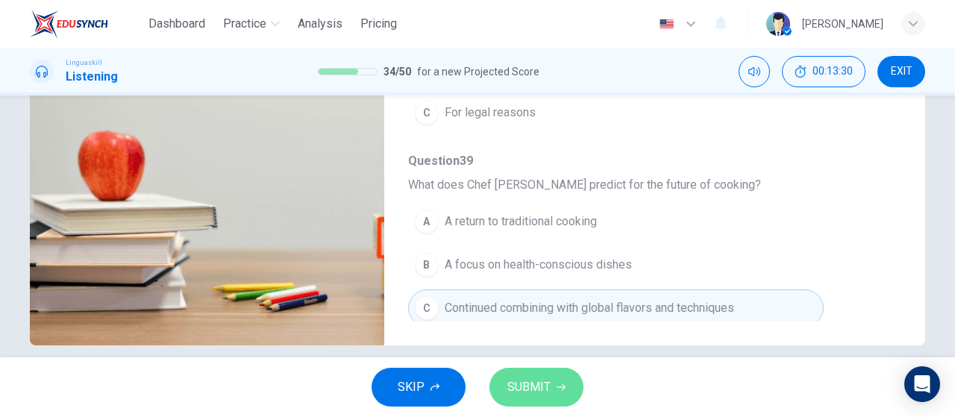
click at [553, 393] on button "SUBMIT" at bounding box center [536, 387] width 94 height 39
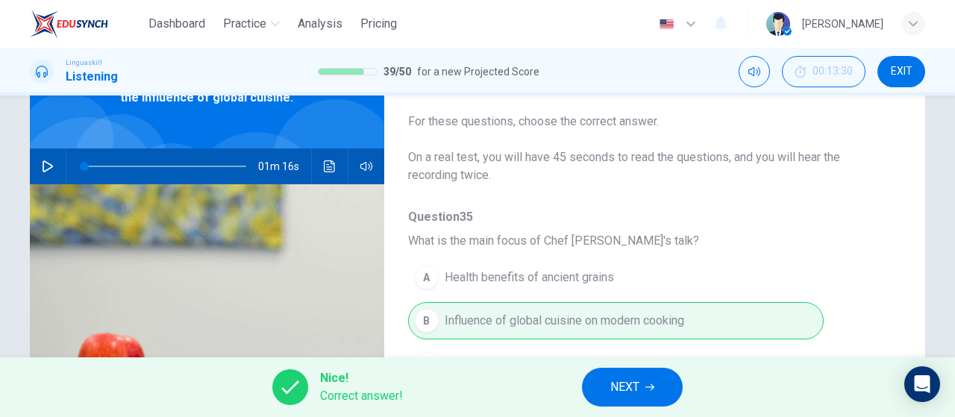
scroll to position [0, 0]
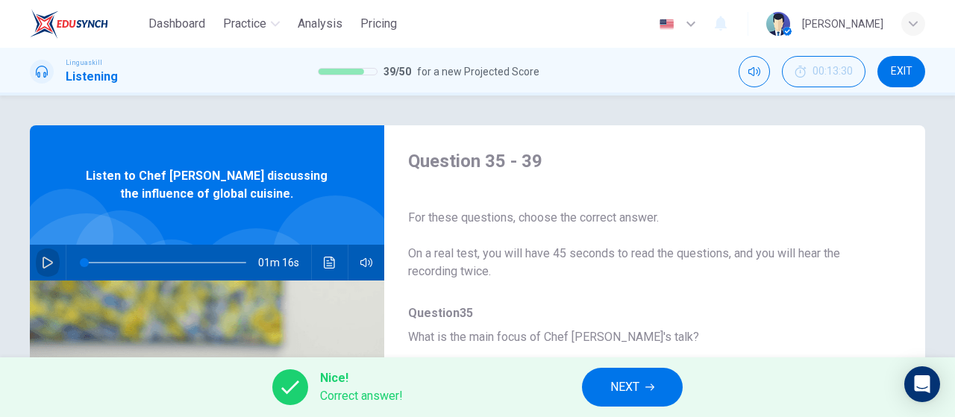
click at [48, 269] on button "button" at bounding box center [48, 263] width 24 height 36
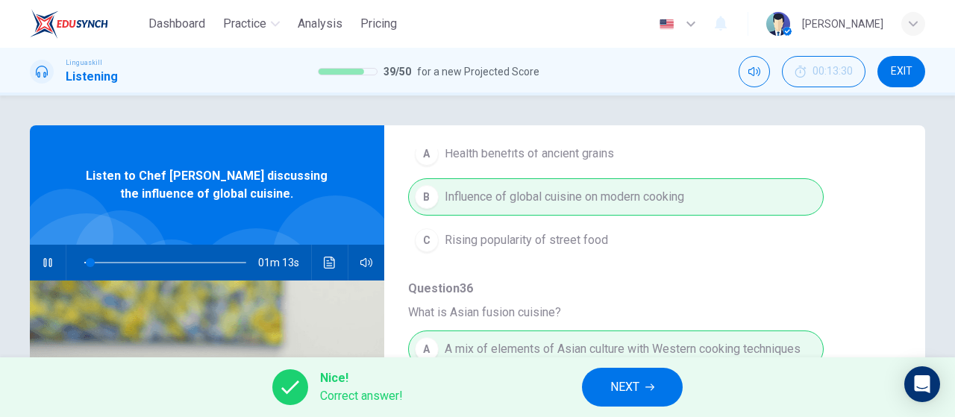
scroll to position [224, 0]
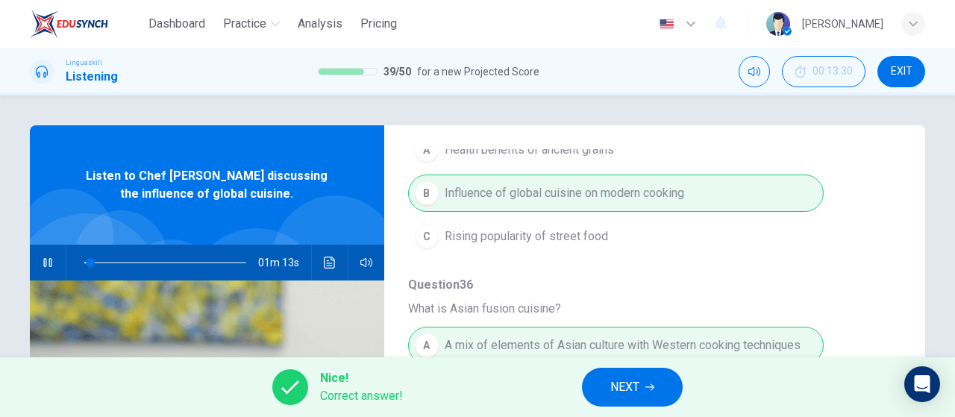
type input "5"
click at [629, 391] on span "NEXT" at bounding box center [624, 387] width 29 height 21
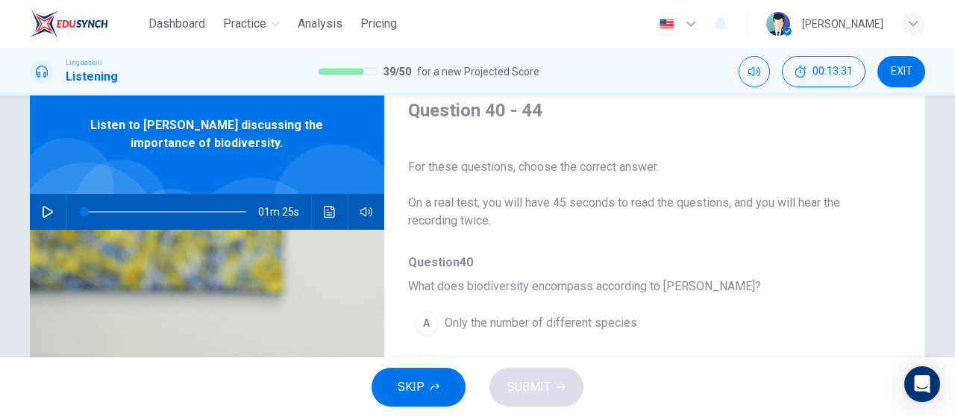
scroll to position [75, 0]
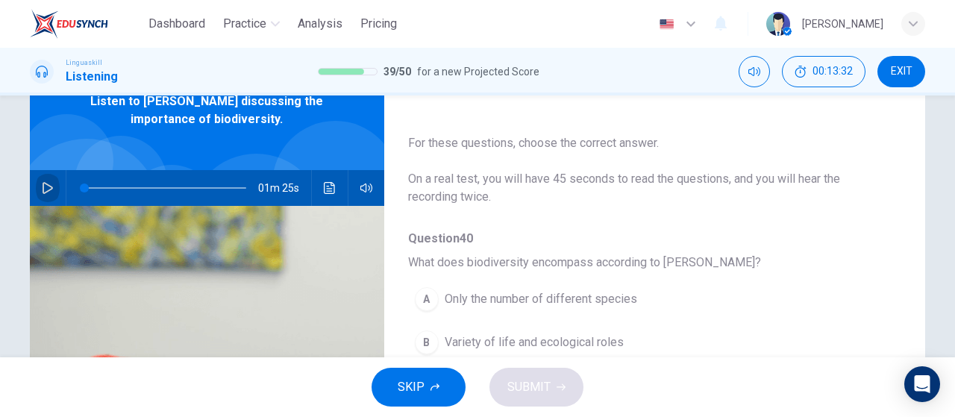
click at [43, 193] on icon "button" at bounding box center [48, 188] width 12 height 12
type input "0"
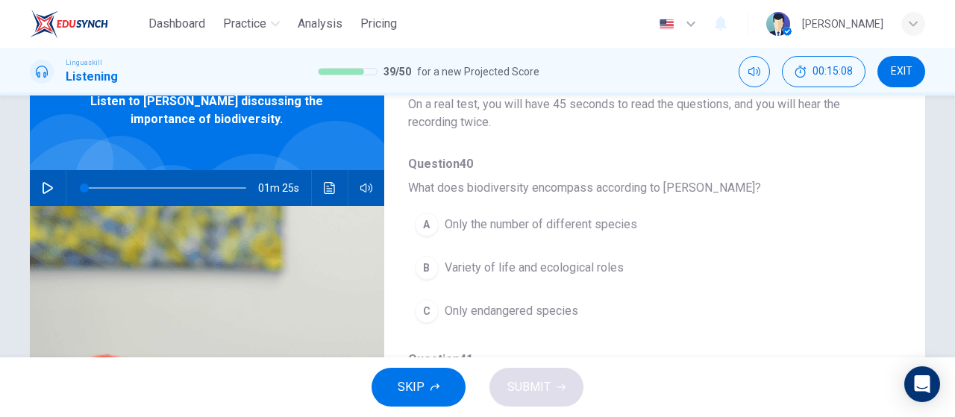
click at [662, 277] on button "B Variety of life and ecological roles" at bounding box center [615, 267] width 415 height 37
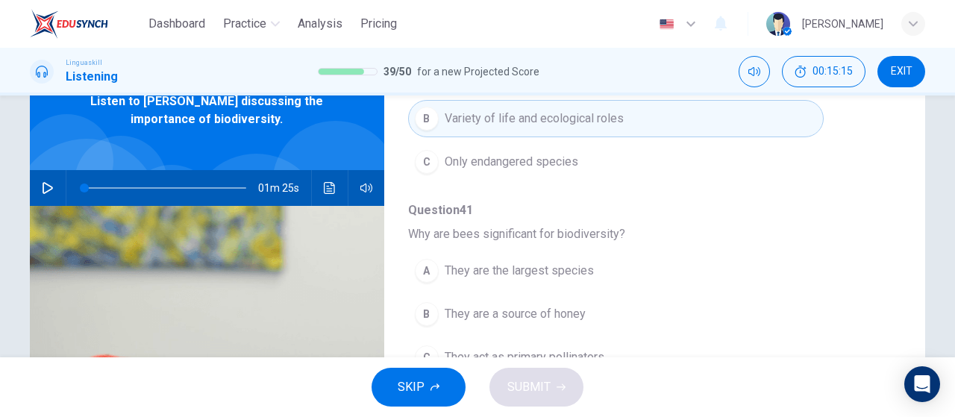
scroll to position [298, 0]
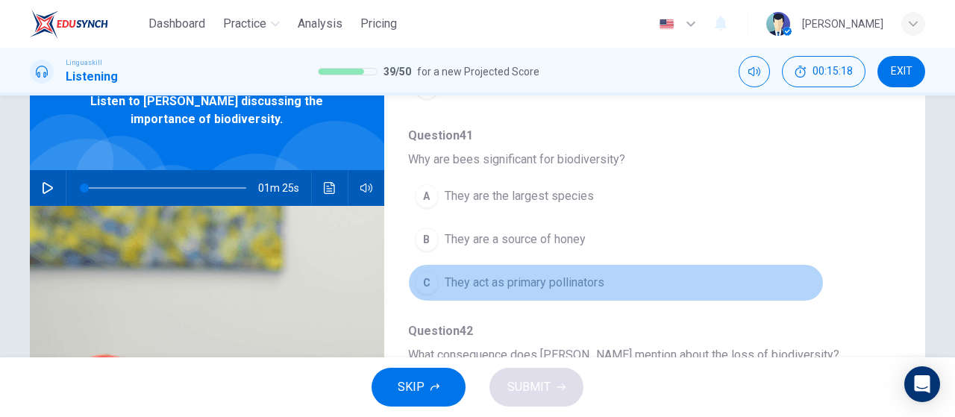
click at [662, 286] on button "C They act as primary pollinators" at bounding box center [615, 282] width 415 height 37
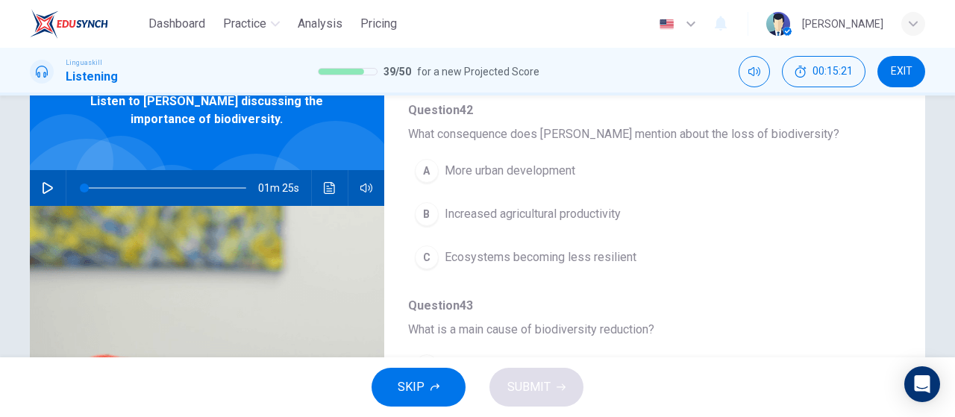
scroll to position [522, 0]
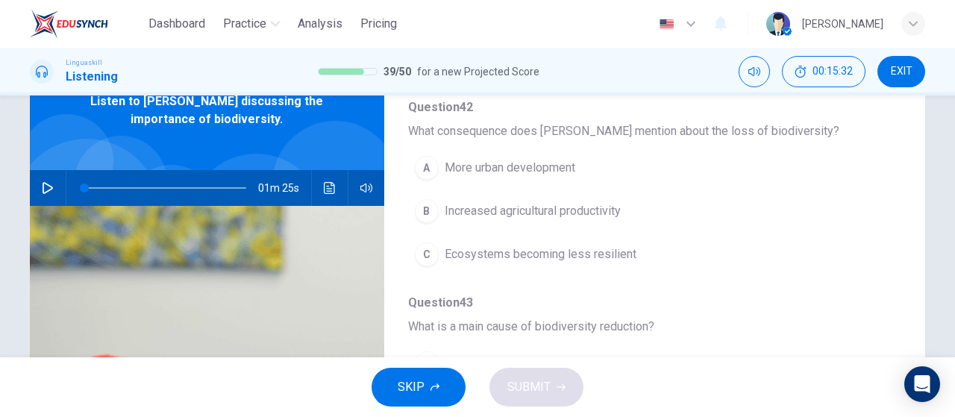
click at [669, 272] on div "Question 40 What does biodiversity encompass according to Dr. Thompson? A Only …" at bounding box center [642, 187] width 469 height 959
click at [683, 259] on button "C Ecosystems becoming less resilient" at bounding box center [615, 254] width 415 height 37
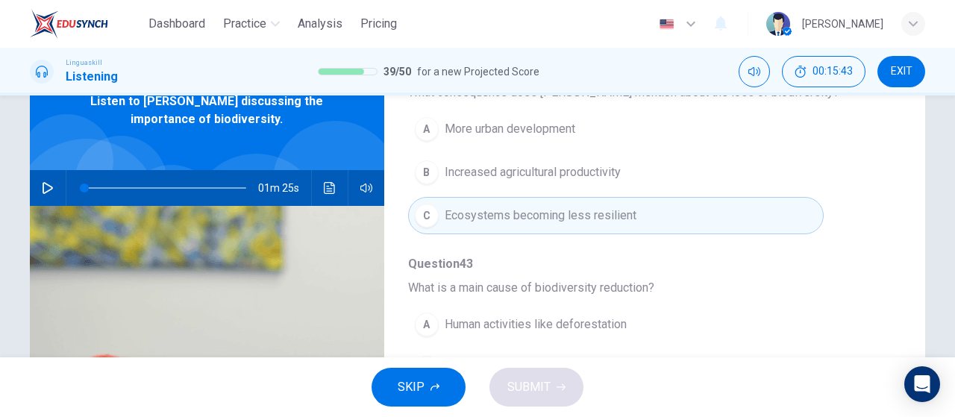
scroll to position [635, 0]
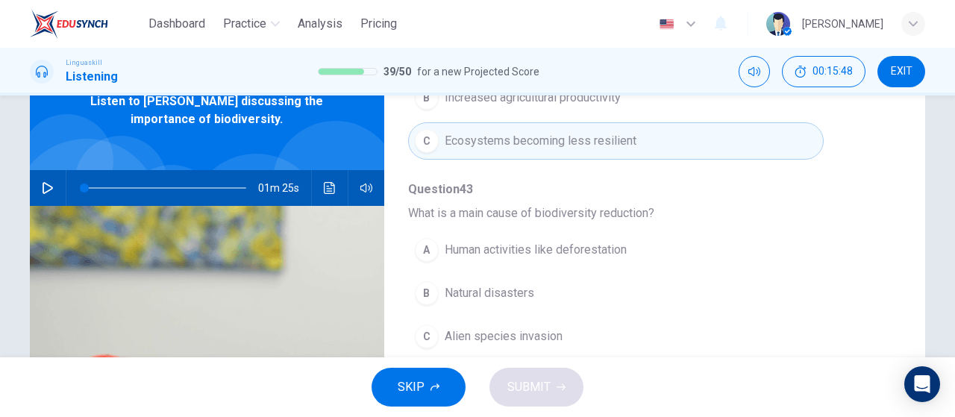
click at [606, 256] on button "A Human activities like deforestation" at bounding box center [615, 249] width 415 height 37
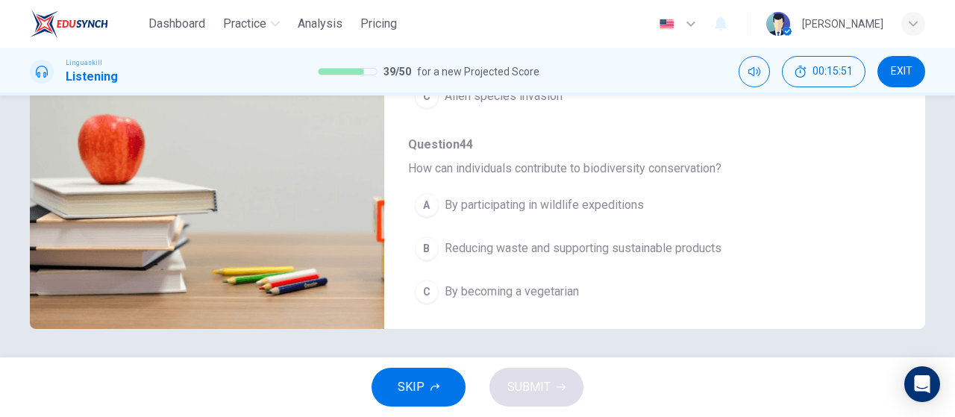
scroll to position [316, 0]
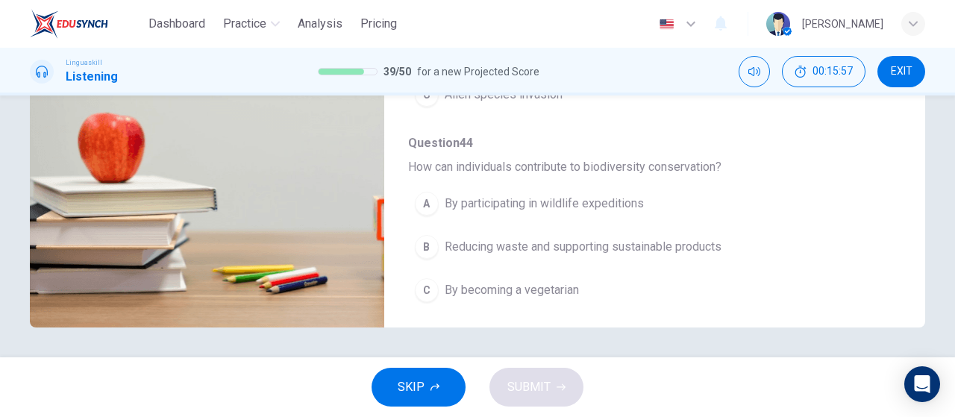
click at [607, 247] on span "Reducing waste and supporting sustainable products" at bounding box center [582, 247] width 277 height 18
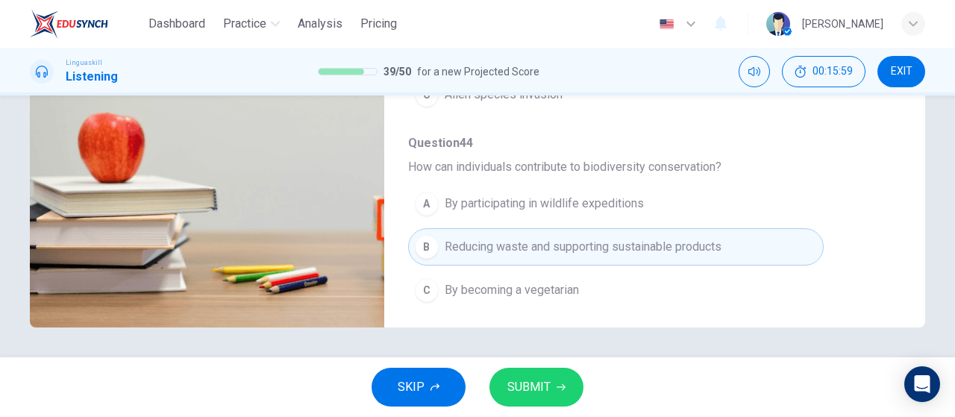
click at [541, 391] on span "SUBMIT" at bounding box center [528, 387] width 43 height 21
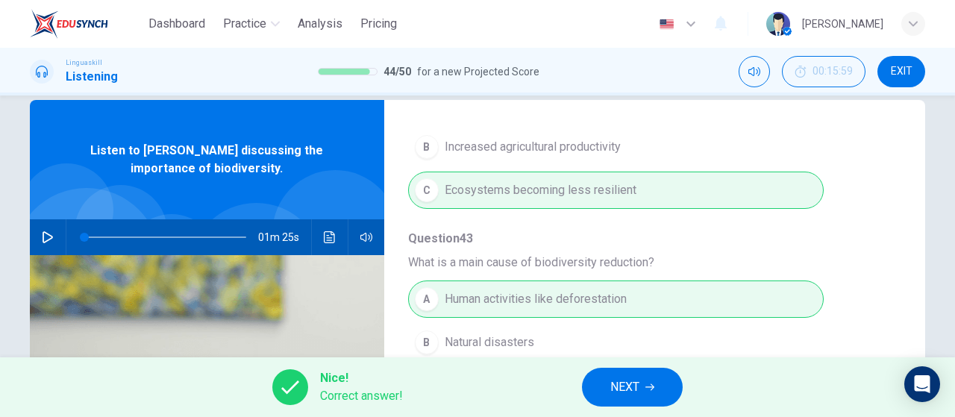
scroll to position [18, 0]
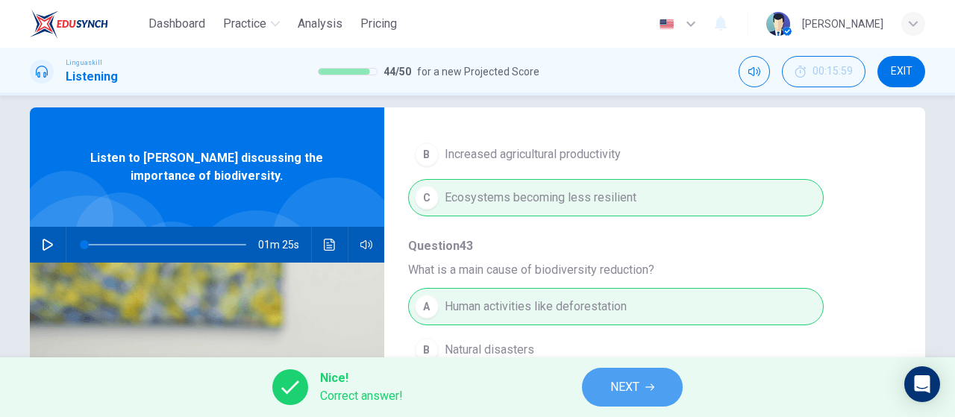
click at [659, 396] on button "NEXT" at bounding box center [632, 387] width 101 height 39
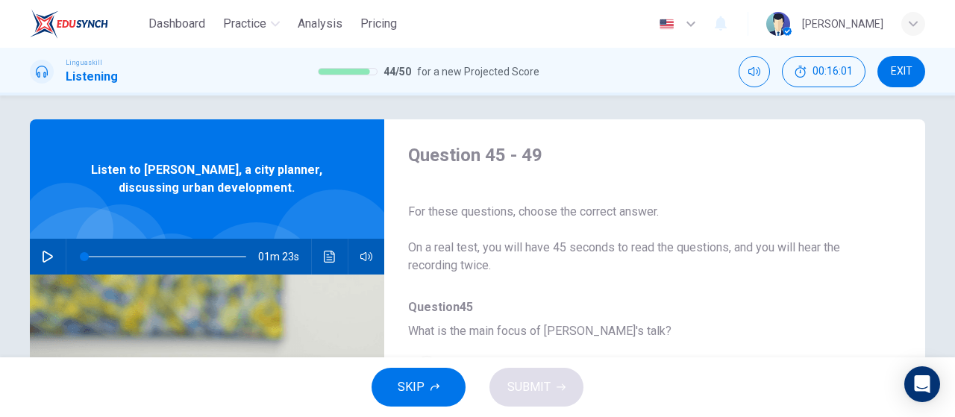
scroll to position [0, 0]
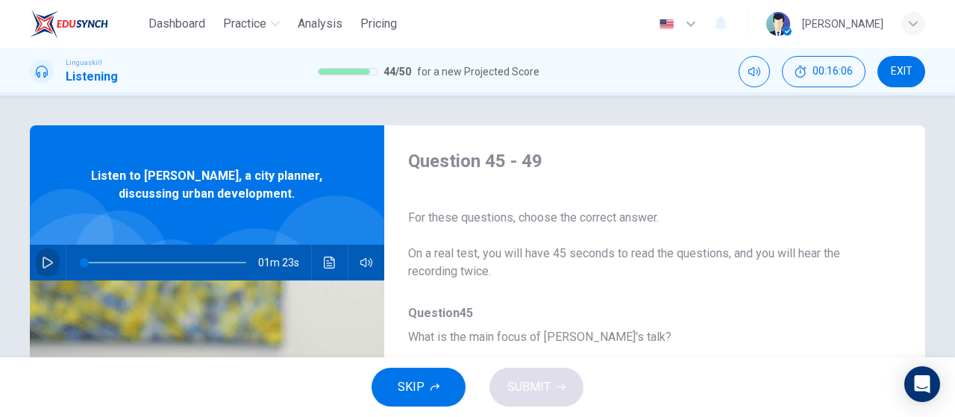
click at [45, 262] on icon "button" at bounding box center [48, 263] width 12 height 12
type input "0"
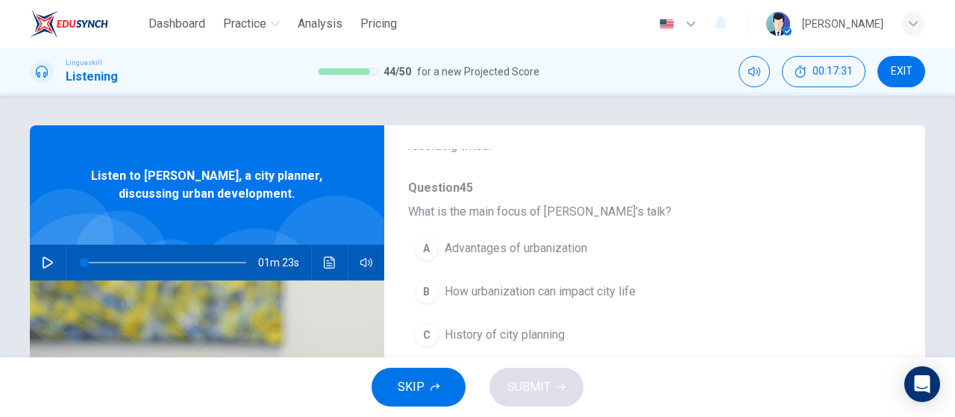
scroll to position [149, 0]
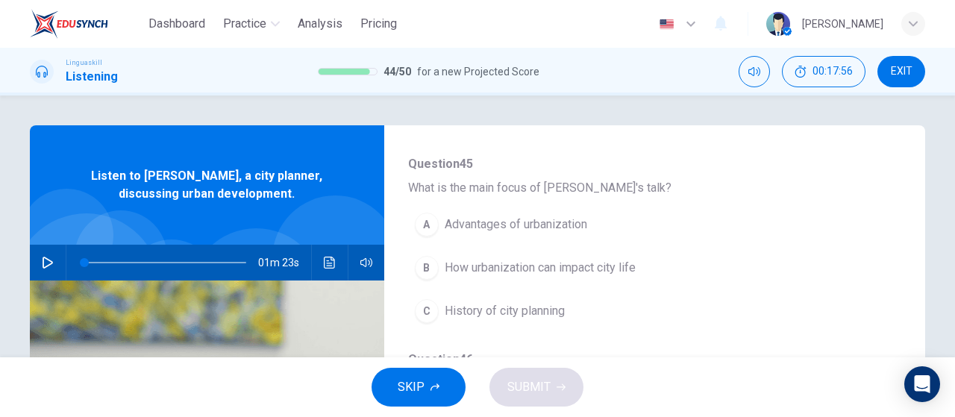
click at [488, 265] on span "How urbanization can impact city life" at bounding box center [539, 268] width 191 height 18
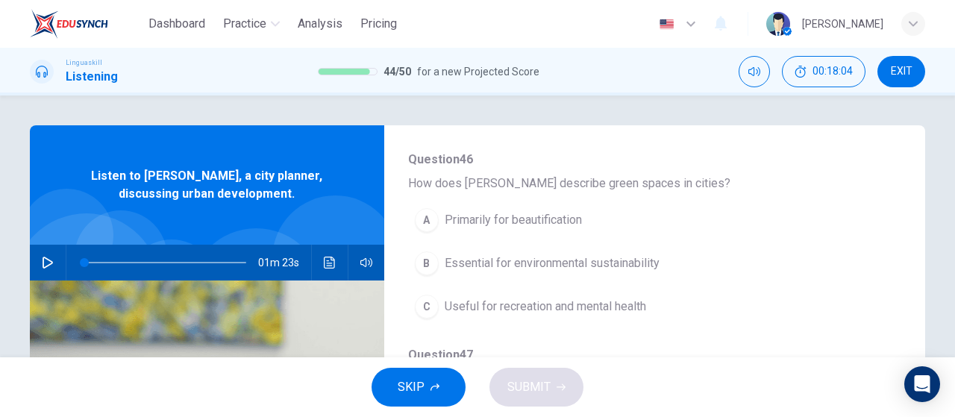
scroll to position [373, 0]
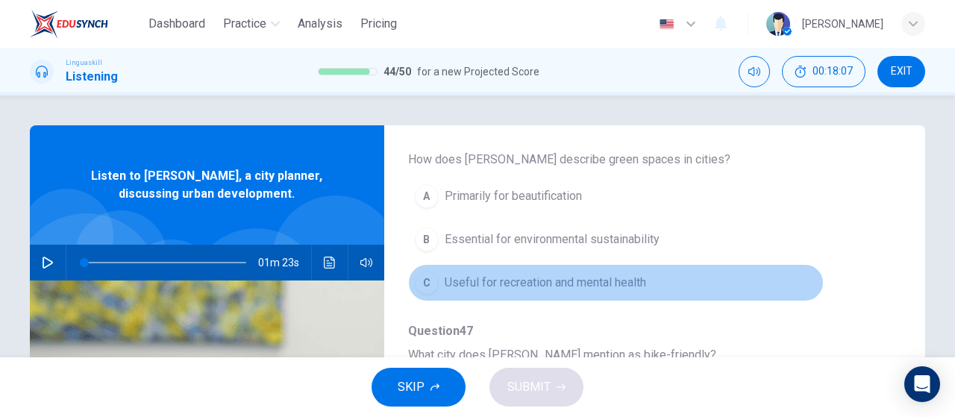
click at [632, 281] on span "Useful for recreation and mental health" at bounding box center [544, 283] width 201 height 18
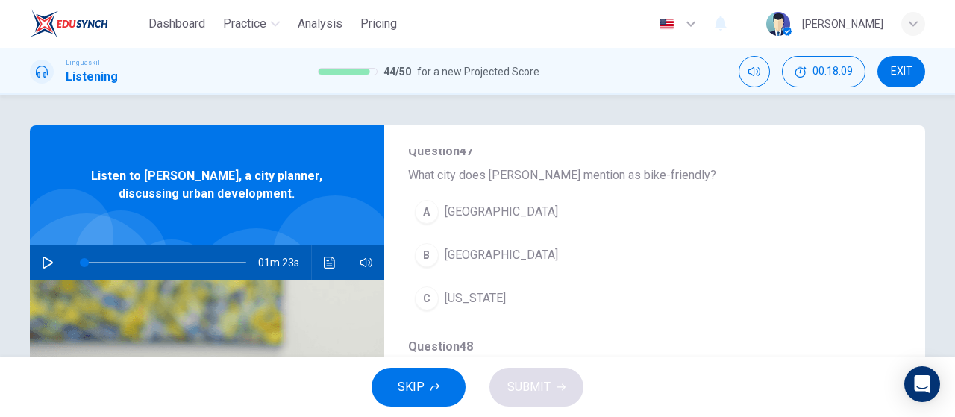
scroll to position [522, 0]
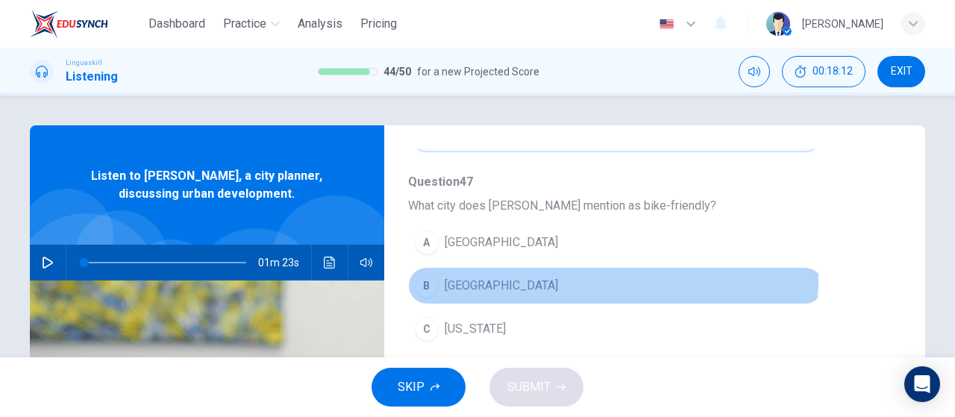
click at [606, 274] on button "B Copenhagen" at bounding box center [615, 285] width 415 height 37
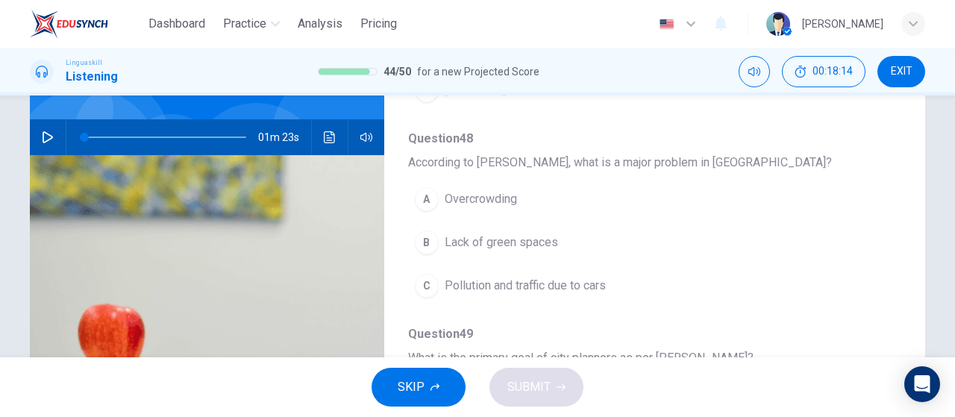
scroll to position [149, 0]
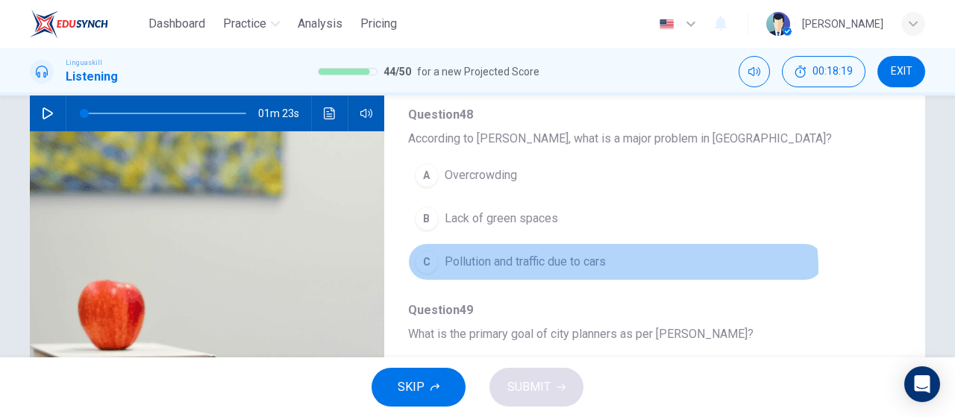
click at [597, 265] on button "C Pollution and traffic due to cars" at bounding box center [615, 261] width 415 height 37
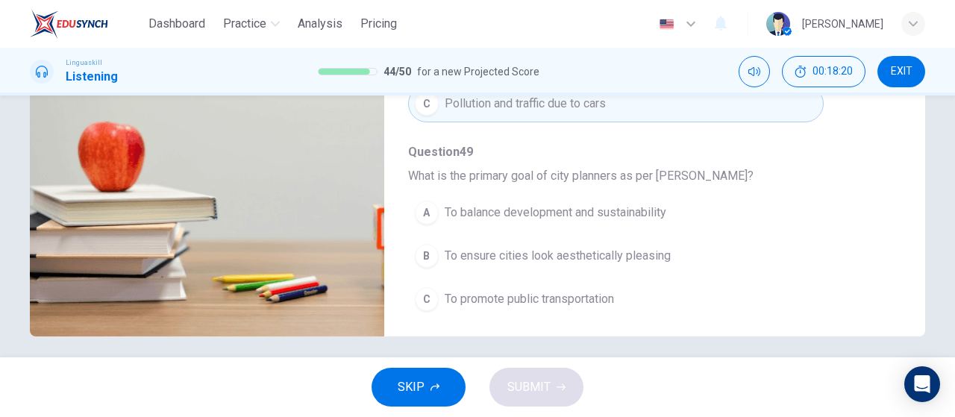
scroll to position [316, 0]
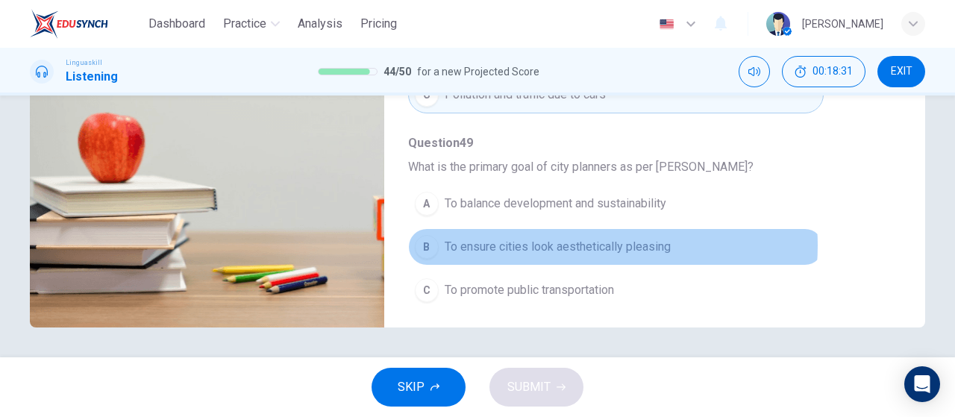
click at [571, 238] on span "To ensure cities look aesthetically pleasing" at bounding box center [557, 247] width 226 height 18
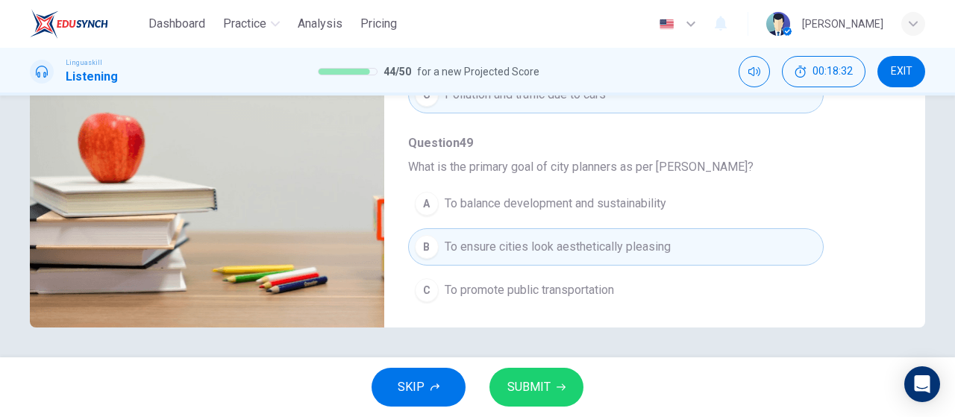
click at [570, 195] on span "To balance development and sustainability" at bounding box center [554, 204] width 221 height 18
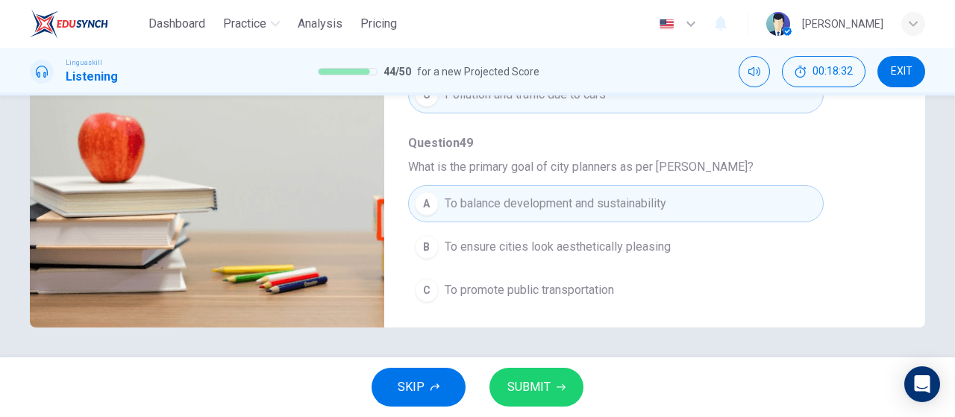
click at [565, 396] on button "SUBMIT" at bounding box center [536, 387] width 94 height 39
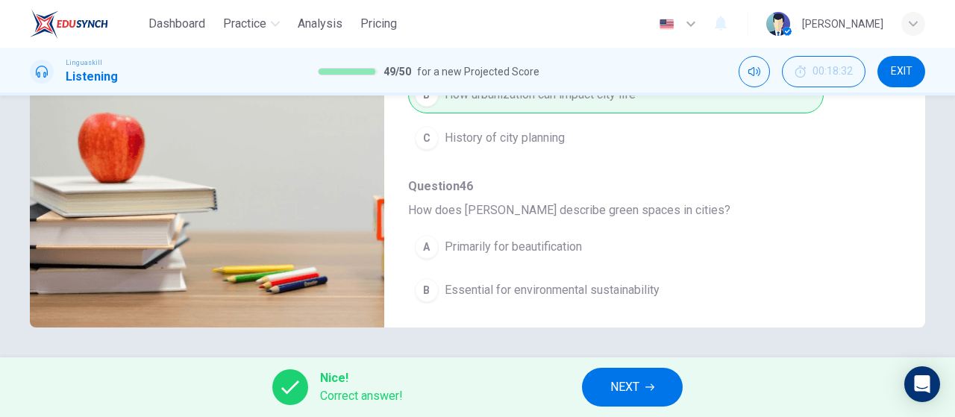
scroll to position [0, 0]
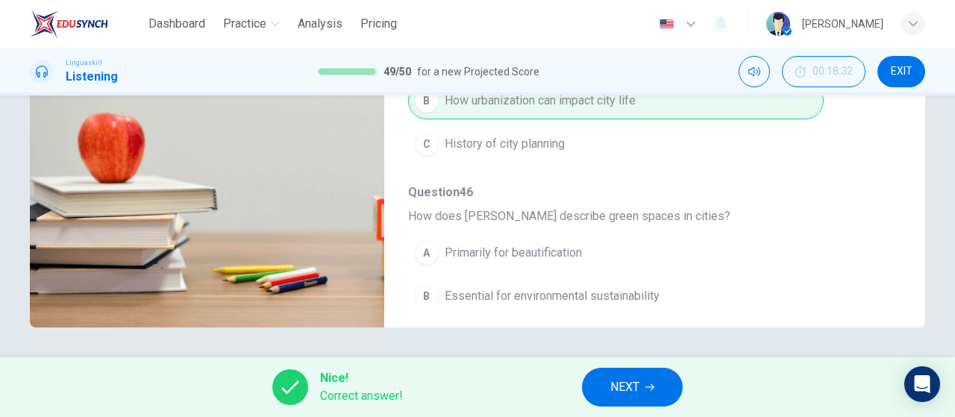
click at [634, 389] on span "NEXT" at bounding box center [624, 387] width 29 height 21
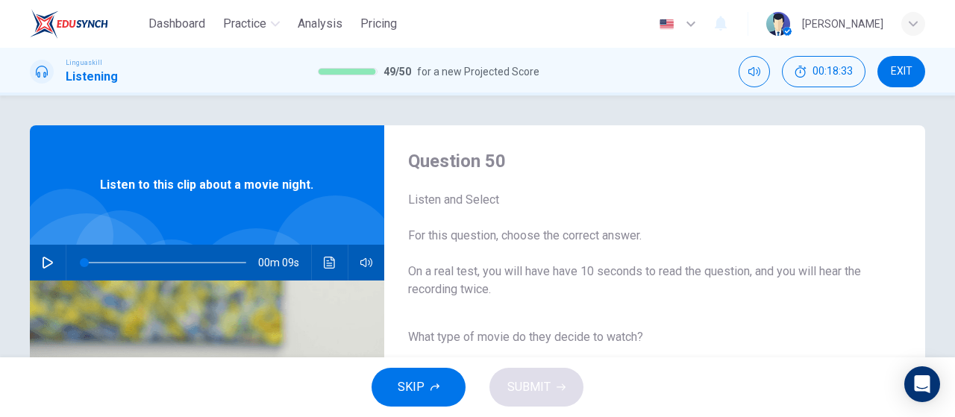
click at [48, 253] on button "button" at bounding box center [48, 263] width 24 height 36
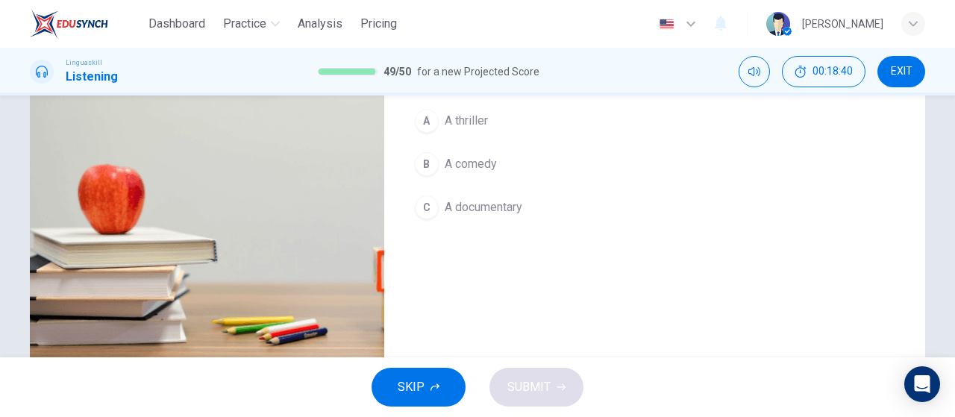
scroll to position [242, 0]
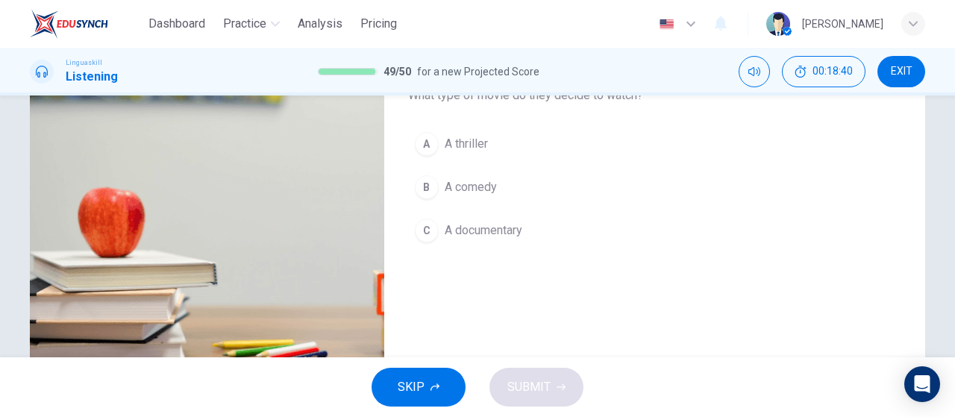
click at [513, 172] on button "B A comedy" at bounding box center [642, 187] width 469 height 37
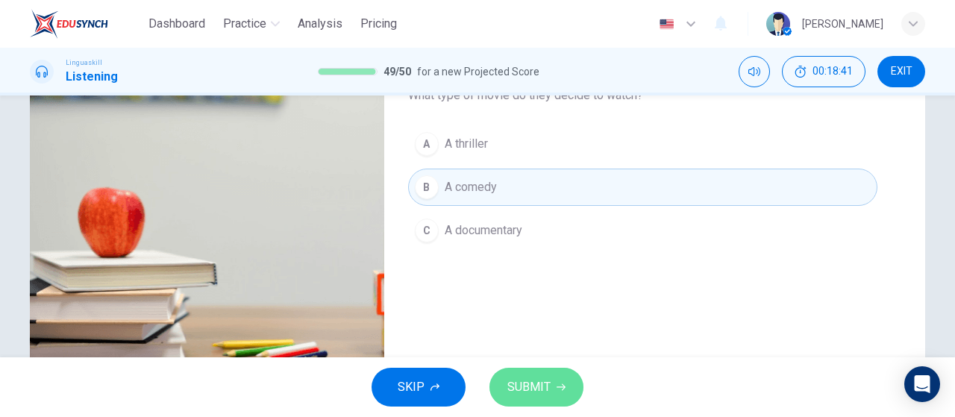
click at [532, 400] on button "SUBMIT" at bounding box center [536, 387] width 94 height 39
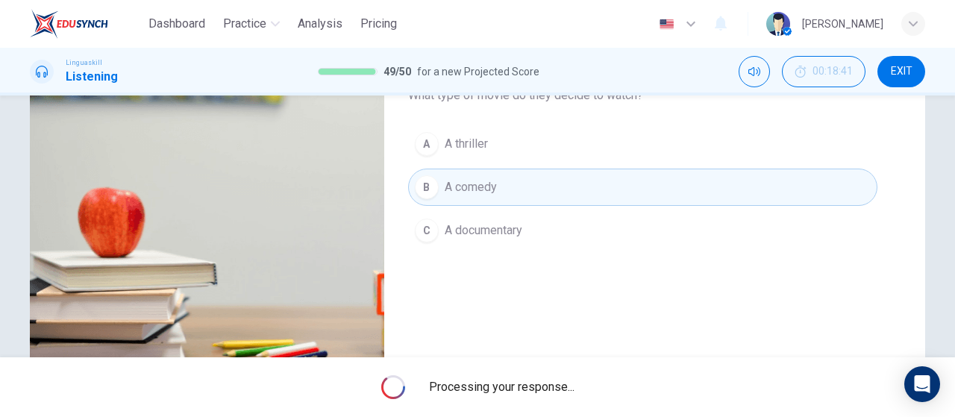
type input "0"
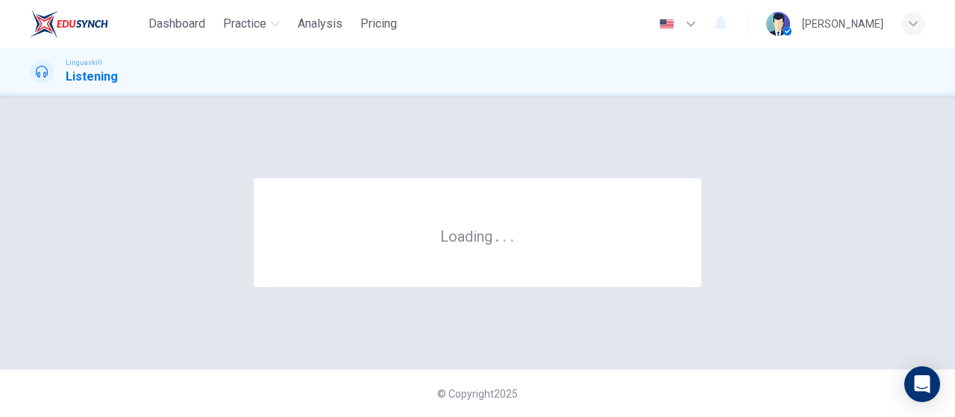
scroll to position [0, 0]
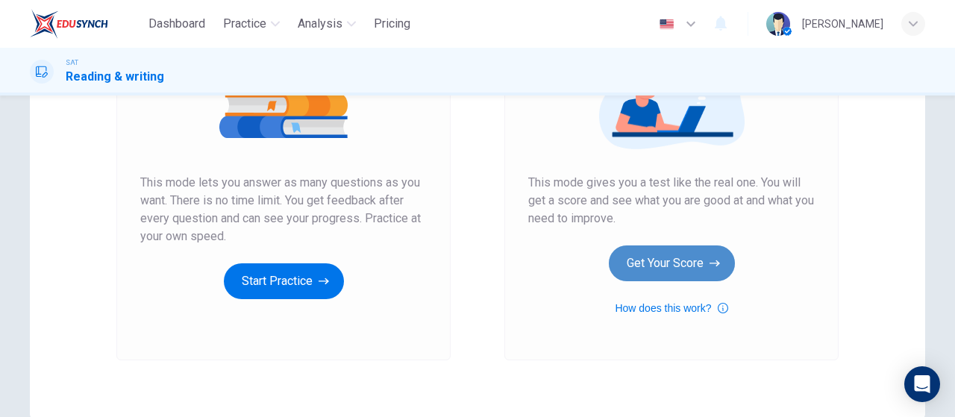
click at [638, 259] on button "Get Your Score" at bounding box center [672, 263] width 126 height 36
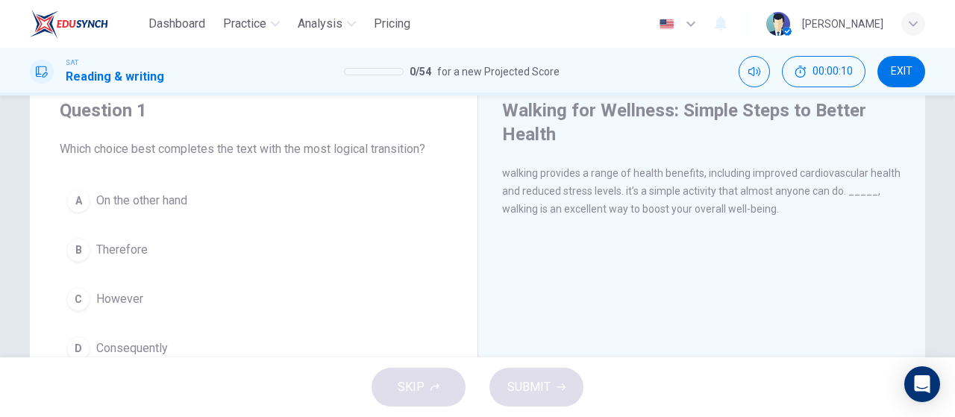
scroll to position [75, 0]
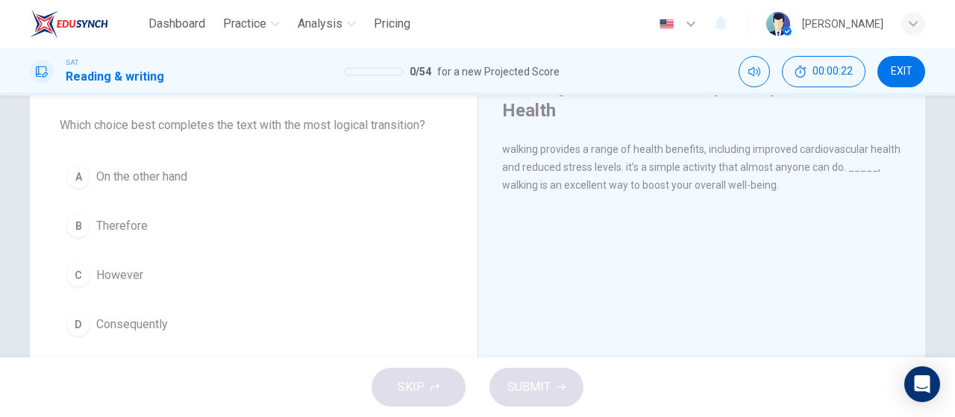
click at [913, 31] on div "button" at bounding box center [913, 24] width 24 height 24
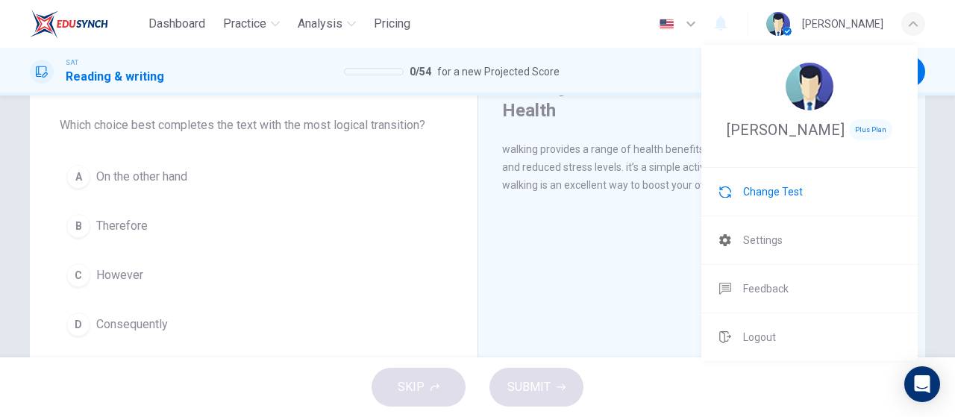
click at [774, 201] on span "Change Test" at bounding box center [773, 192] width 60 height 18
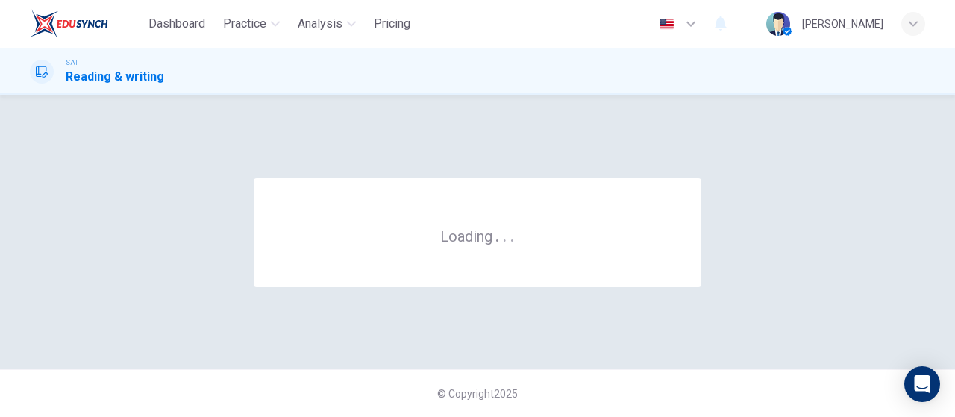
scroll to position [0, 0]
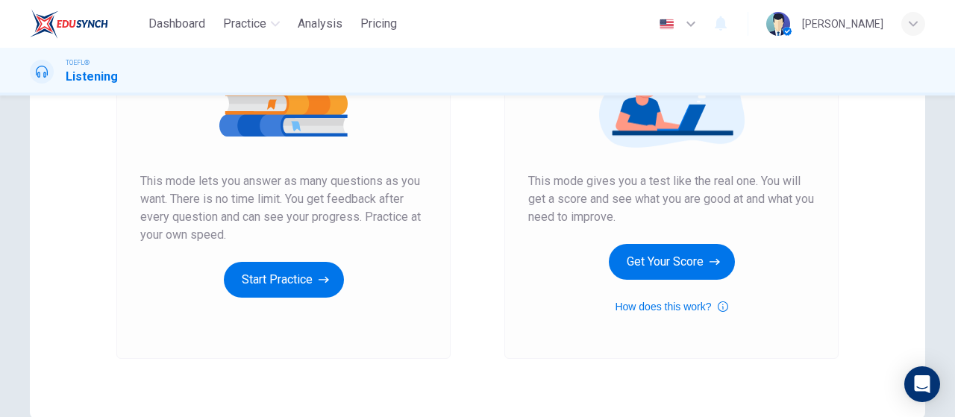
scroll to position [298, 0]
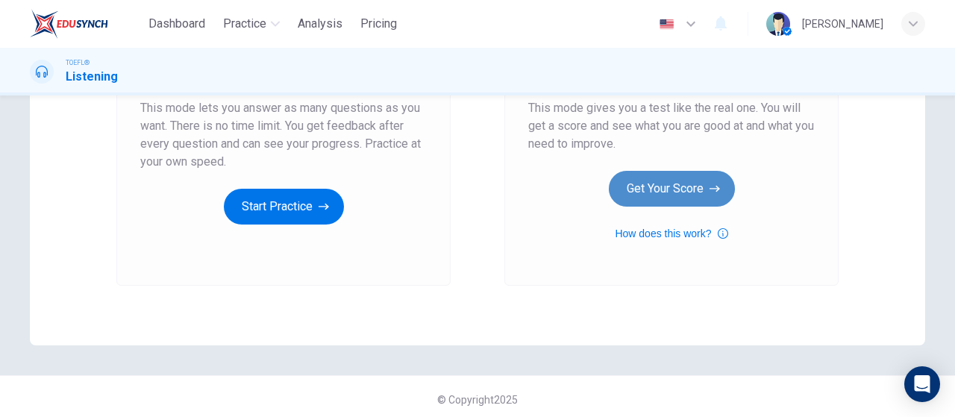
click at [658, 192] on button "Get Your Score" at bounding box center [672, 189] width 126 height 36
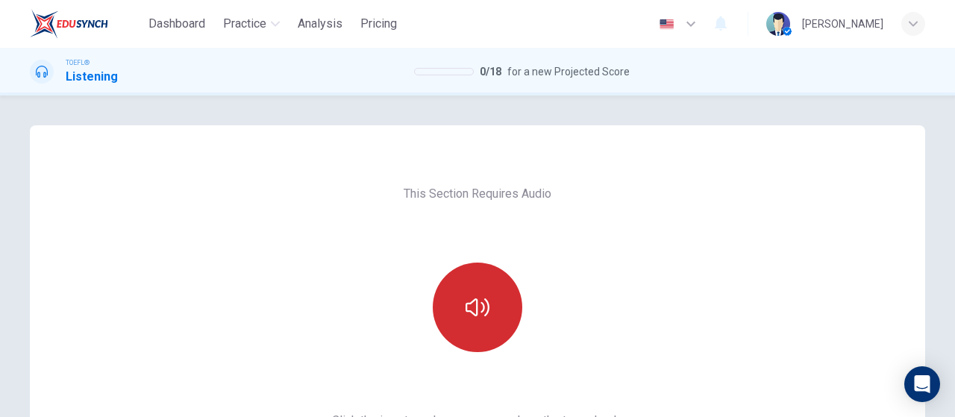
click at [478, 309] on icon "button" at bounding box center [477, 307] width 24 height 24
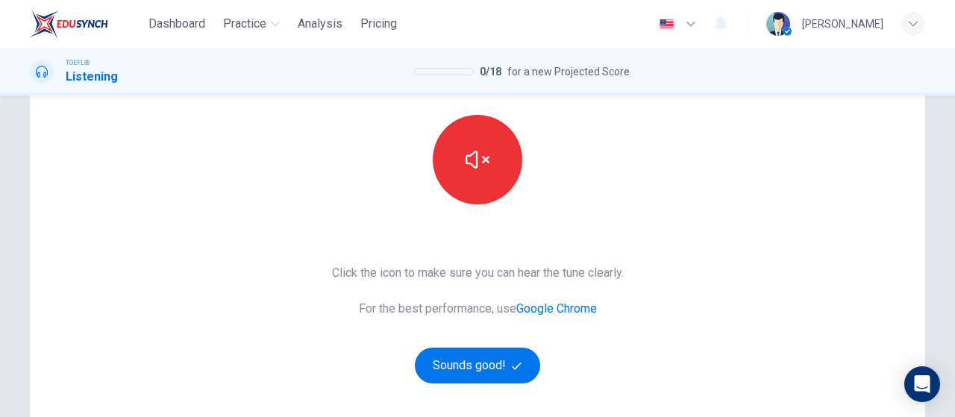
scroll to position [224, 0]
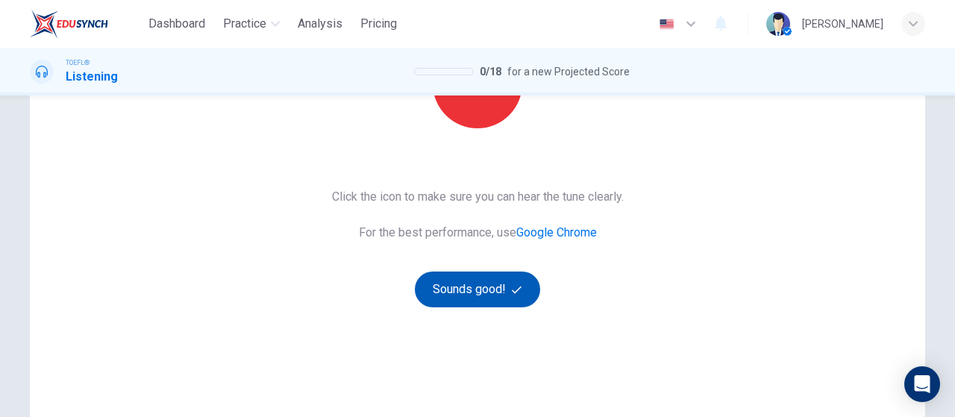
click at [491, 302] on button "Sounds good!" at bounding box center [477, 289] width 125 height 36
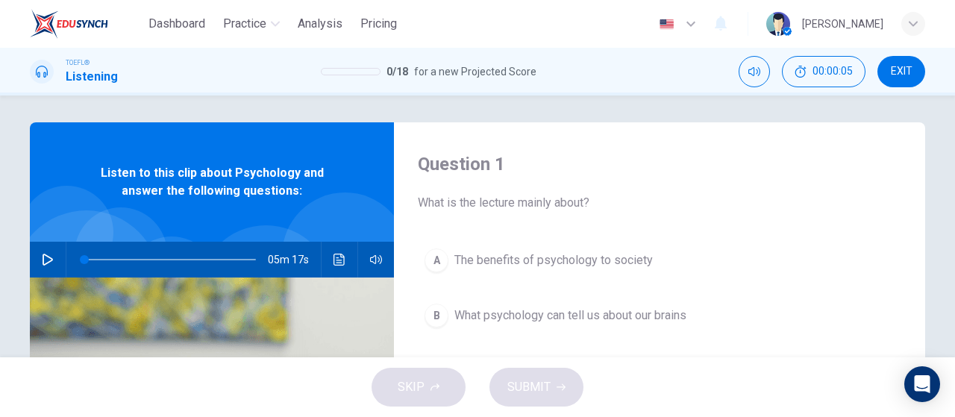
scroll to position [0, 0]
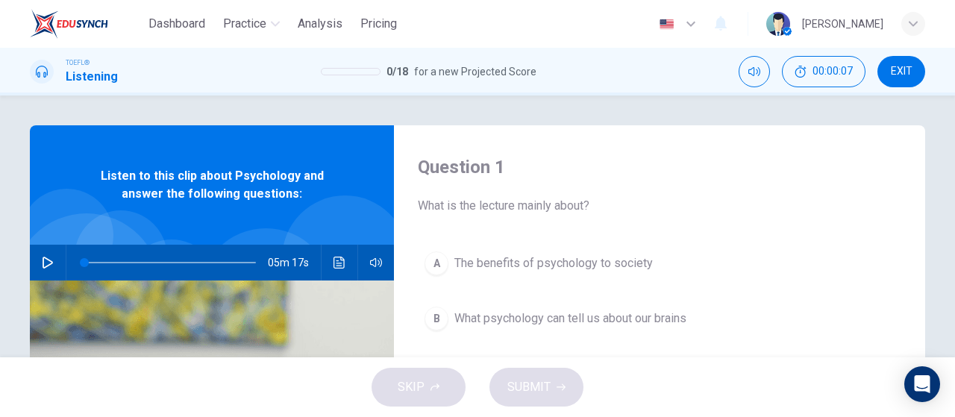
click at [48, 266] on icon "button" at bounding box center [48, 263] width 12 height 12
type input "0"
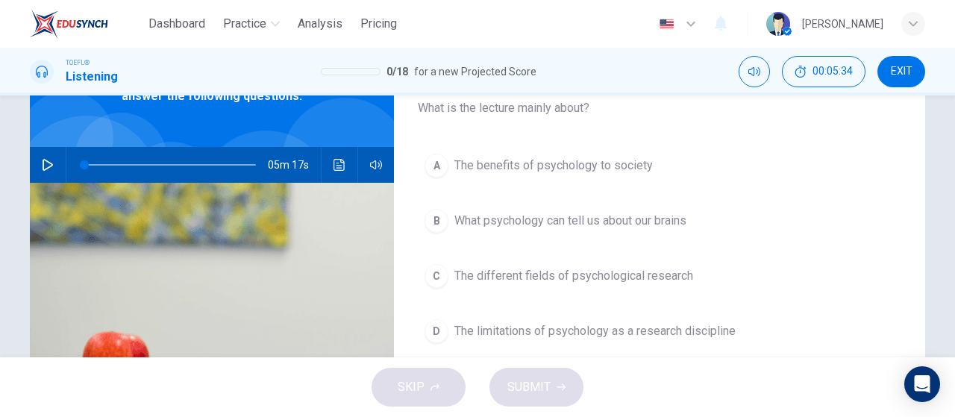
scroll to position [75, 0]
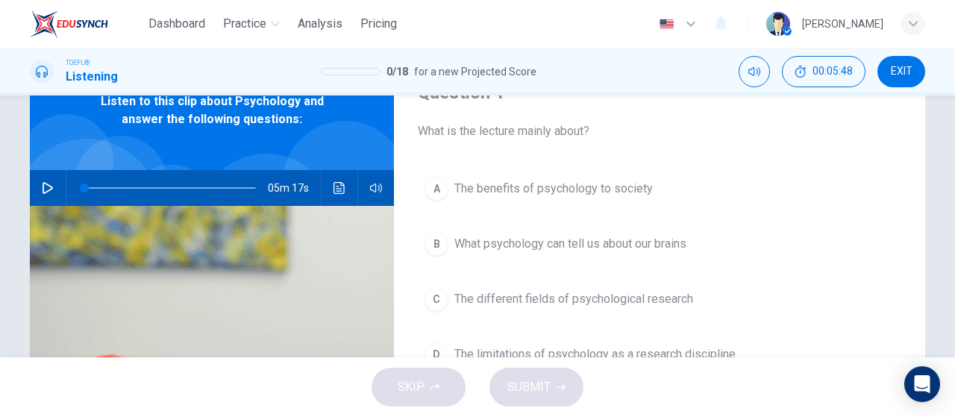
click at [562, 286] on button "C The different fields of psychological research" at bounding box center [659, 298] width 483 height 37
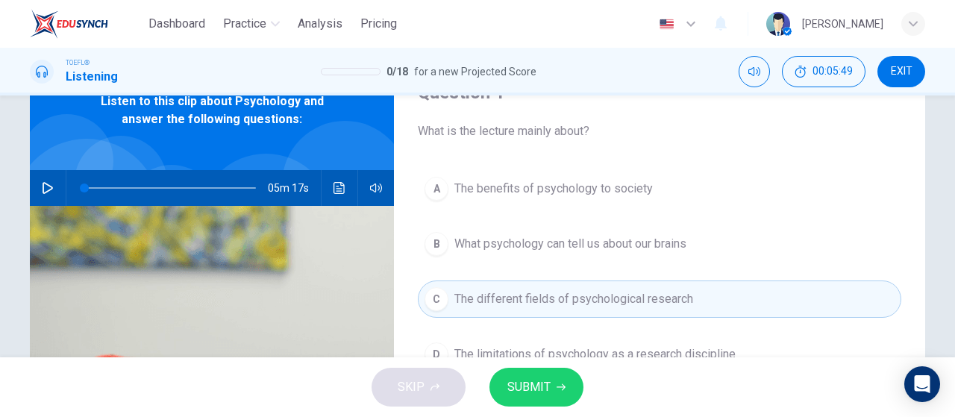
click at [540, 391] on span "SUBMIT" at bounding box center [528, 387] width 43 height 21
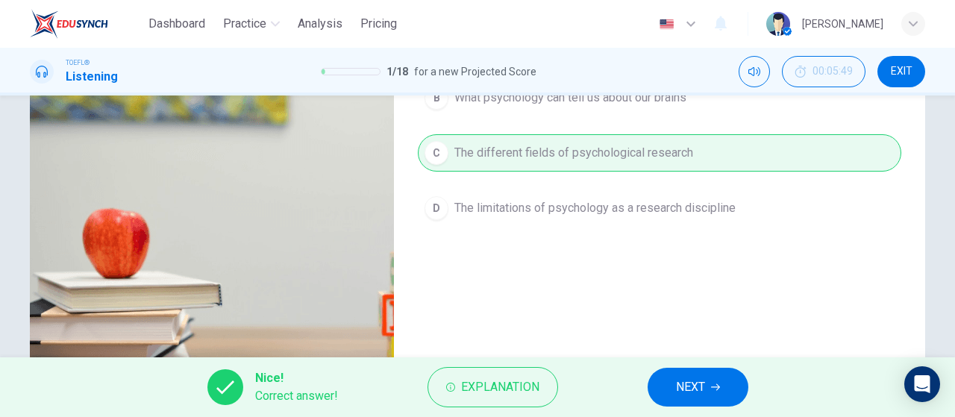
scroll to position [224, 0]
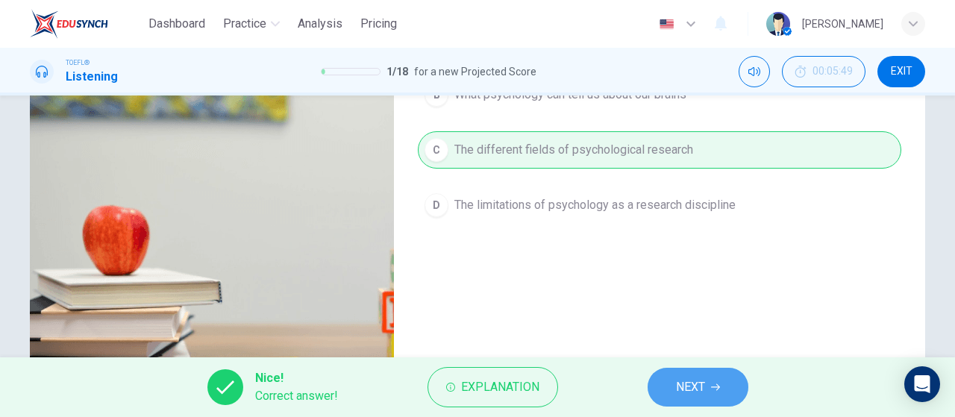
click at [692, 395] on span "NEXT" at bounding box center [690, 387] width 29 height 21
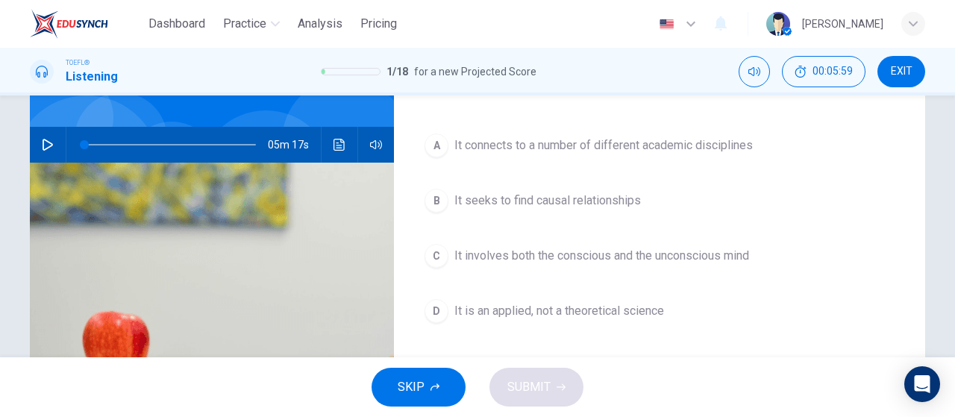
scroll to position [149, 0]
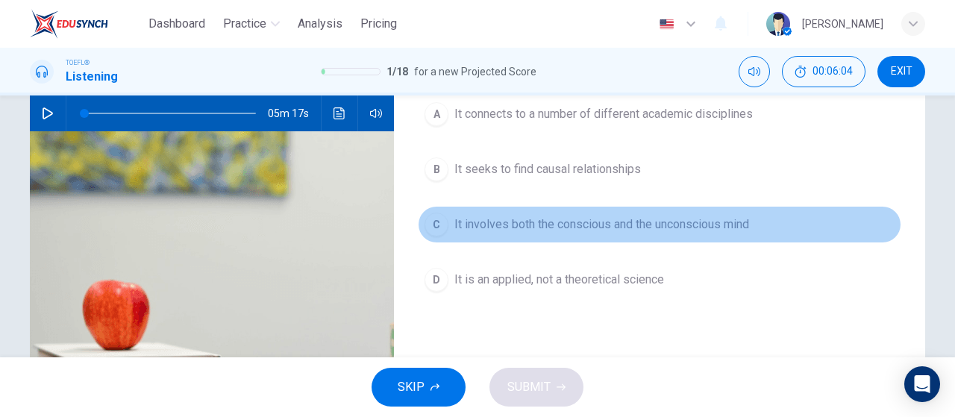
click at [659, 227] on span "It involves both the conscious and the unconscious mind" at bounding box center [601, 225] width 295 height 18
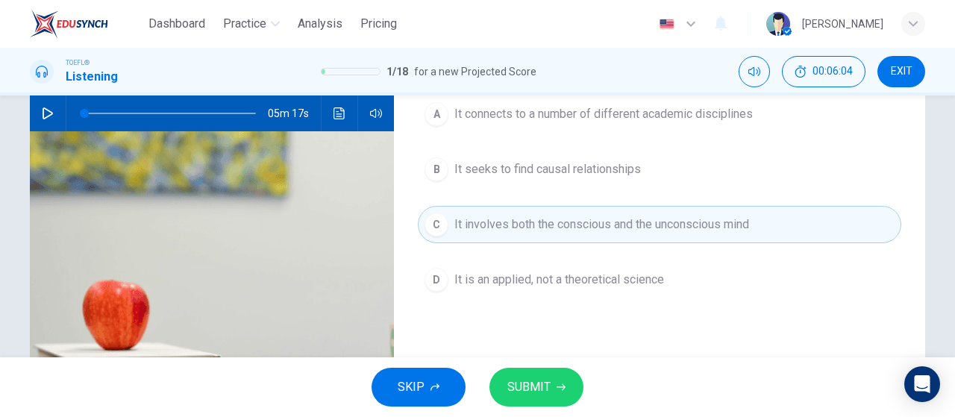
click at [558, 394] on button "SUBMIT" at bounding box center [536, 387] width 94 height 39
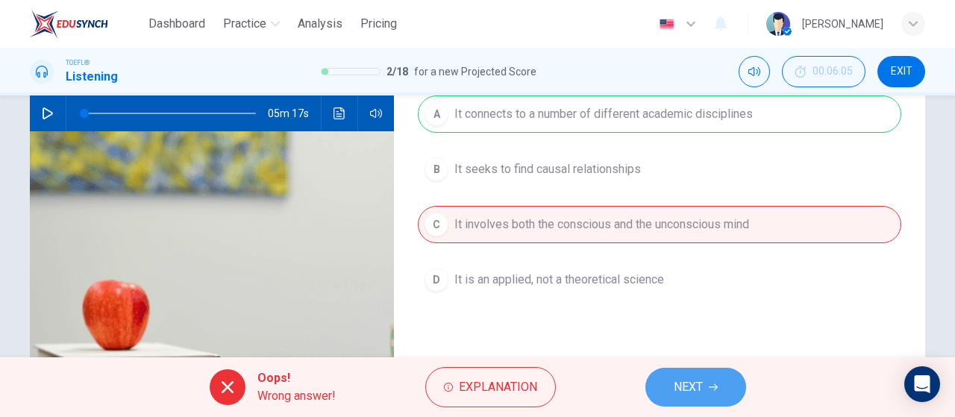
click at [682, 383] on span "NEXT" at bounding box center [687, 387] width 29 height 21
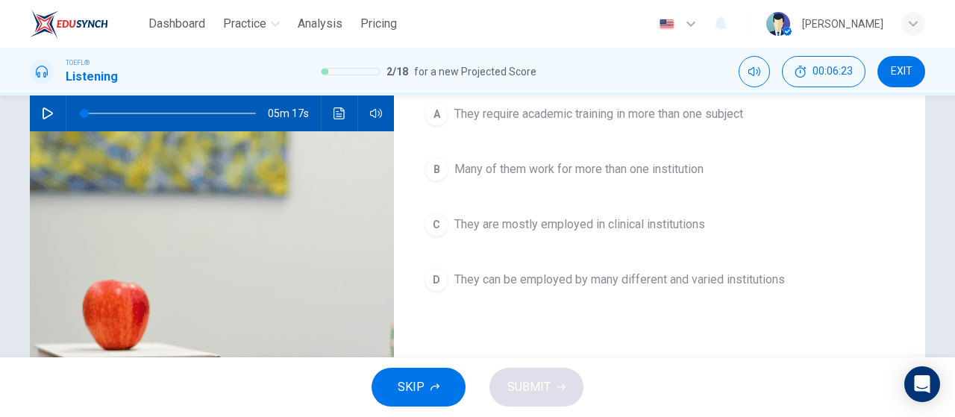
click at [773, 272] on span "They can be employed by many different and varied institutions" at bounding box center [619, 280] width 330 height 18
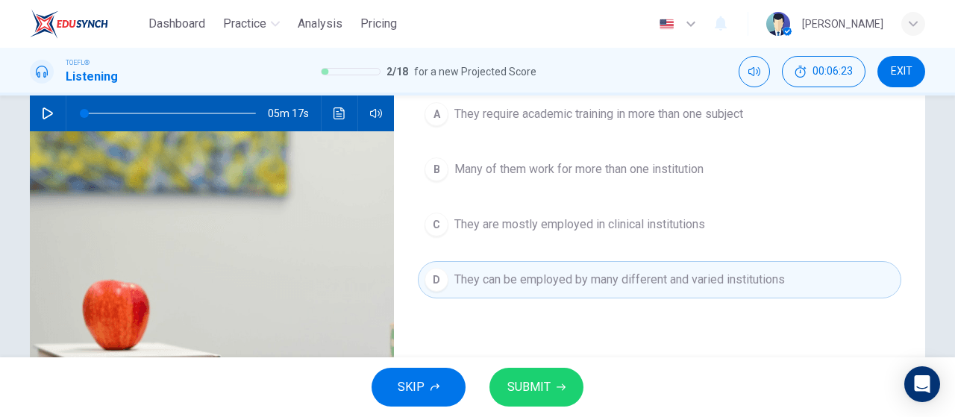
click at [528, 390] on span "SUBMIT" at bounding box center [528, 387] width 43 height 21
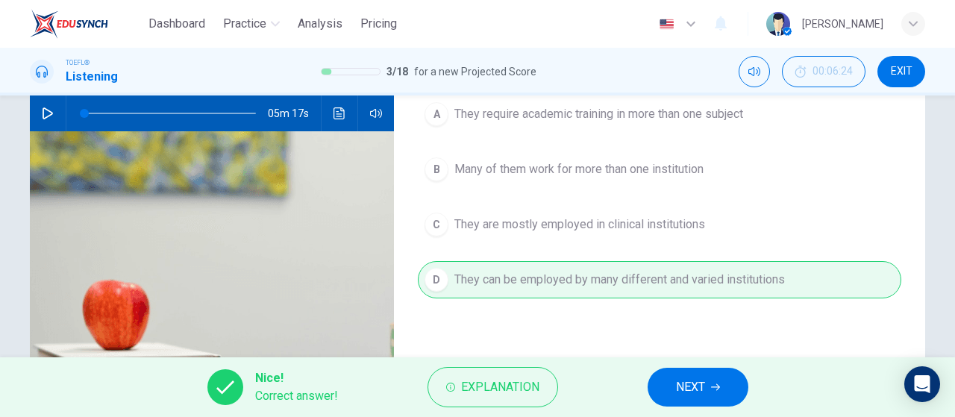
click at [717, 395] on button "NEXT" at bounding box center [697, 387] width 101 height 39
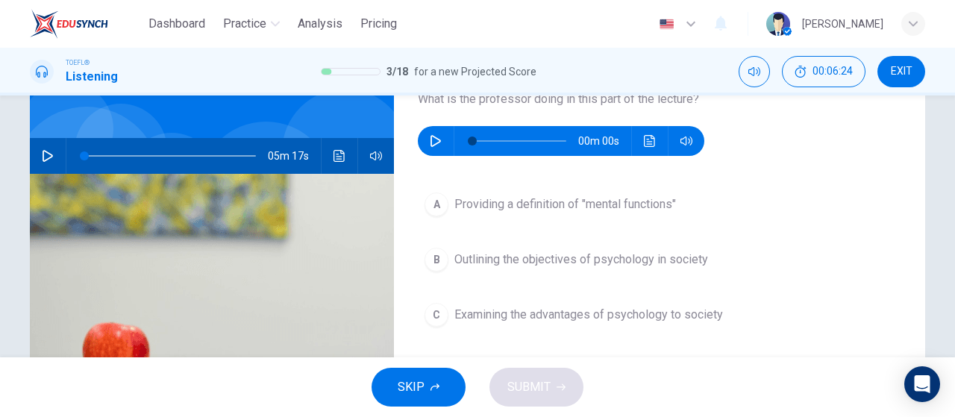
scroll to position [75, 0]
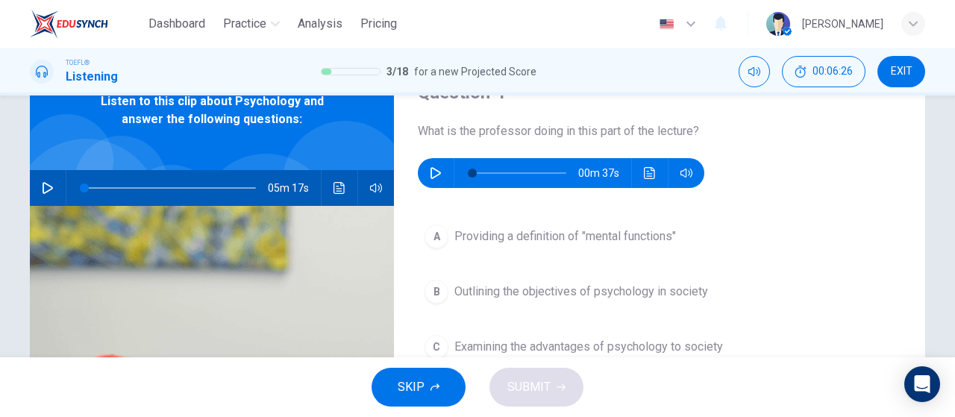
click at [441, 181] on div "00m 37s" at bounding box center [561, 173] width 286 height 30
click at [432, 171] on icon "button" at bounding box center [436, 173] width 12 height 12
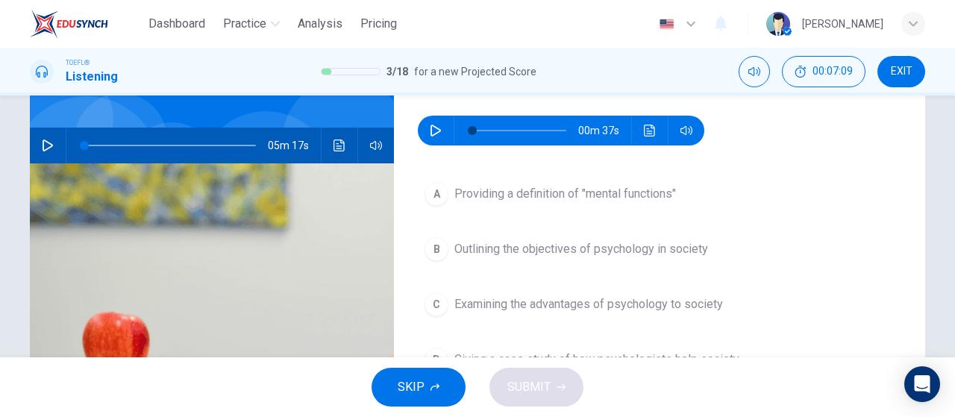
scroll to position [149, 0]
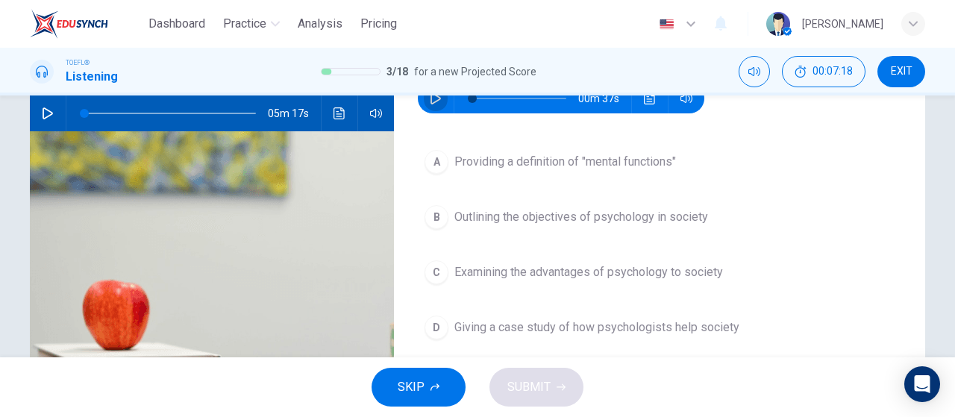
click at [424, 101] on button "button" at bounding box center [436, 99] width 24 height 30
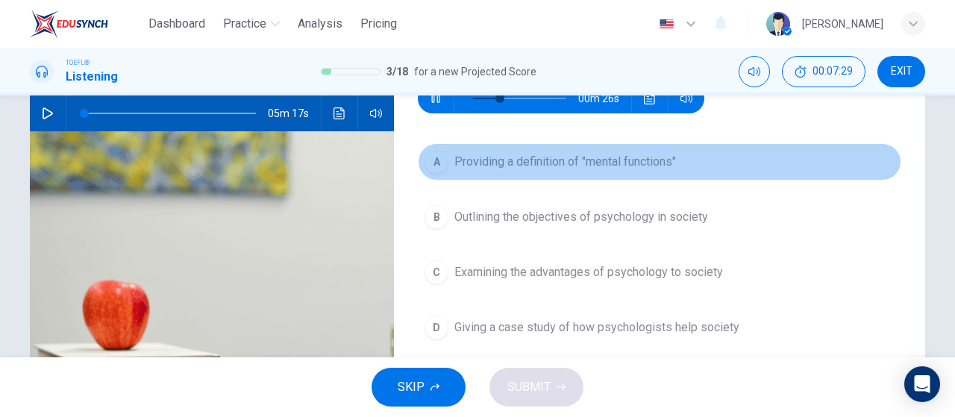
click at [488, 159] on span "Providing a definition of "mental functions"" at bounding box center [564, 162] width 221 height 18
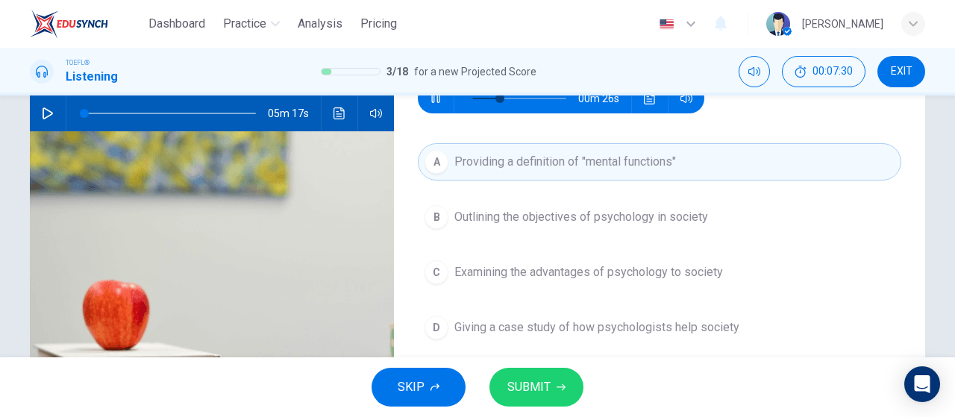
click at [522, 393] on span "SUBMIT" at bounding box center [528, 387] width 43 height 21
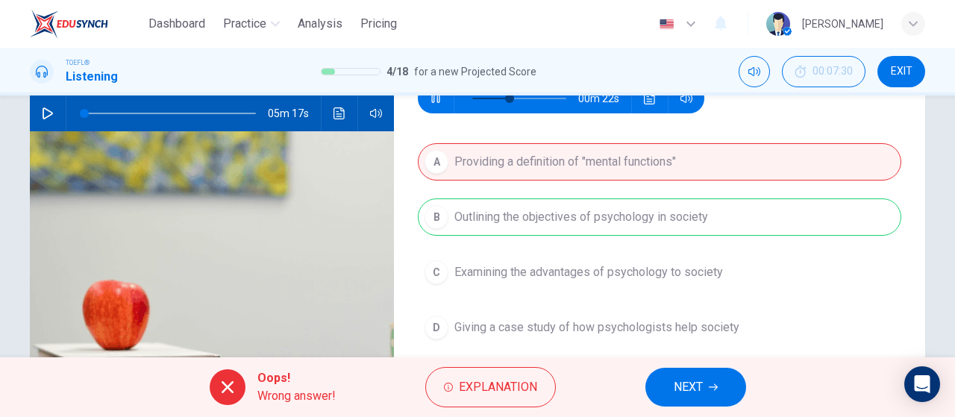
type input "42"
click at [725, 383] on button "NEXT" at bounding box center [695, 387] width 101 height 39
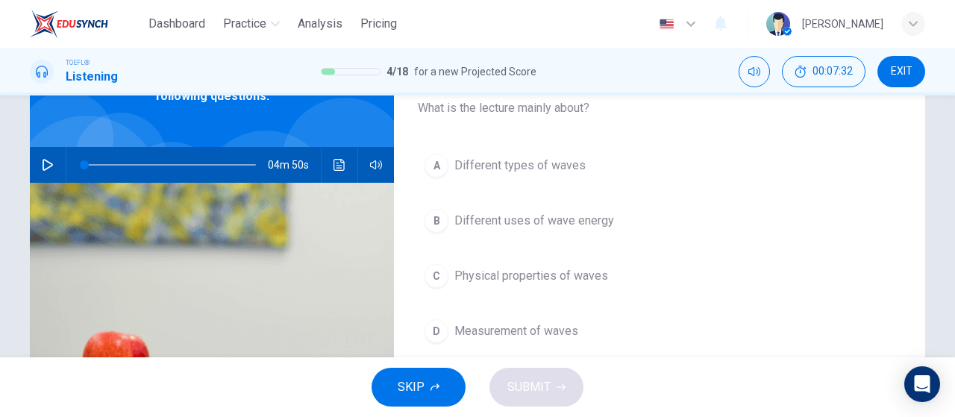
scroll to position [75, 0]
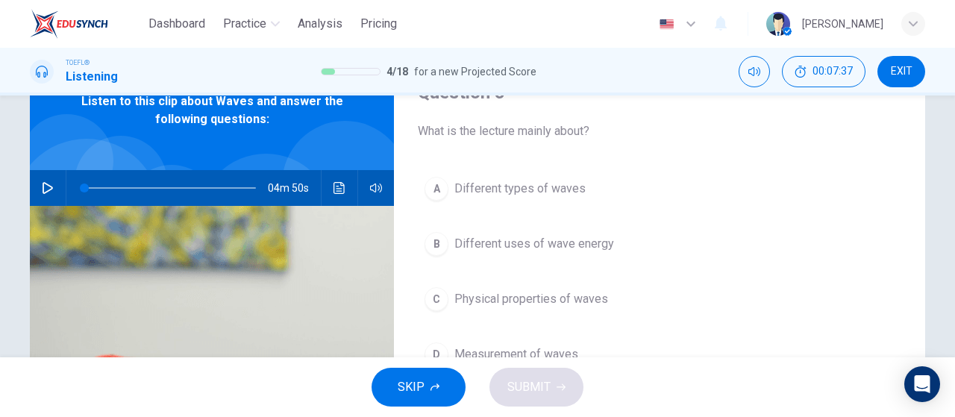
click at [54, 186] on button "button" at bounding box center [48, 188] width 24 height 36
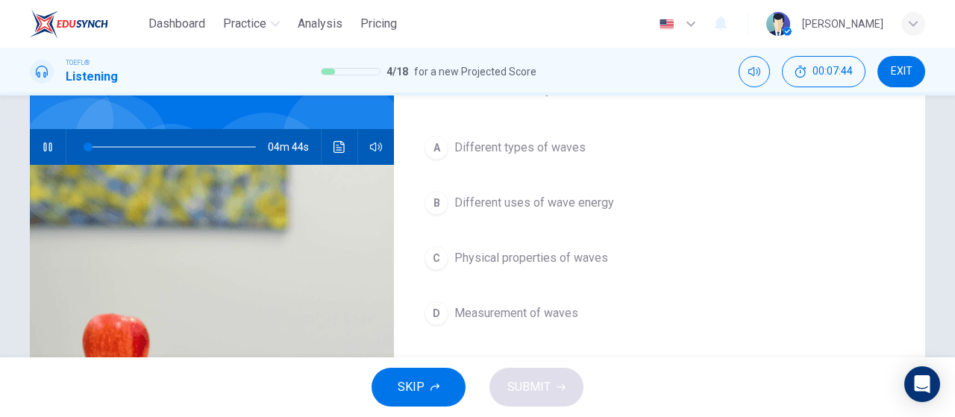
scroll to position [92, 0]
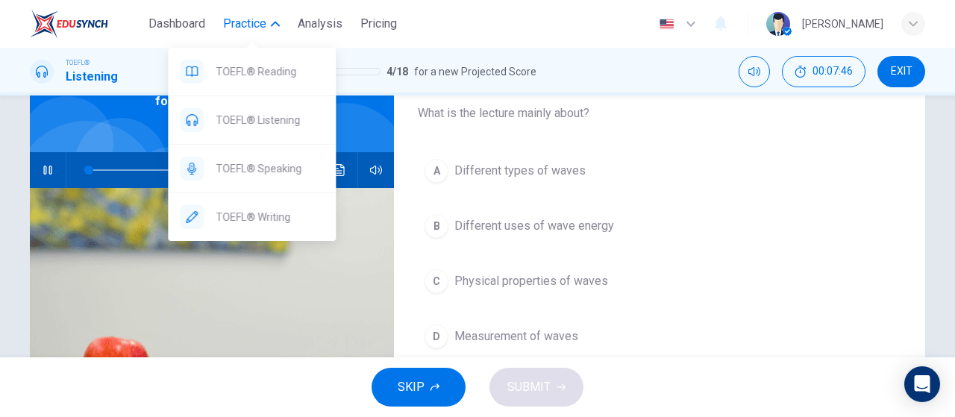
type input "3"
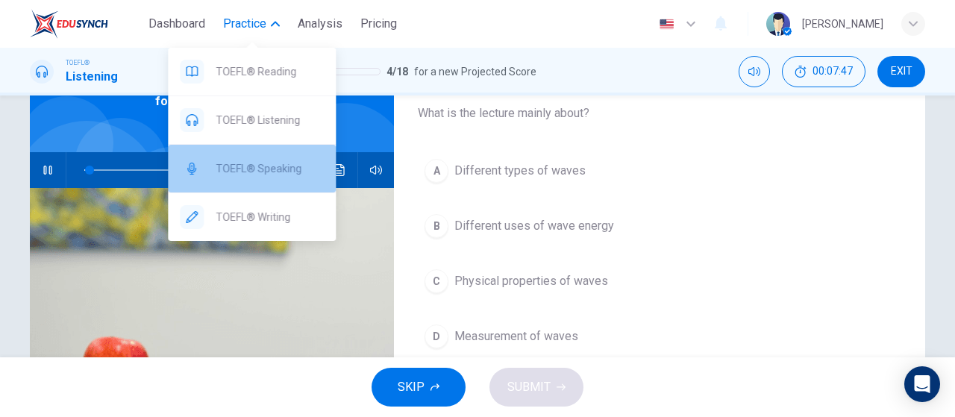
click at [276, 173] on span "TOEFL® Speaking" at bounding box center [270, 169] width 108 height 18
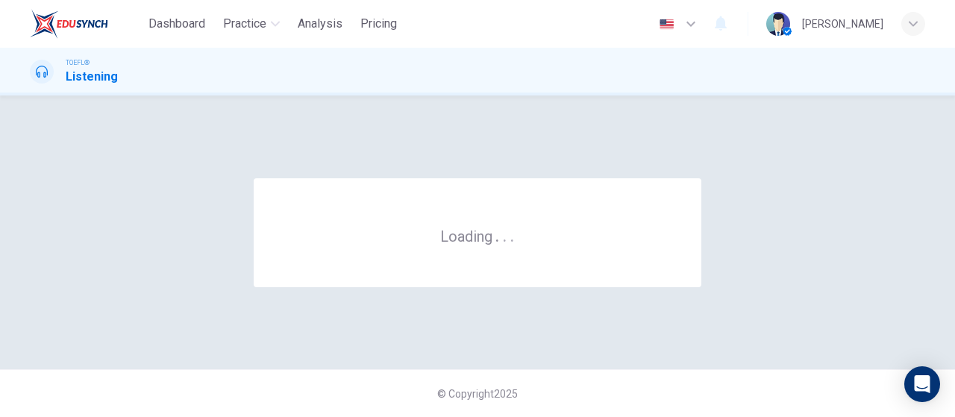
scroll to position [0, 0]
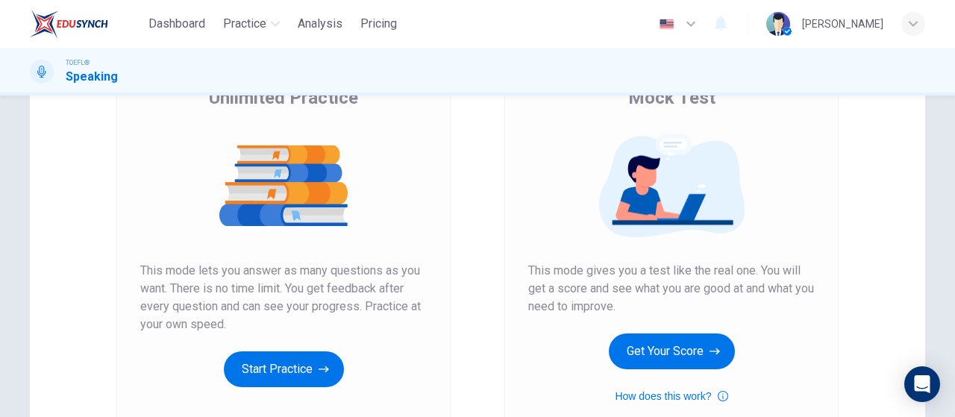
scroll to position [149, 0]
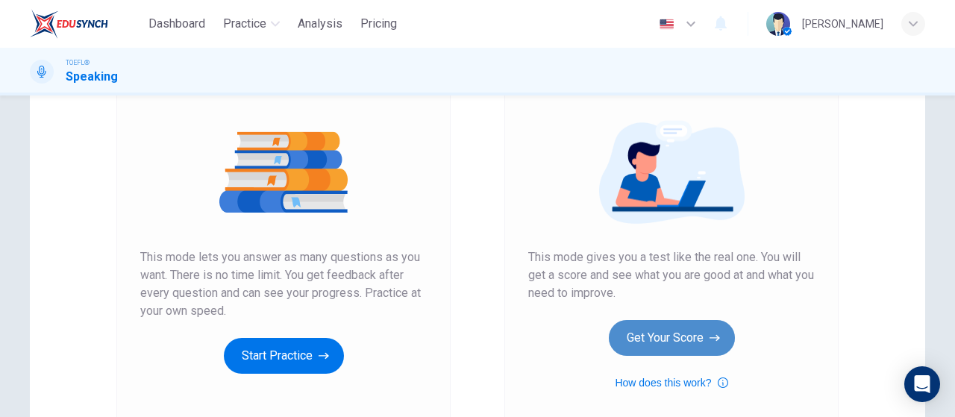
click at [682, 329] on button "Get Your Score" at bounding box center [672, 338] width 126 height 36
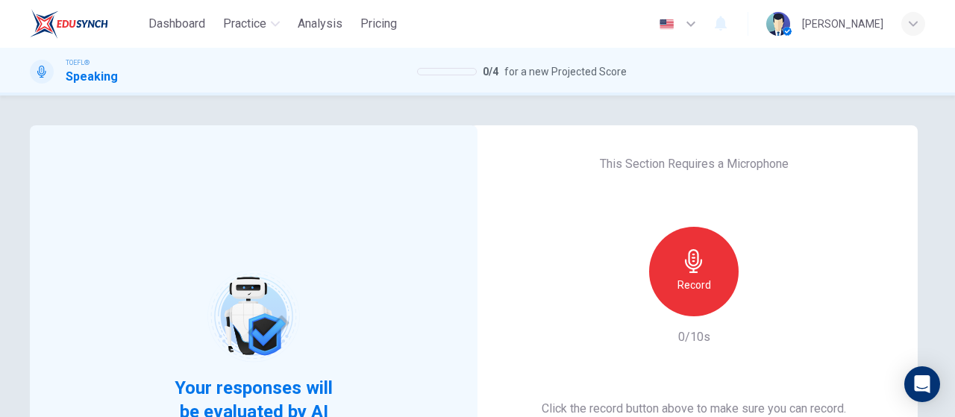
click at [667, 301] on div "Record" at bounding box center [693, 271] width 89 height 89
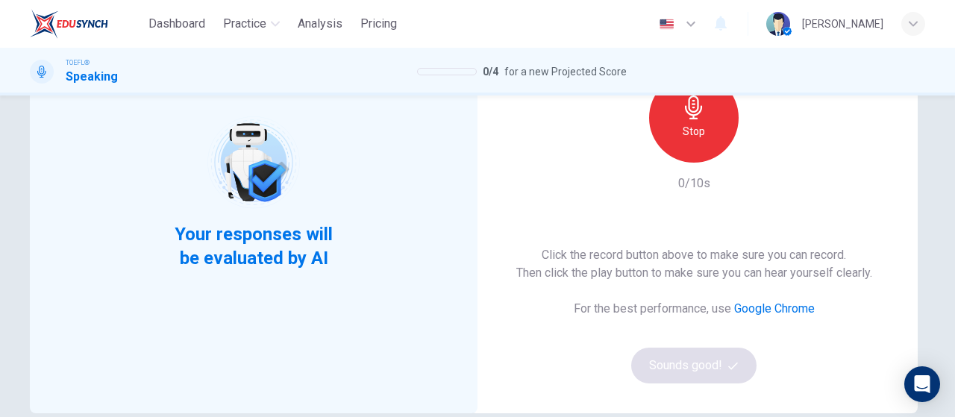
scroll to position [224, 0]
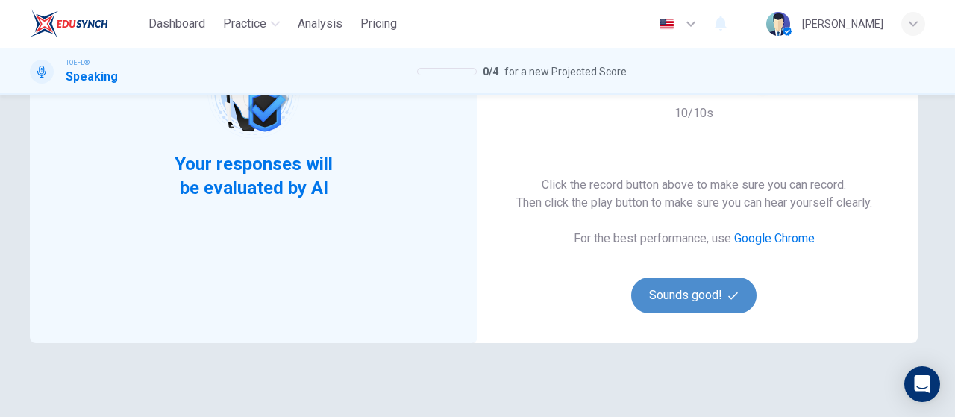
click at [700, 299] on button "Sounds good!" at bounding box center [693, 295] width 125 height 36
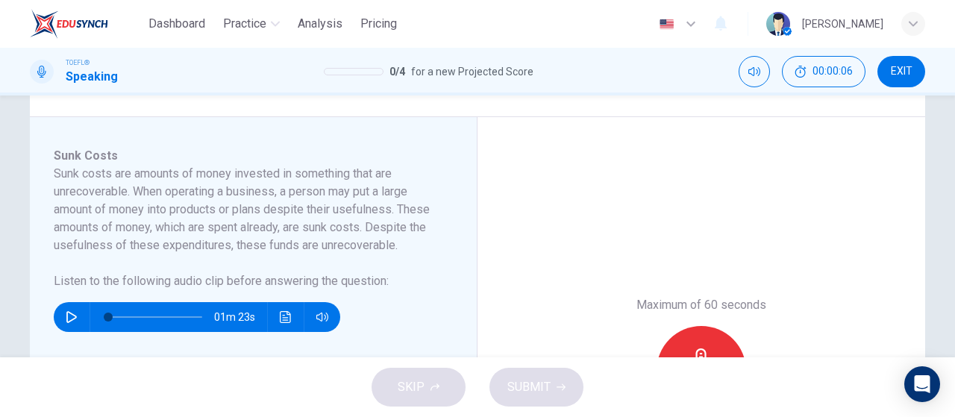
click at [78, 314] on button "button" at bounding box center [72, 317] width 24 height 30
click at [686, 342] on div "Record" at bounding box center [700, 370] width 89 height 89
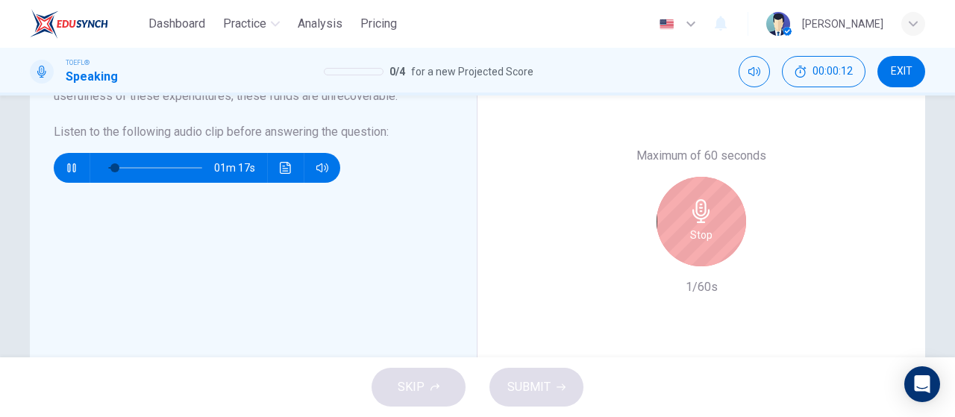
click at [706, 218] on icon "button" at bounding box center [701, 211] width 24 height 24
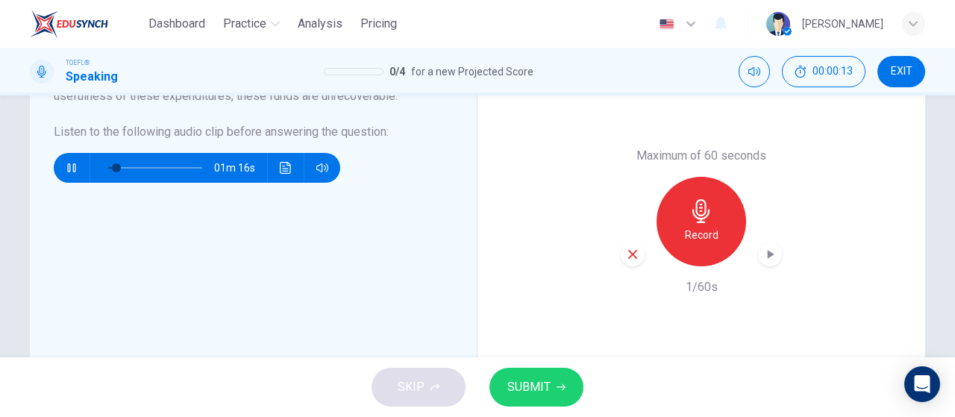
click at [549, 387] on span "SUBMIT" at bounding box center [528, 387] width 43 height 21
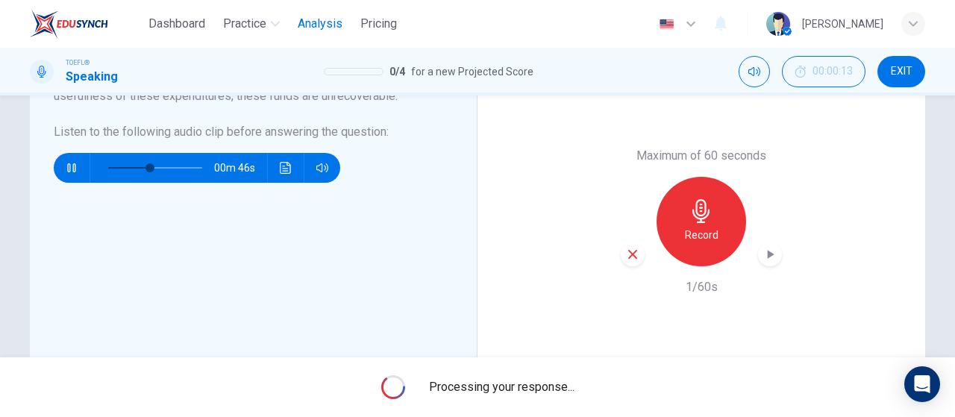
click at [309, 15] on span "Analysis" at bounding box center [320, 24] width 45 height 18
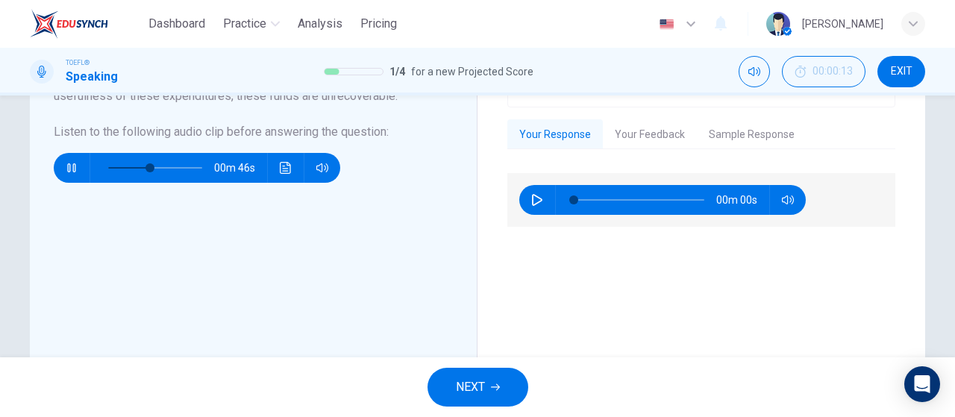
type input "0"
click at [670, 128] on button "Your Feedback" at bounding box center [650, 134] width 94 height 31
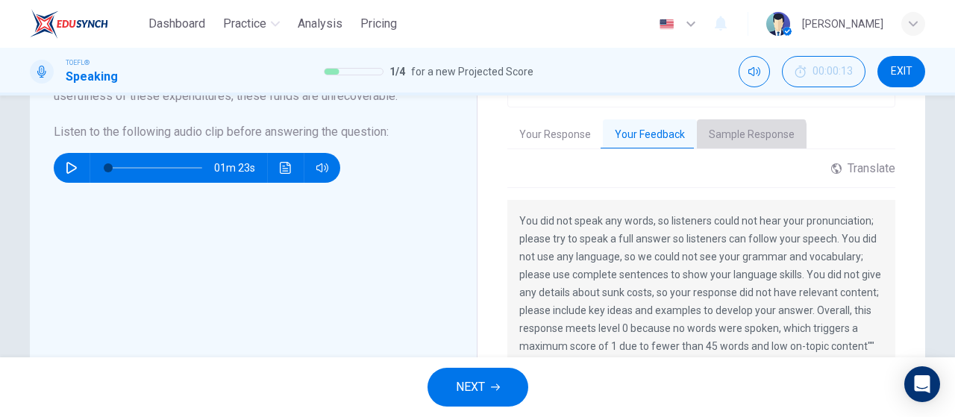
click at [743, 136] on button "Sample Response" at bounding box center [752, 134] width 110 height 31
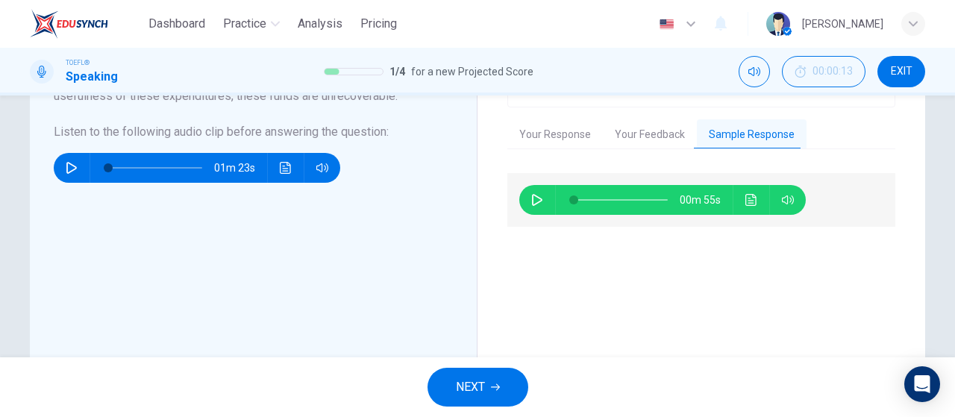
click at [541, 133] on button "Your Response" at bounding box center [554, 134] width 95 height 31
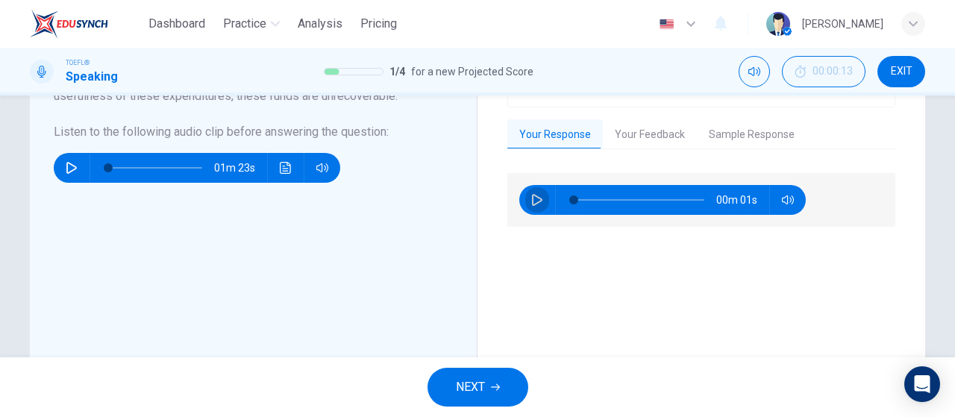
click at [544, 203] on button "button" at bounding box center [537, 200] width 24 height 30
type input "0"
click at [635, 105] on div "Evaluation Grade 0/4" at bounding box center [701, 53] width 386 height 108
click at [641, 149] on div "Evaluation Grade 0/4 Your Response Your Feedback Sample Response 00m 01s Transl…" at bounding box center [701, 221] width 388 height 447
click at [650, 131] on button "Your Feedback" at bounding box center [650, 134] width 94 height 31
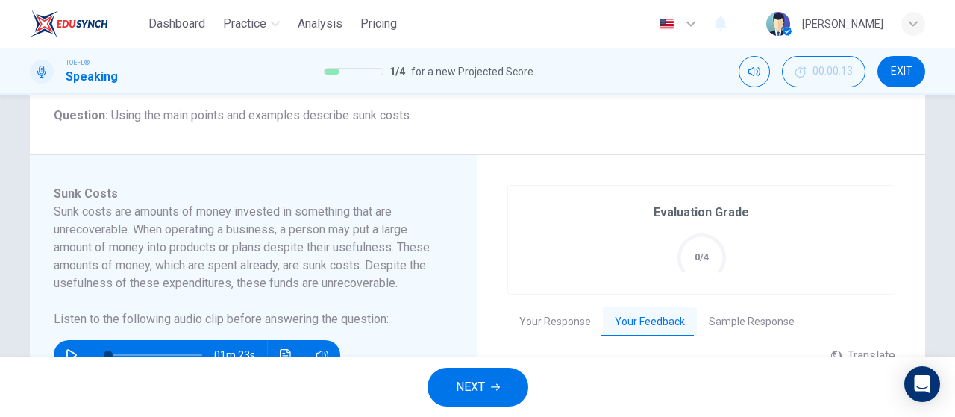
scroll to position [147, 0]
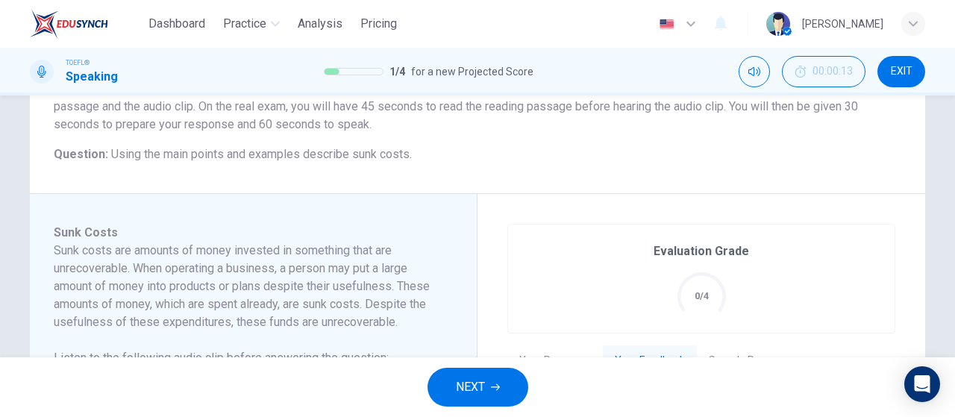
click at [491, 374] on button "NEXT" at bounding box center [477, 387] width 101 height 39
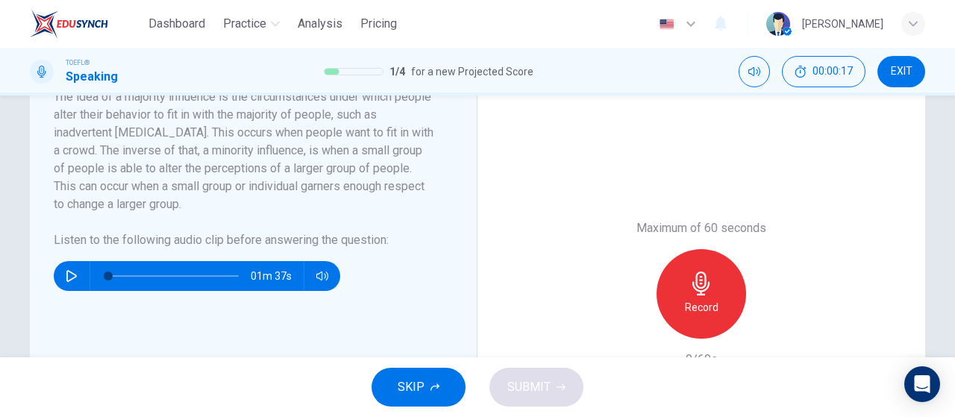
scroll to position [224, 0]
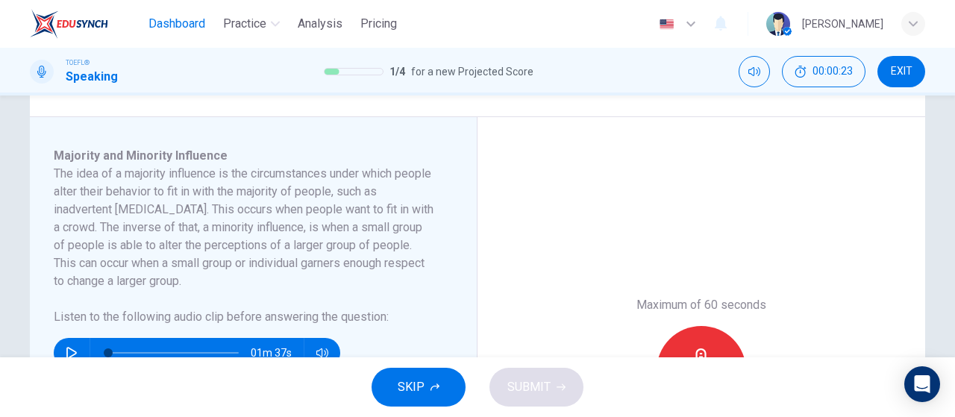
click at [200, 23] on span "Dashboard" at bounding box center [176, 24] width 57 height 18
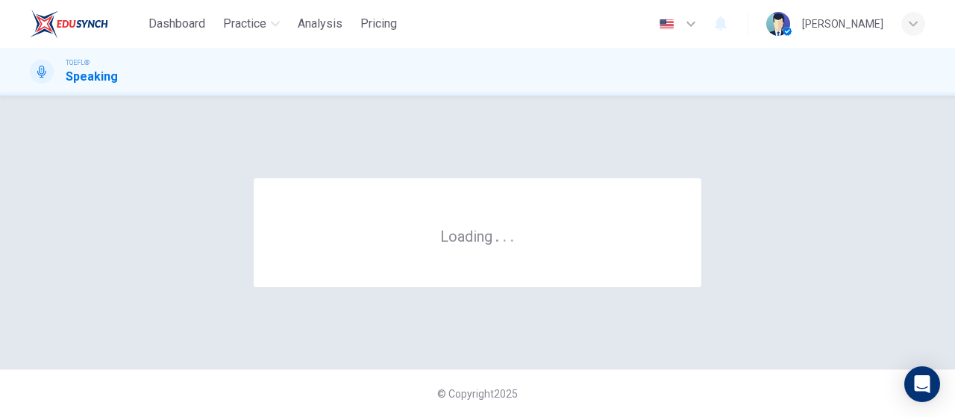
scroll to position [0, 0]
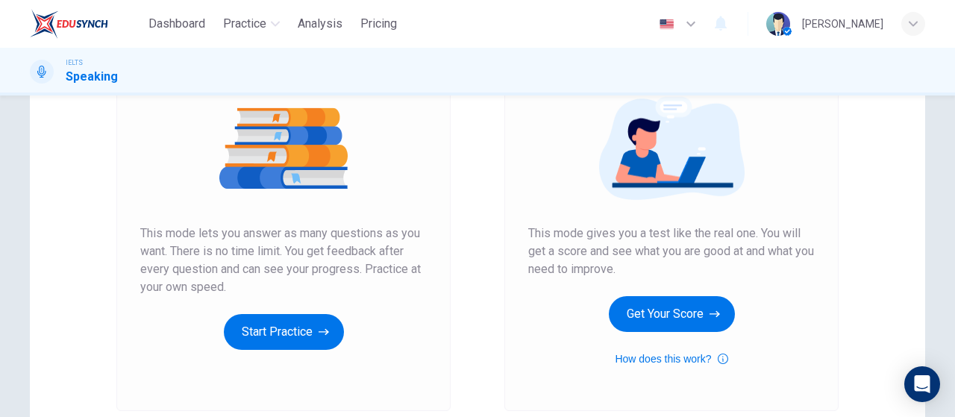
scroll to position [224, 0]
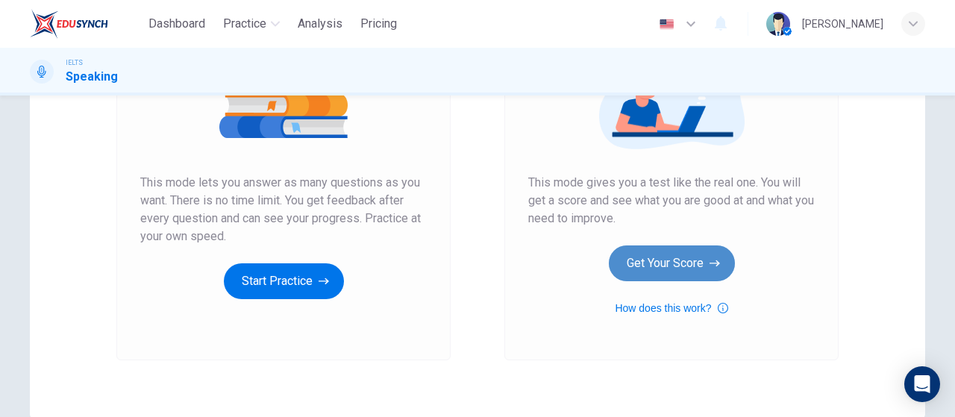
click at [673, 268] on button "Get Your Score" at bounding box center [672, 263] width 126 height 36
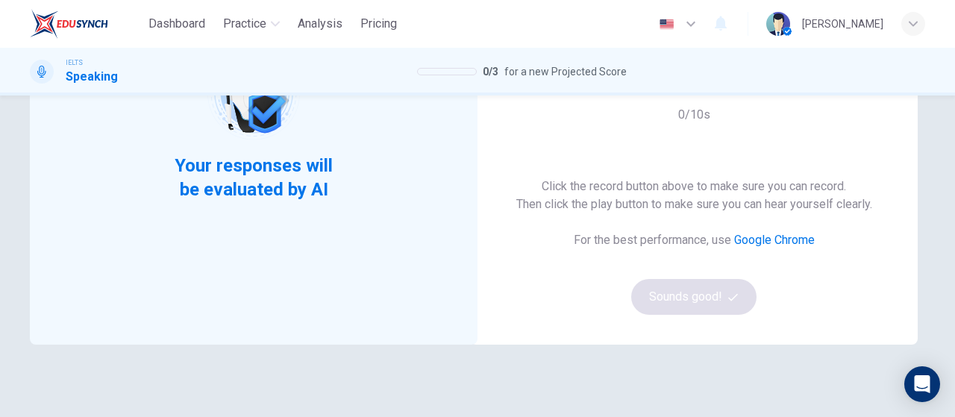
scroll to position [149, 0]
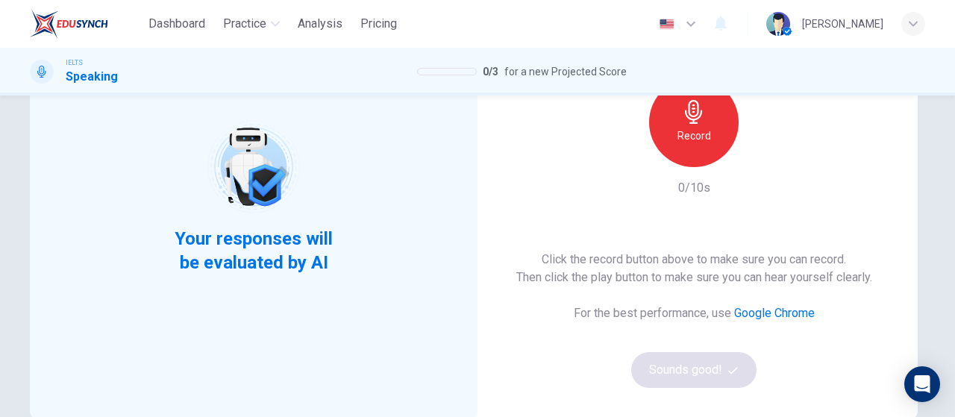
click at [715, 120] on div "Record" at bounding box center [693, 122] width 89 height 89
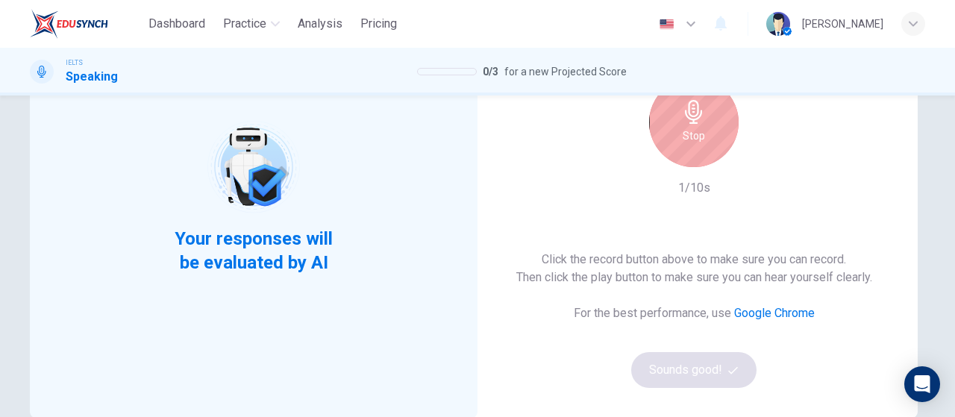
drag, startPoint x: 706, startPoint y: 142, endPoint x: 724, endPoint y: 301, distance: 159.2
click at [706, 144] on div "Stop" at bounding box center [693, 122] width 89 height 89
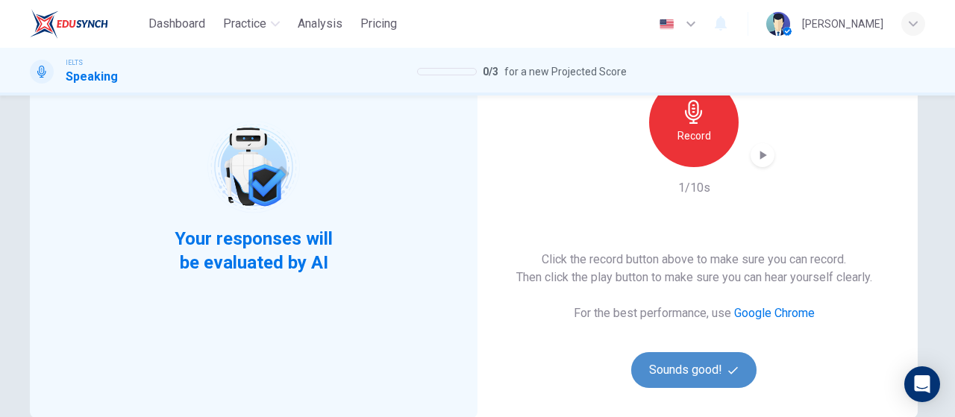
click at [711, 364] on button "Sounds good!" at bounding box center [693, 370] width 125 height 36
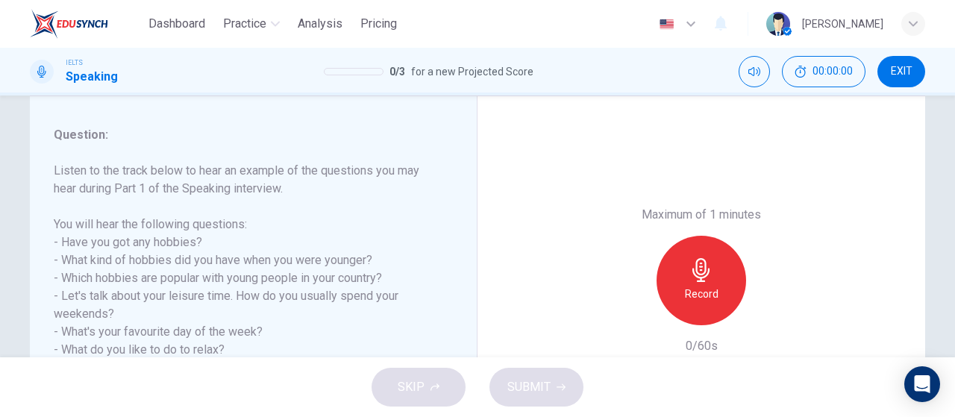
scroll to position [224, 0]
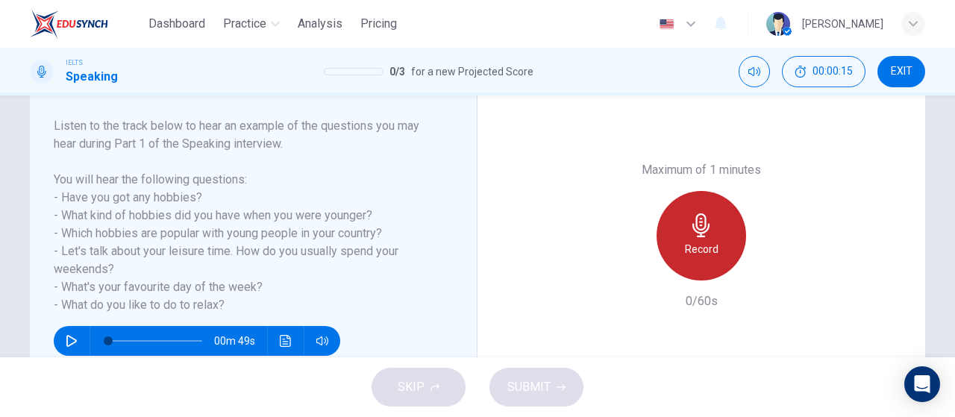
click at [714, 239] on div "Record" at bounding box center [700, 235] width 89 height 89
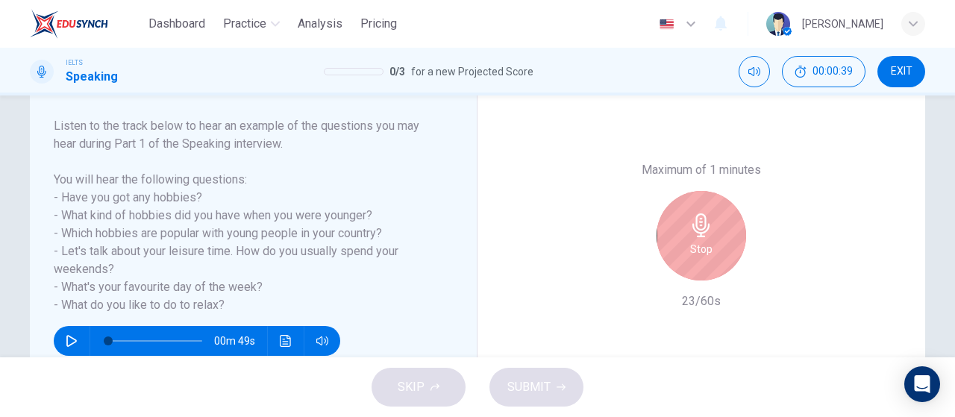
click at [720, 222] on div "Stop" at bounding box center [700, 235] width 89 height 89
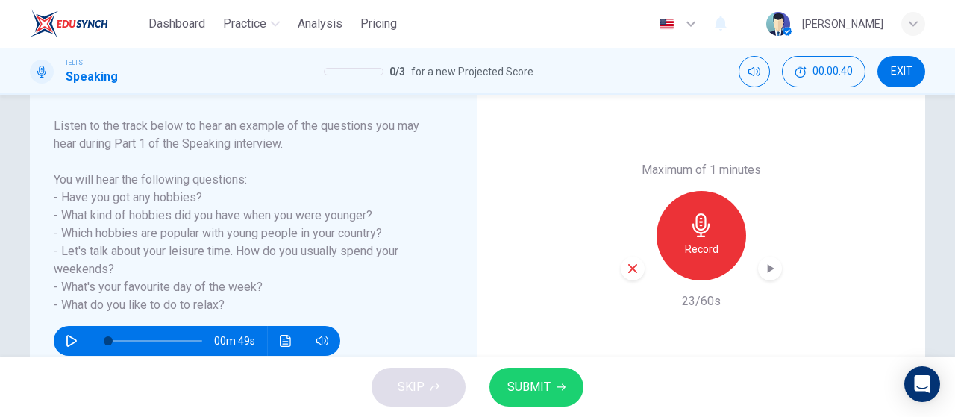
click at [777, 271] on div "button" at bounding box center [770, 269] width 24 height 24
click at [571, 390] on button "SUBMIT" at bounding box center [536, 387] width 94 height 39
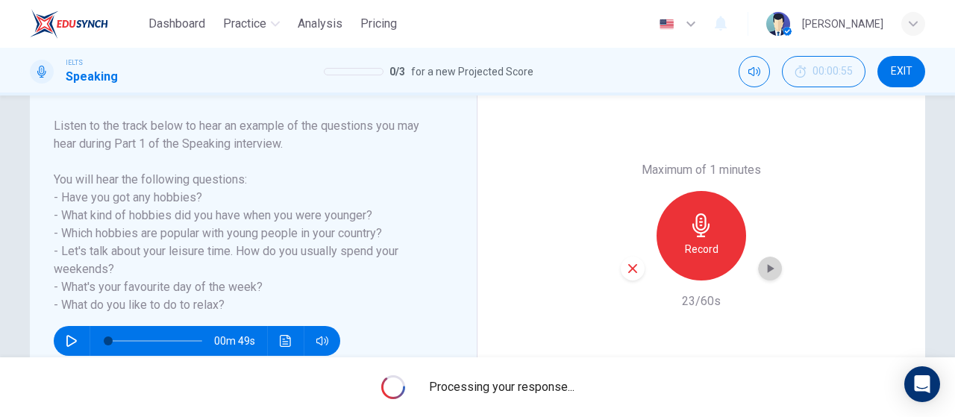
click at [768, 280] on div "button" at bounding box center [770, 269] width 24 height 24
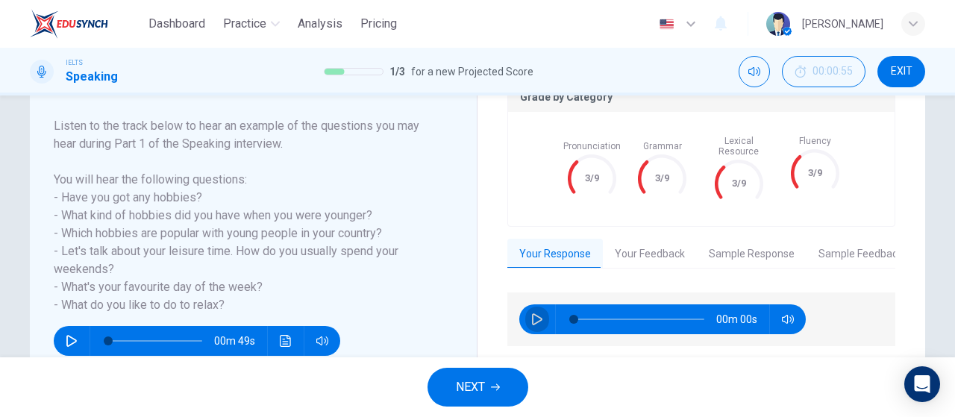
click at [532, 313] on icon "button" at bounding box center [537, 319] width 12 height 12
click at [531, 313] on icon "button" at bounding box center [537, 319] width 12 height 12
type input "0"
click at [682, 243] on button "Your Feedback" at bounding box center [650, 254] width 94 height 31
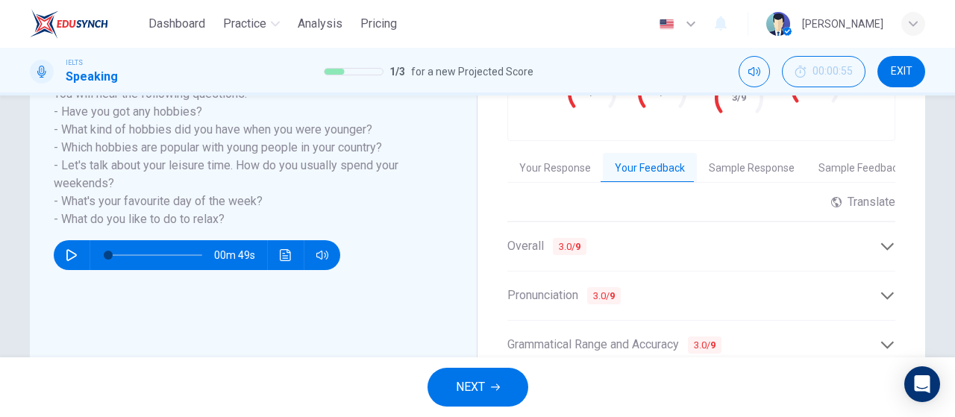
scroll to position [298, 0]
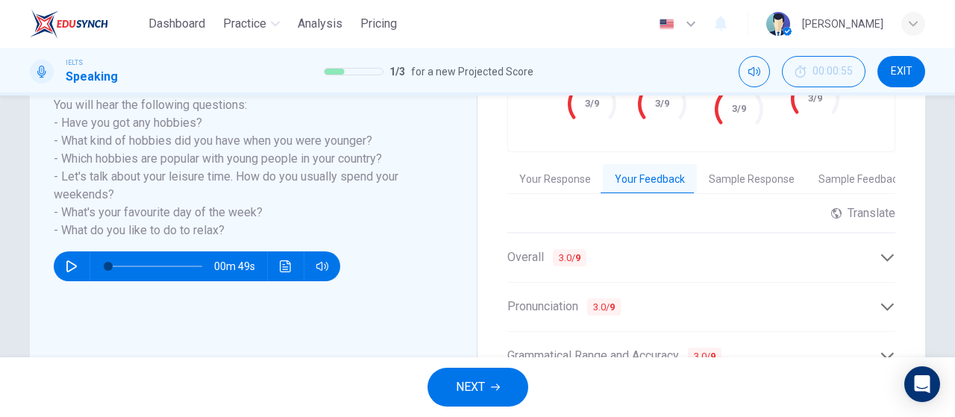
click at [753, 167] on button "Sample Response" at bounding box center [752, 179] width 110 height 31
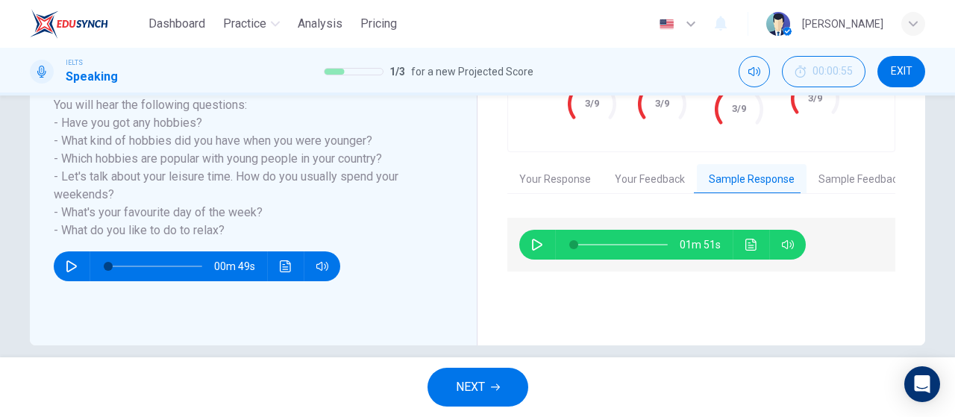
click at [873, 174] on button "Sample Feedback" at bounding box center [860, 179] width 108 height 31
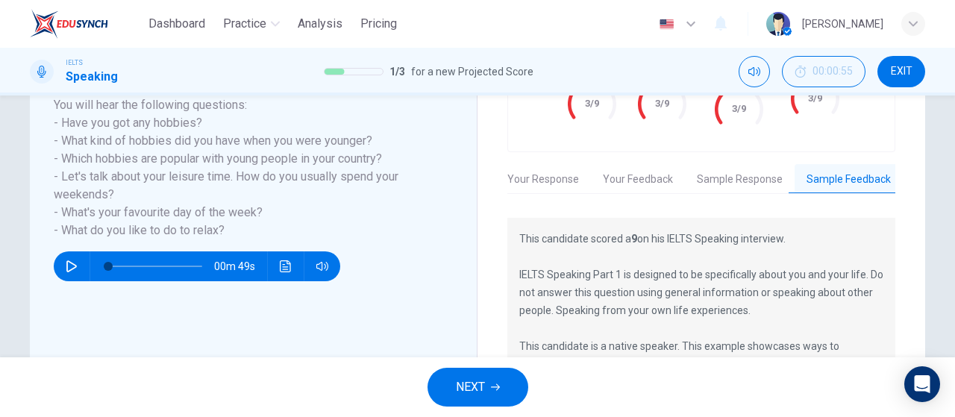
scroll to position [149, 0]
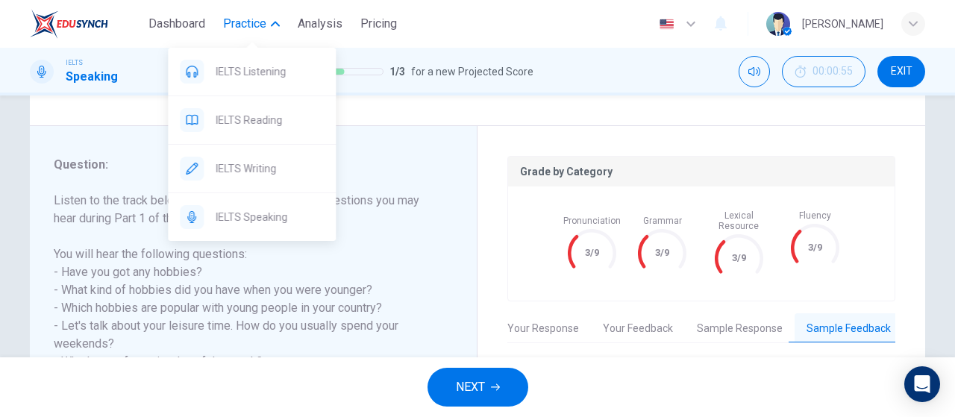
click at [236, 19] on span "Practice" at bounding box center [244, 24] width 43 height 18
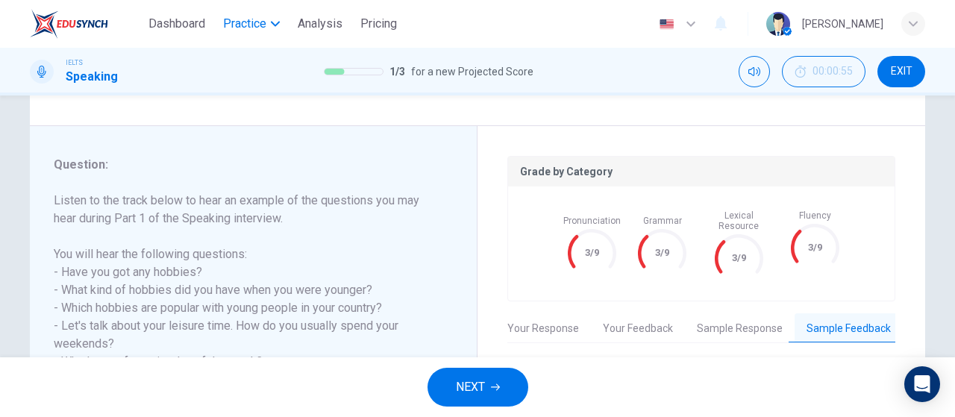
click at [236, 22] on span "Practice" at bounding box center [244, 24] width 43 height 18
drag, startPoint x: 911, startPoint y: 75, endPoint x: 565, endPoint y: 60, distance: 345.6
click at [911, 77] on span "EXIT" at bounding box center [901, 72] width 22 height 12
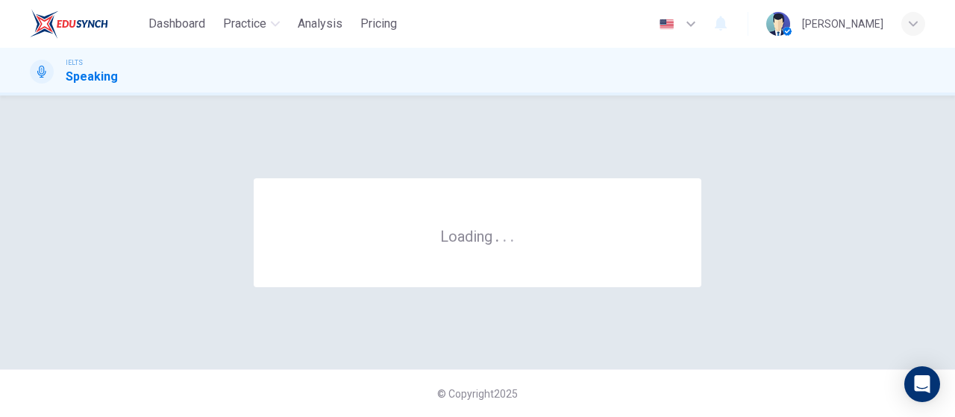
scroll to position [0, 0]
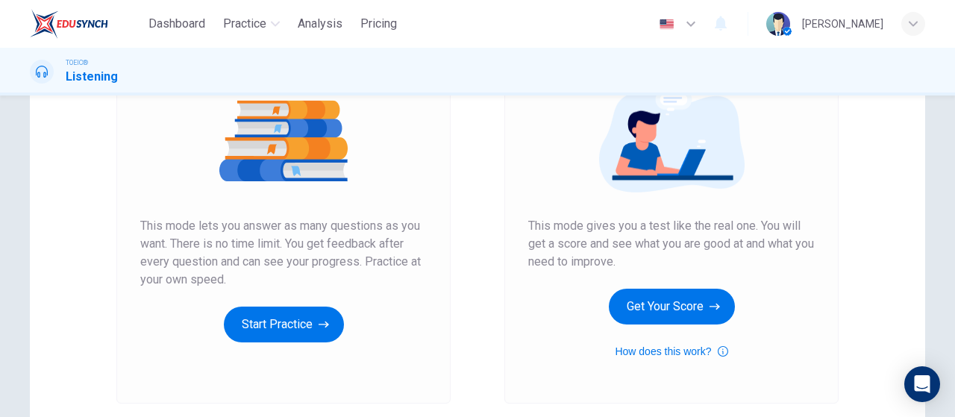
scroll to position [224, 0]
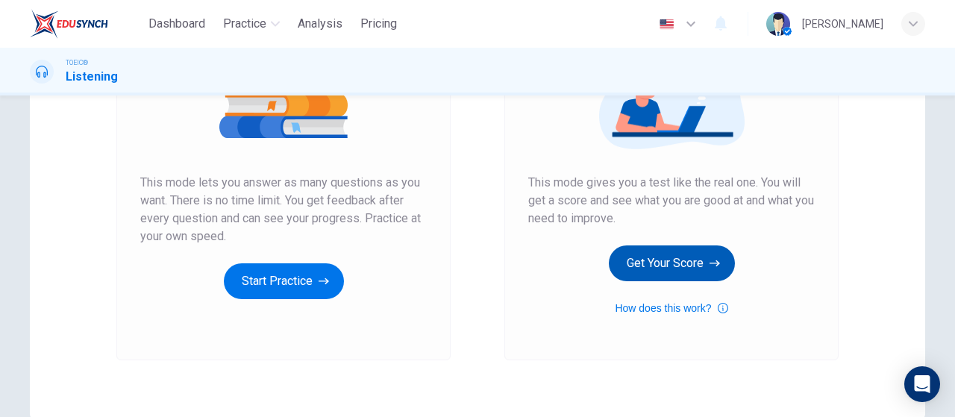
click at [658, 271] on button "Get Your Score" at bounding box center [672, 263] width 126 height 36
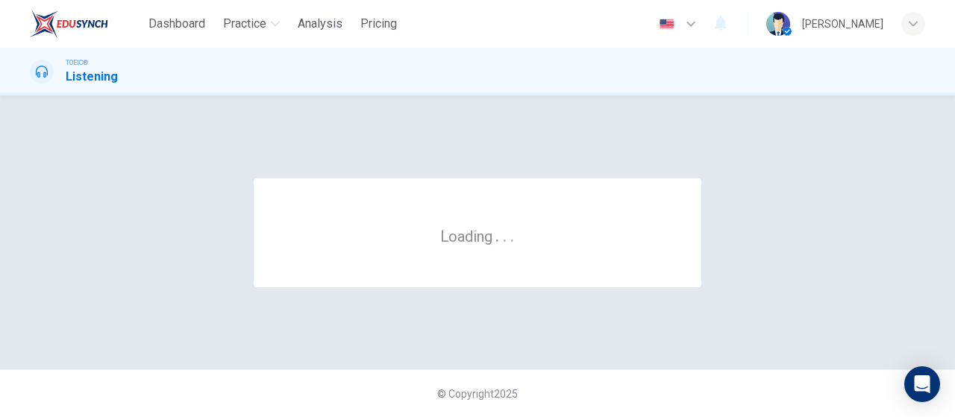
scroll to position [0, 0]
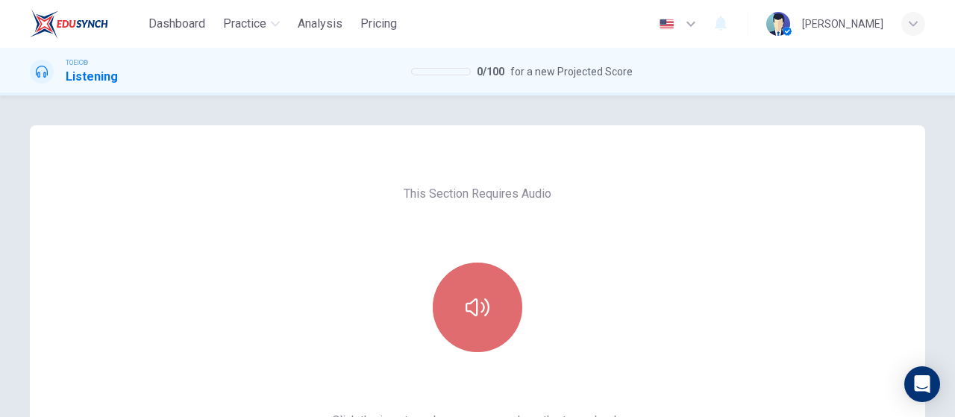
click at [476, 304] on icon "button" at bounding box center [477, 307] width 24 height 24
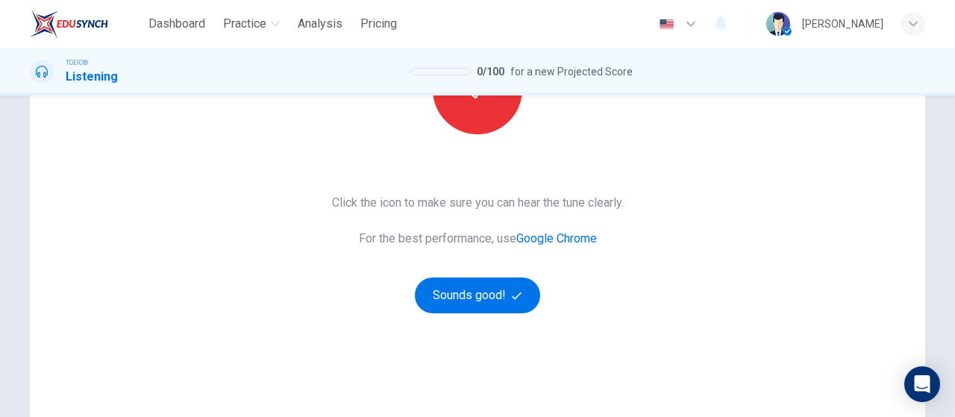
scroll to position [298, 0]
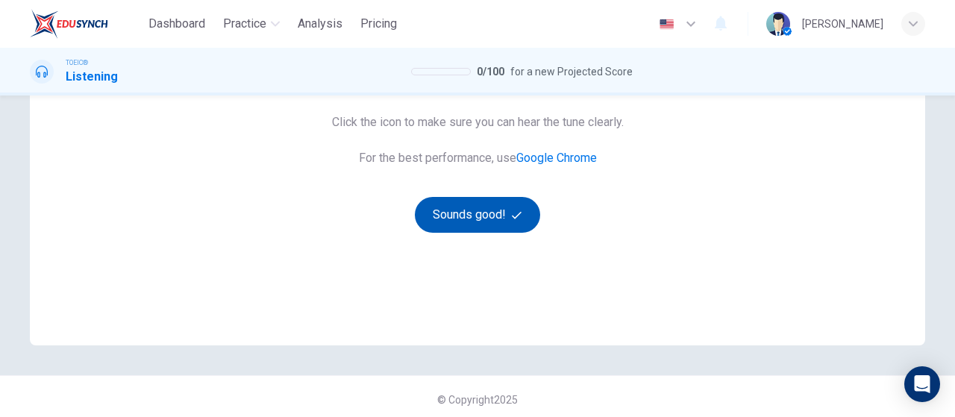
click at [462, 214] on button "Sounds good!" at bounding box center [477, 215] width 125 height 36
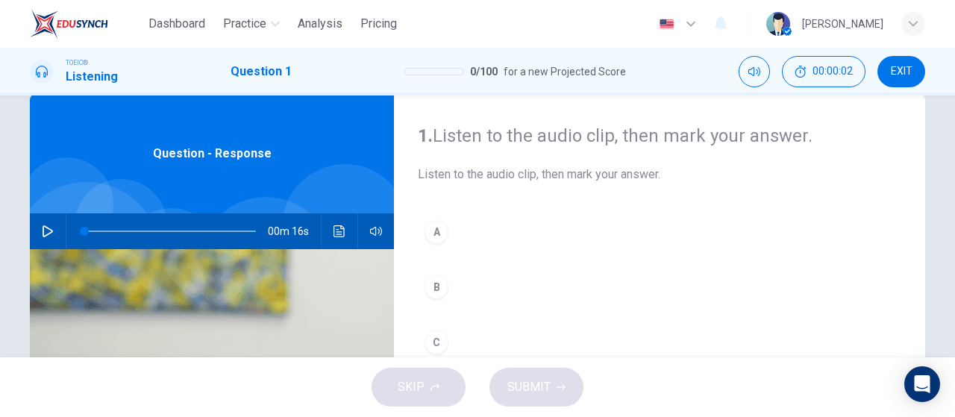
scroll to position [0, 0]
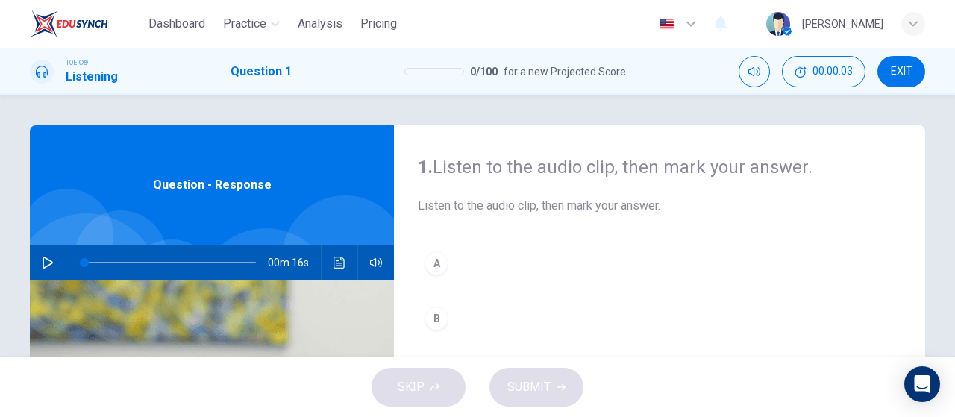
click at [31, 264] on div "00m 16s" at bounding box center [212, 263] width 364 height 36
click at [45, 254] on button "button" at bounding box center [48, 263] width 24 height 36
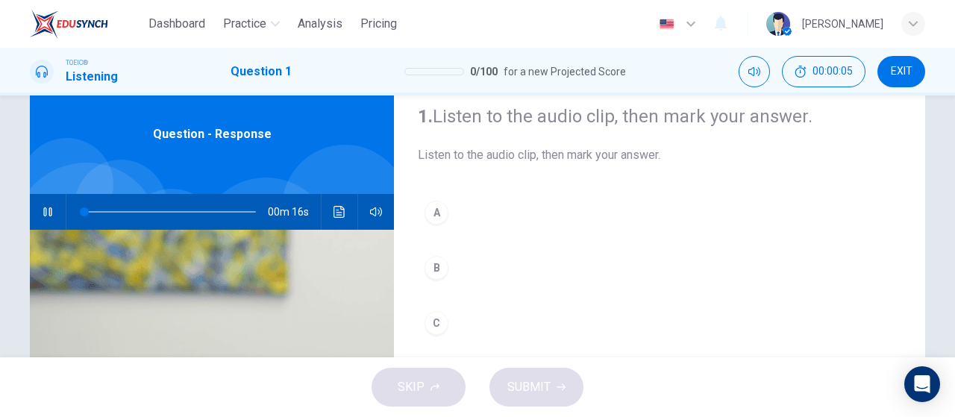
scroll to position [75, 0]
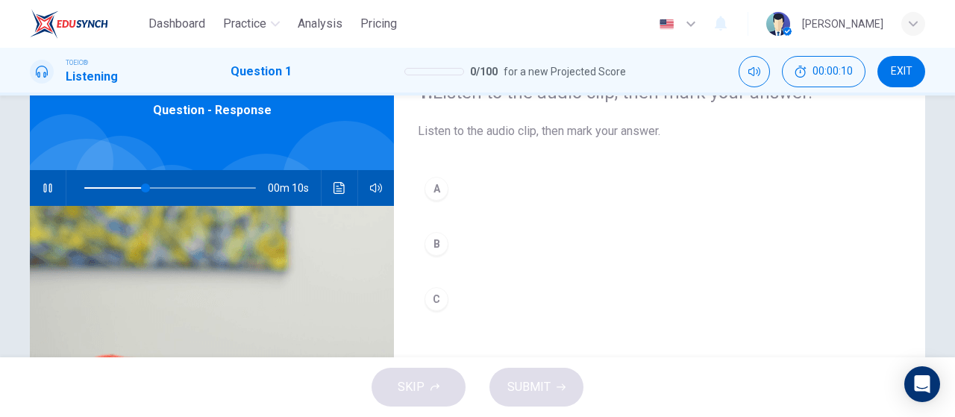
click at [428, 184] on div "A" at bounding box center [436, 189] width 24 height 24
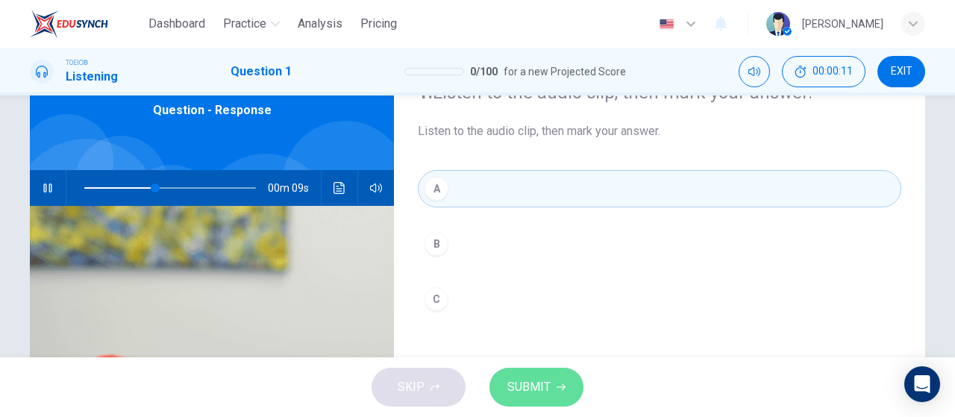
click at [546, 397] on span "SUBMIT" at bounding box center [528, 387] width 43 height 21
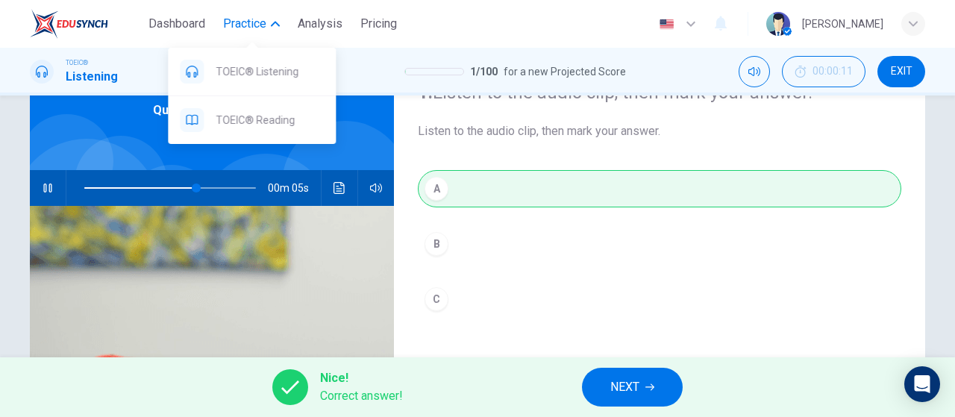
click at [256, 23] on span "Practice" at bounding box center [244, 24] width 43 height 18
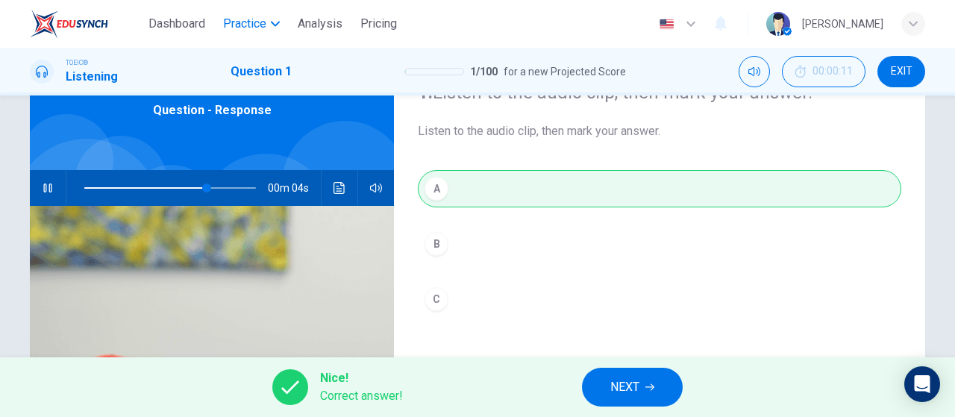
click at [257, 16] on span "Practice" at bounding box center [244, 24] width 43 height 18
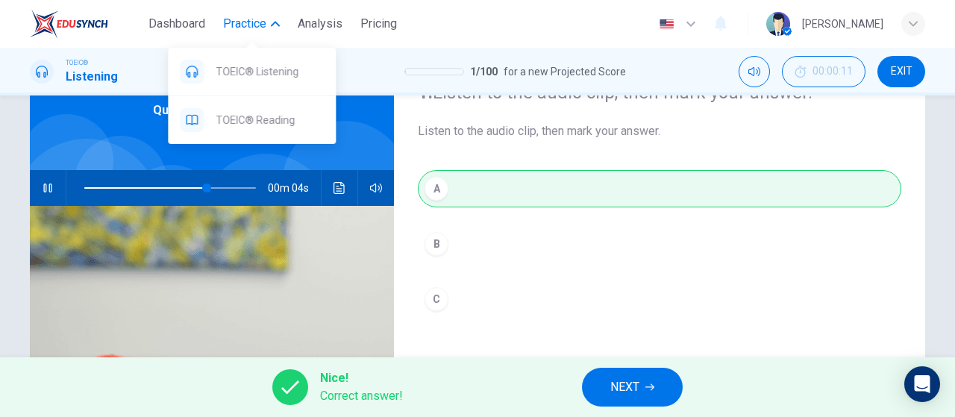
type input "77"
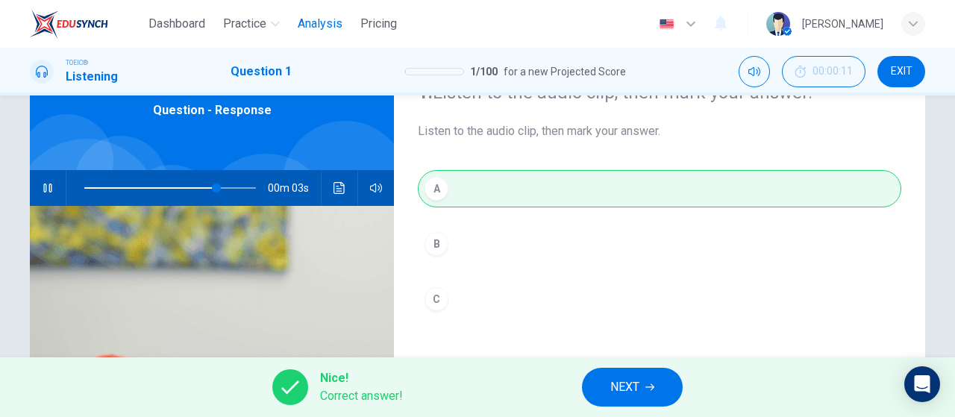
click at [342, 19] on span "Analysis" at bounding box center [320, 24] width 45 height 18
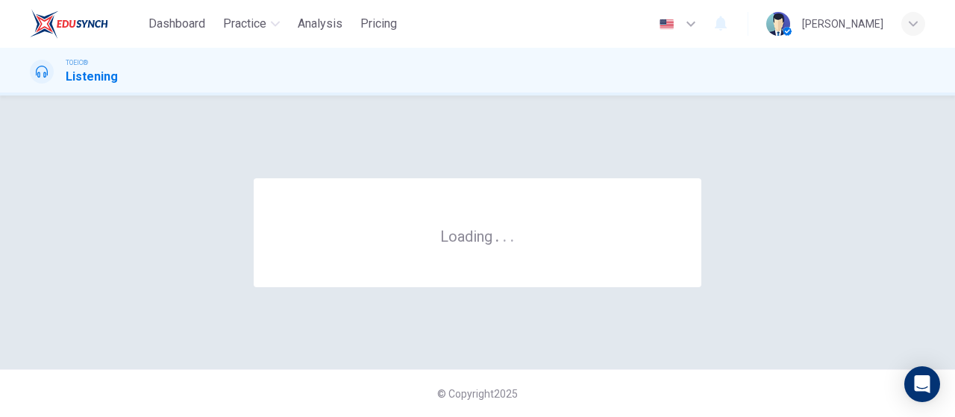
scroll to position [0, 0]
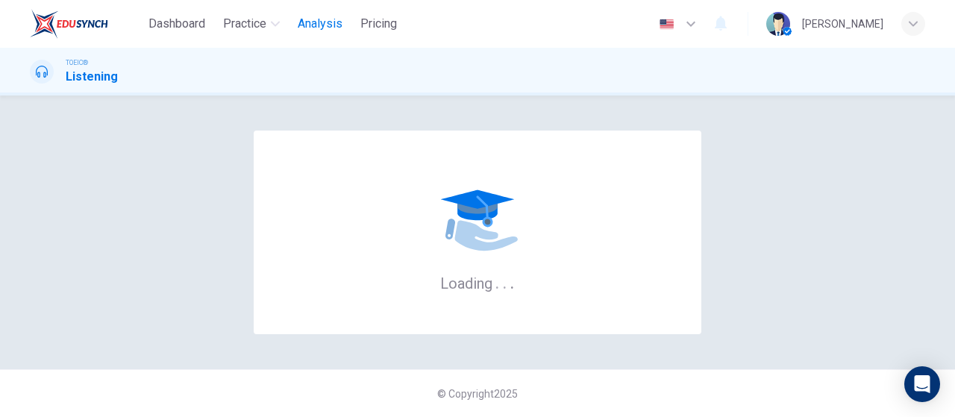
click at [337, 29] on span "Analysis" at bounding box center [320, 24] width 45 height 18
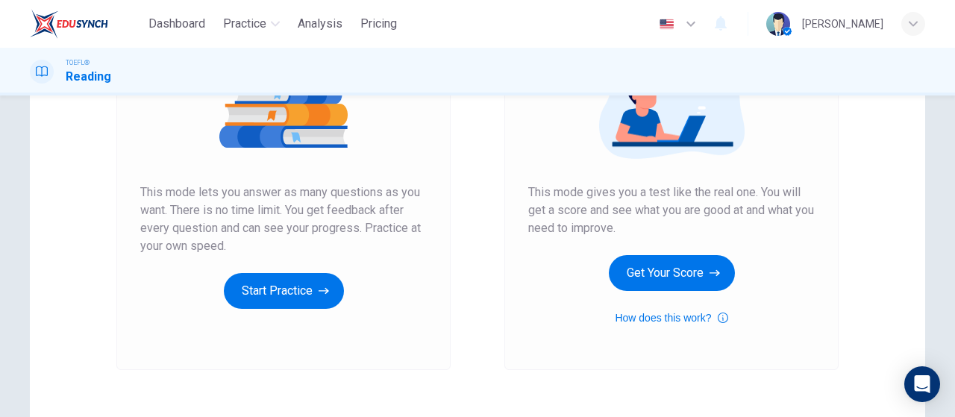
scroll to position [224, 0]
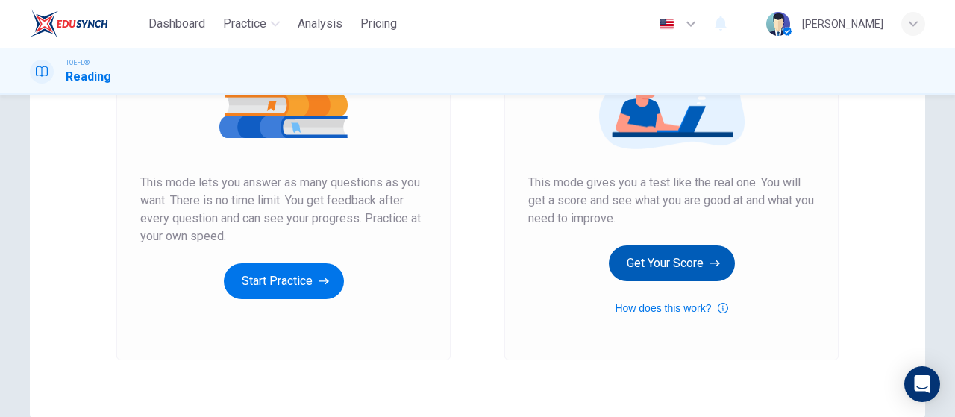
click at [697, 246] on button "Get Your Score" at bounding box center [672, 263] width 126 height 36
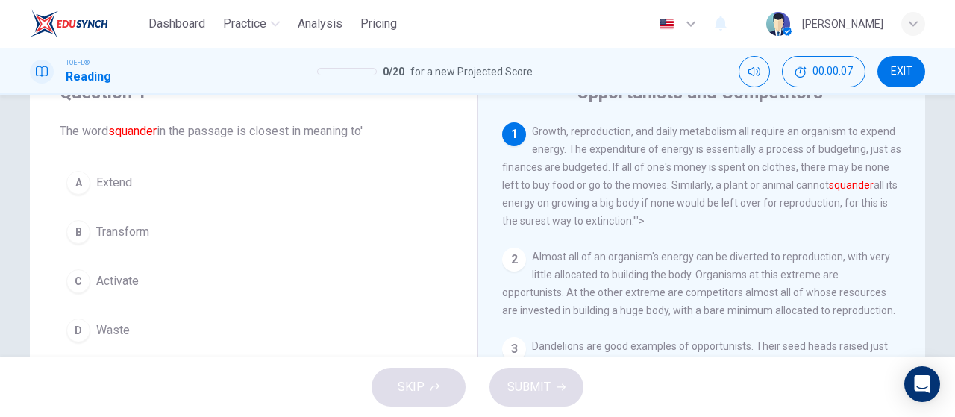
scroll to position [92, 0]
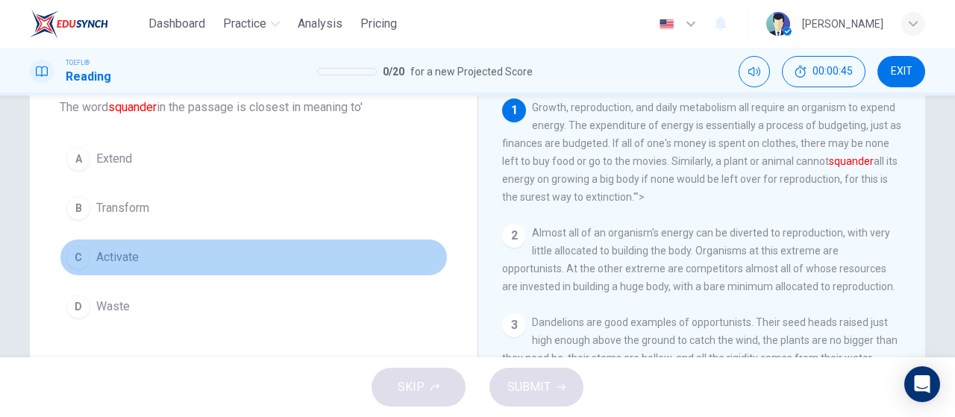
click at [129, 256] on span "Activate" at bounding box center [117, 257] width 43 height 18
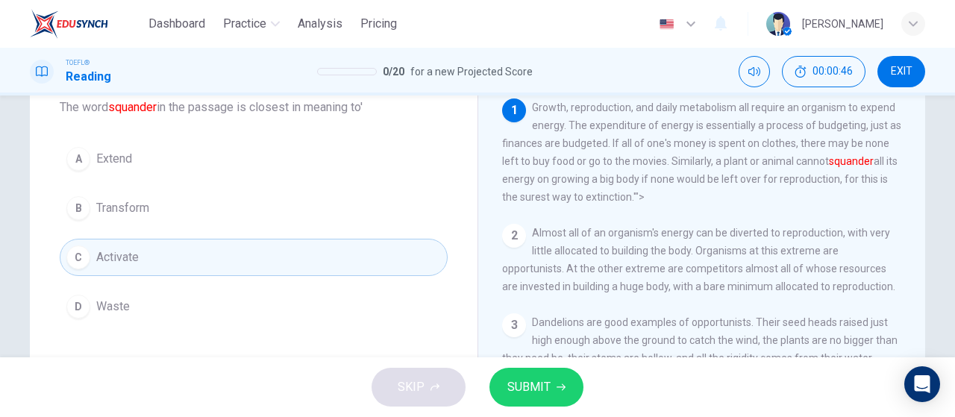
click at [527, 395] on span "SUBMIT" at bounding box center [528, 387] width 43 height 21
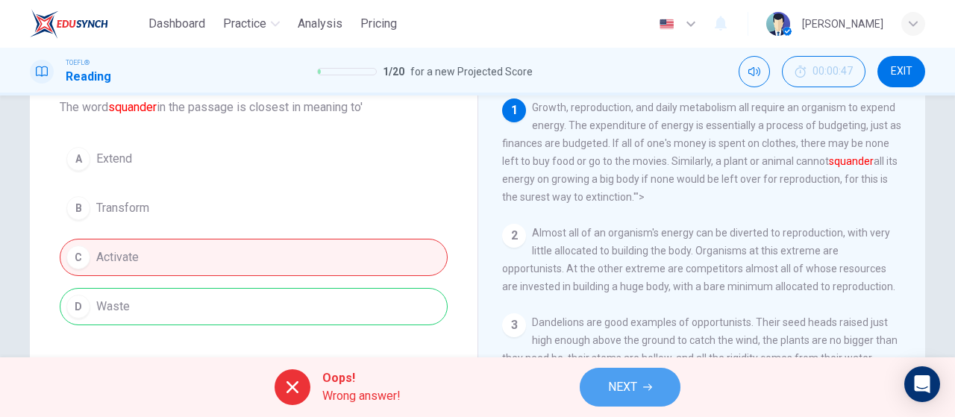
click at [621, 395] on span "NEXT" at bounding box center [622, 387] width 29 height 21
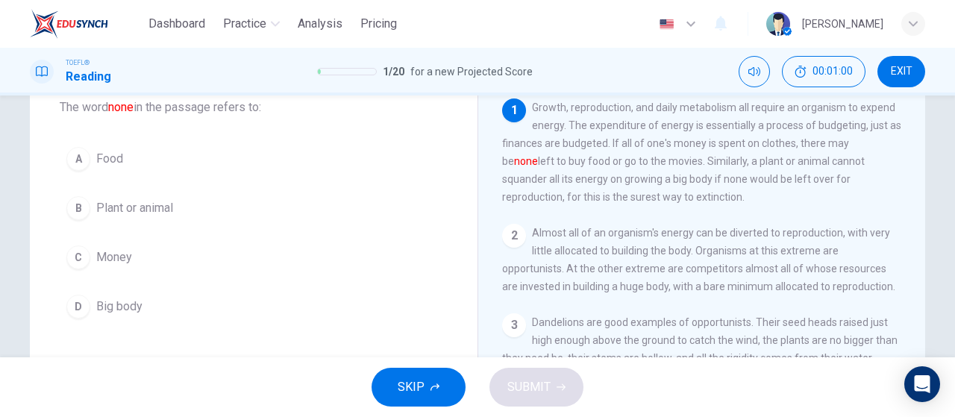
click at [101, 274] on div "A Food B Plant or animal C Money D Big body" at bounding box center [254, 232] width 388 height 185
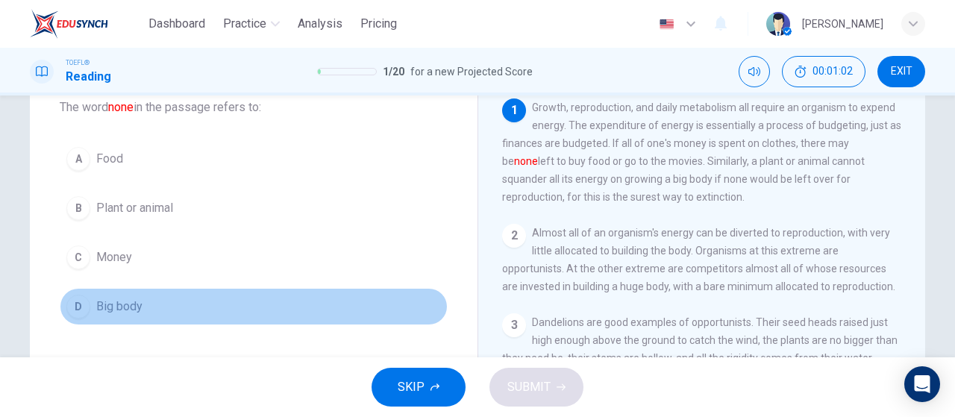
click at [210, 291] on button "D Big body" at bounding box center [254, 306] width 388 height 37
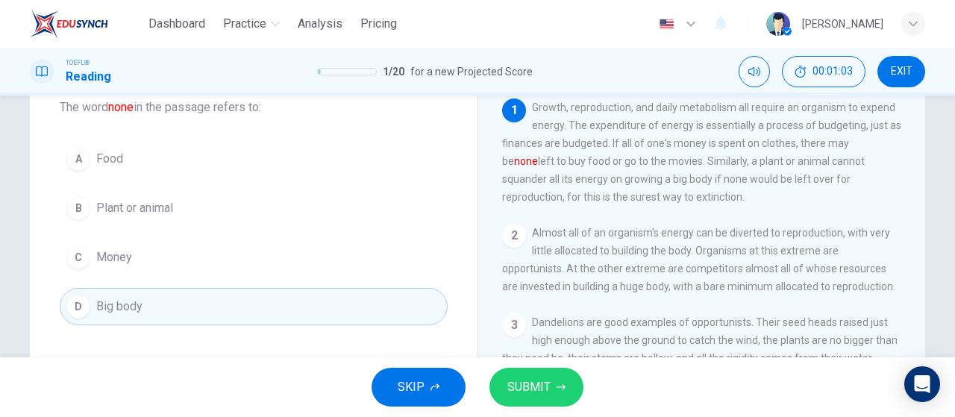
click at [195, 256] on button "C Money" at bounding box center [254, 257] width 388 height 37
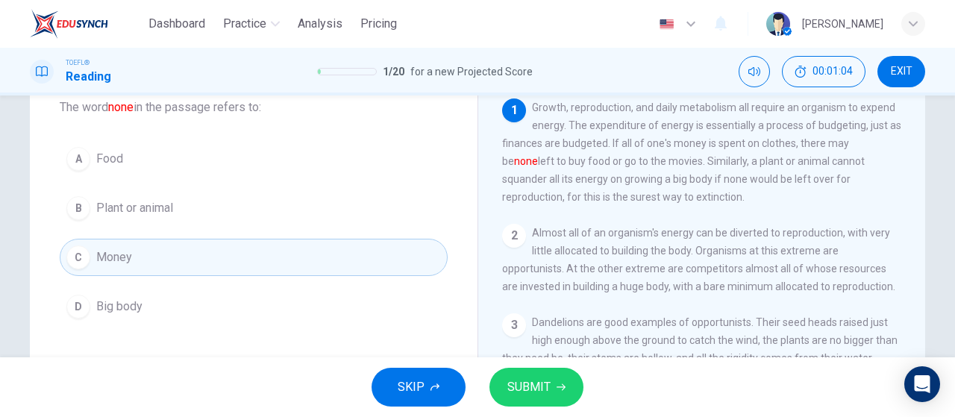
click at [541, 397] on span "SUBMIT" at bounding box center [528, 387] width 43 height 21
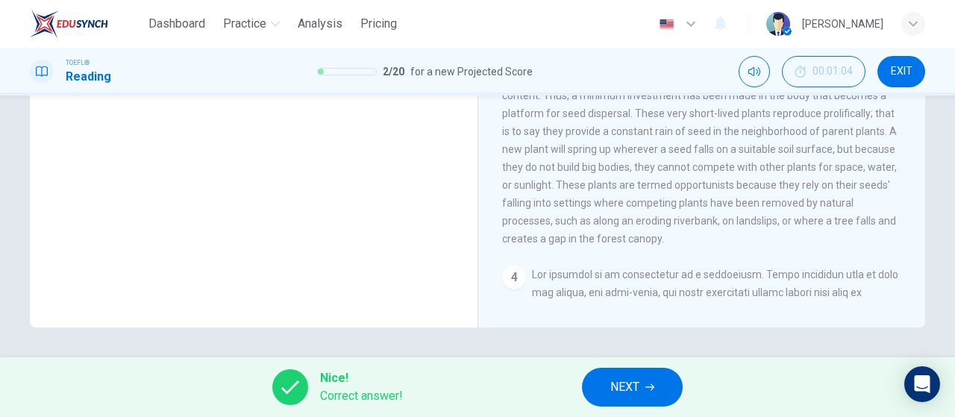
scroll to position [0, 0]
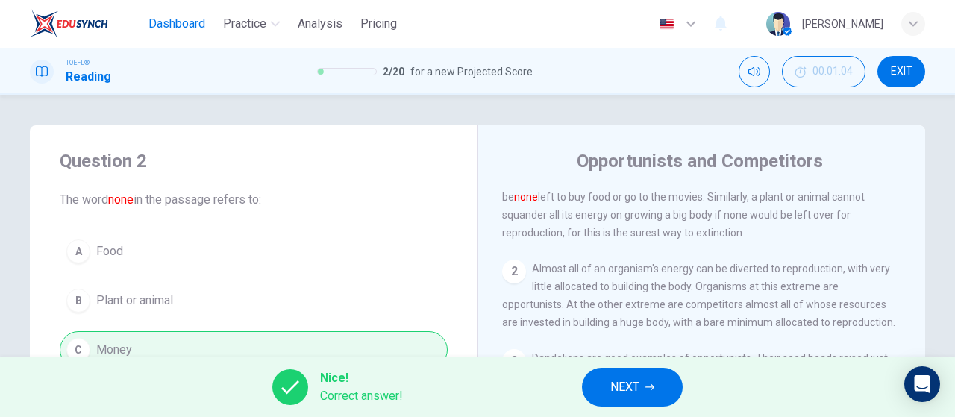
click at [195, 27] on span "Dashboard" at bounding box center [176, 24] width 57 height 18
